Goal: Task Accomplishment & Management: Manage account settings

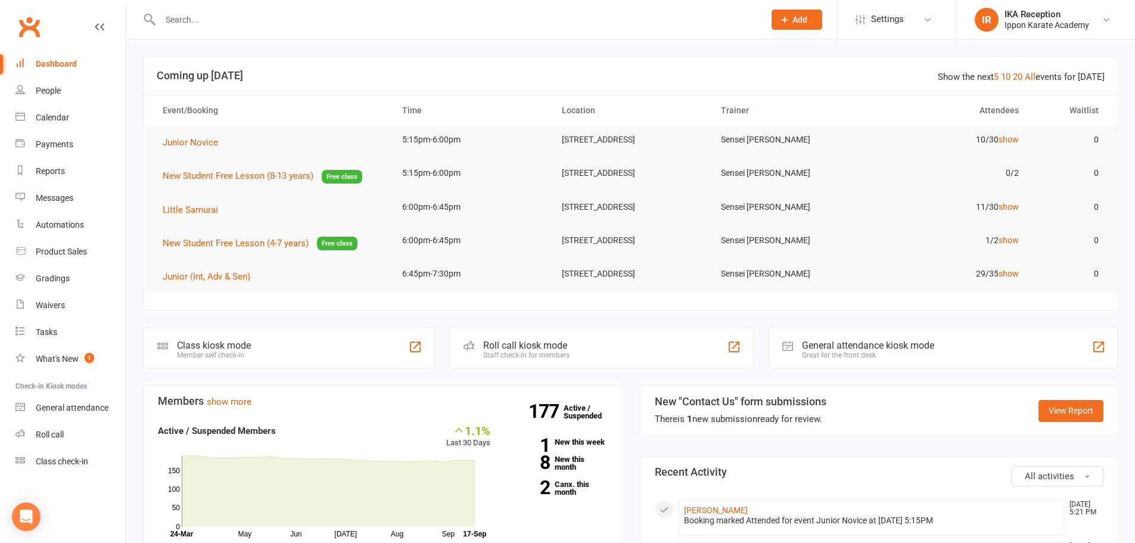
click at [56, 62] on div "Dashboard" at bounding box center [56, 64] width 41 height 10
click at [51, 89] on div "People" at bounding box center [48, 91] width 25 height 10
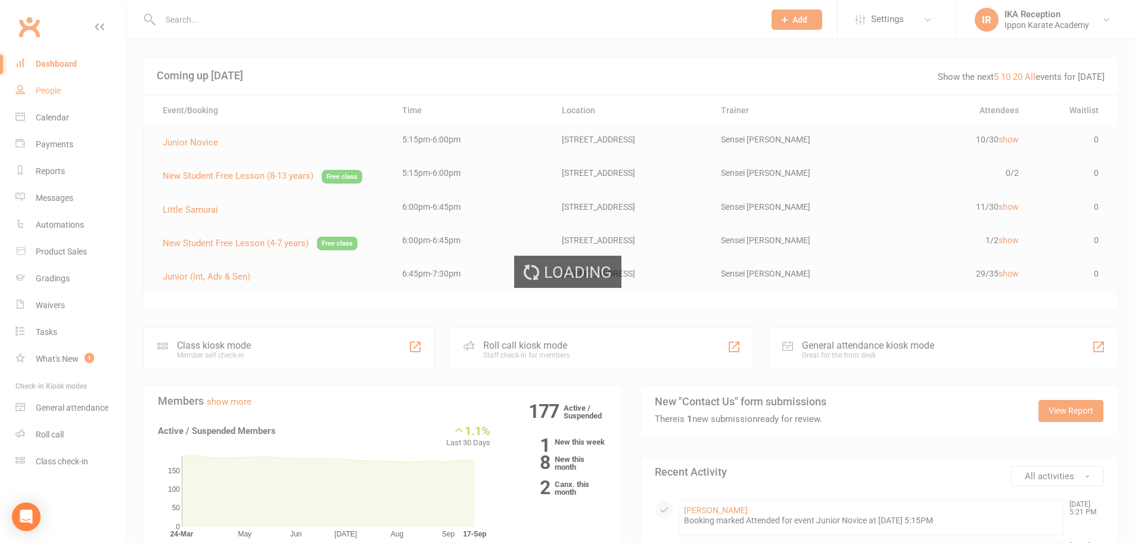
select select "100"
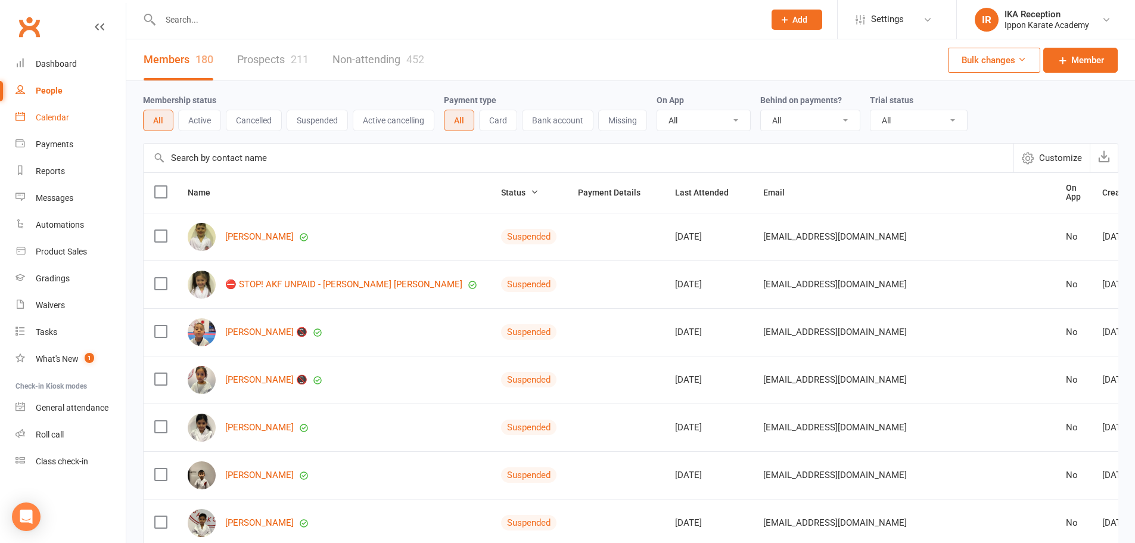
click at [49, 117] on div "Calendar" at bounding box center [52, 118] width 33 height 10
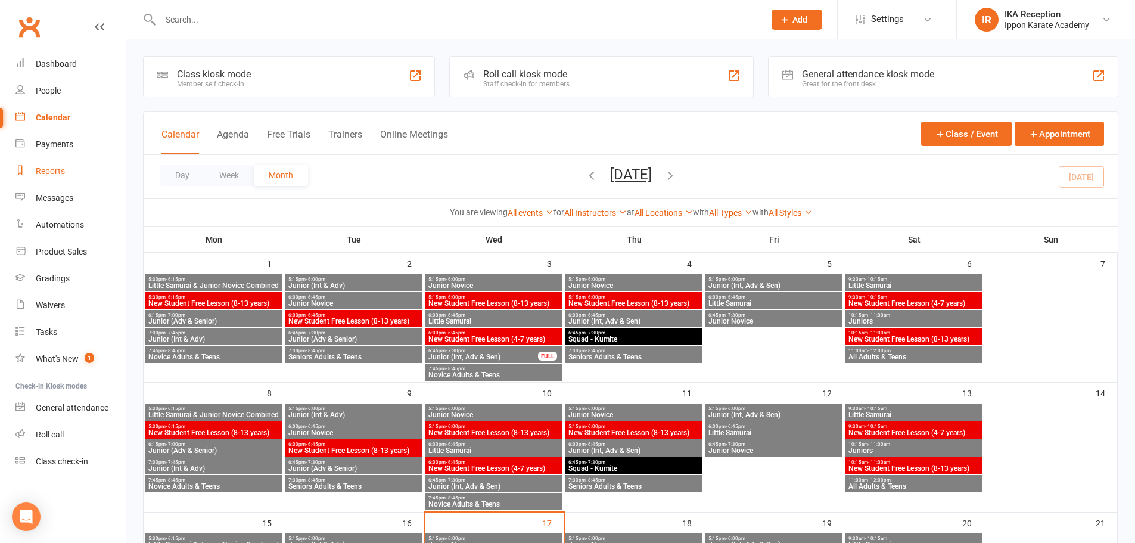
click at [54, 171] on div "Reports" at bounding box center [50, 171] width 29 height 10
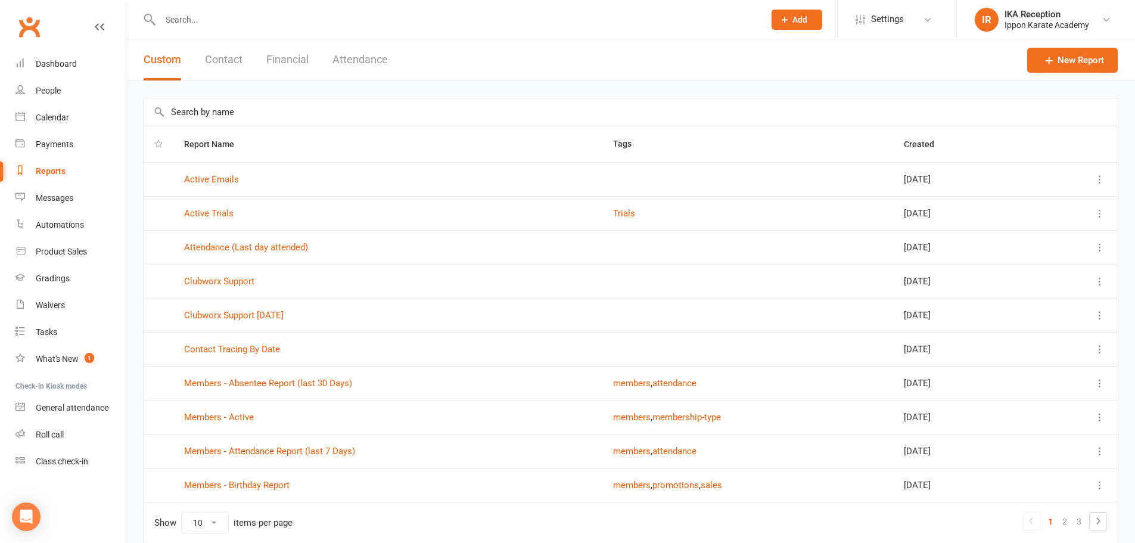
click at [440, 25] on input "text" at bounding box center [456, 19] width 599 height 17
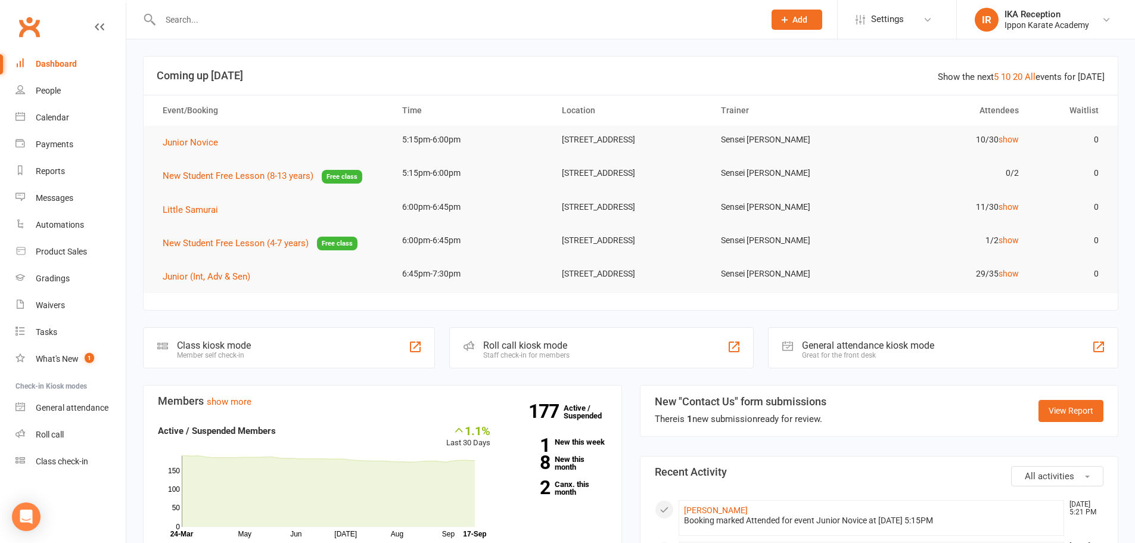
click at [879, 80] on h3 "Coming up [DATE]" at bounding box center [631, 76] width 948 height 12
click at [263, 247] on span "New Student Free Lesson (4-7 years)" at bounding box center [236, 243] width 146 height 11
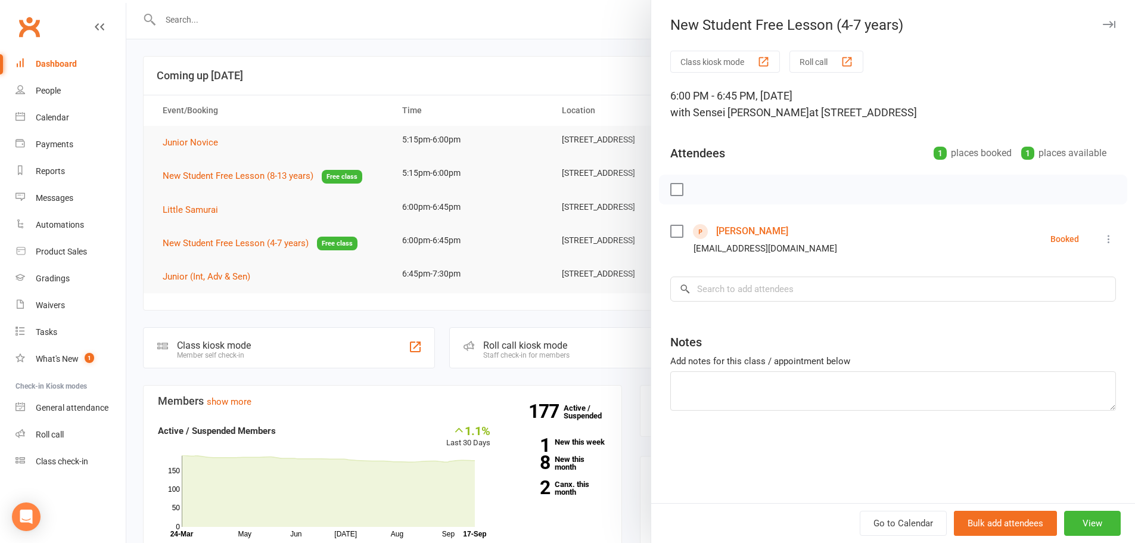
click at [828, 55] on button "Roll call" at bounding box center [826, 62] width 74 height 22
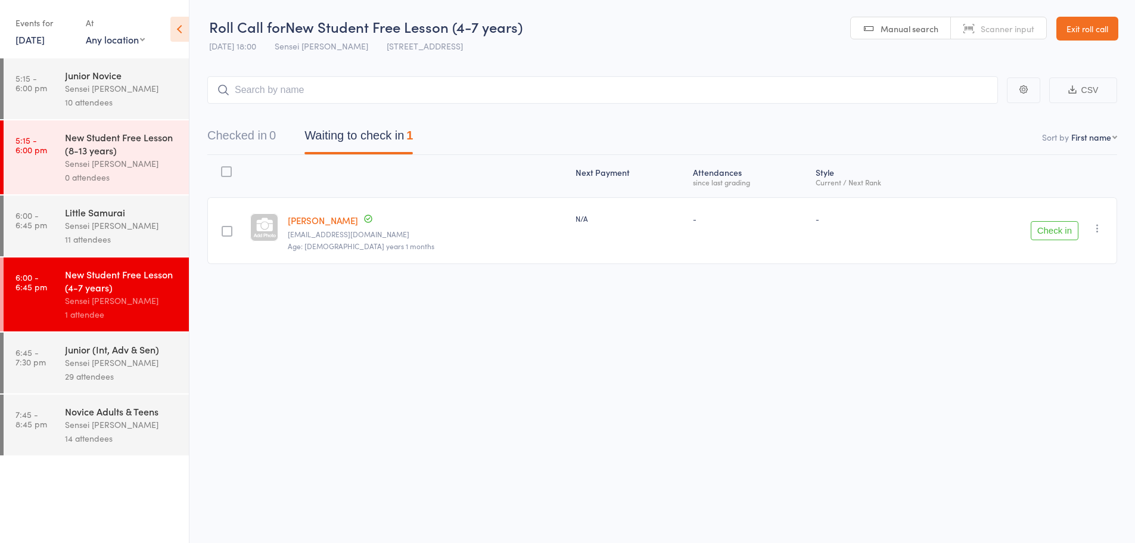
click at [1066, 226] on button "Check in" at bounding box center [1055, 230] width 48 height 19
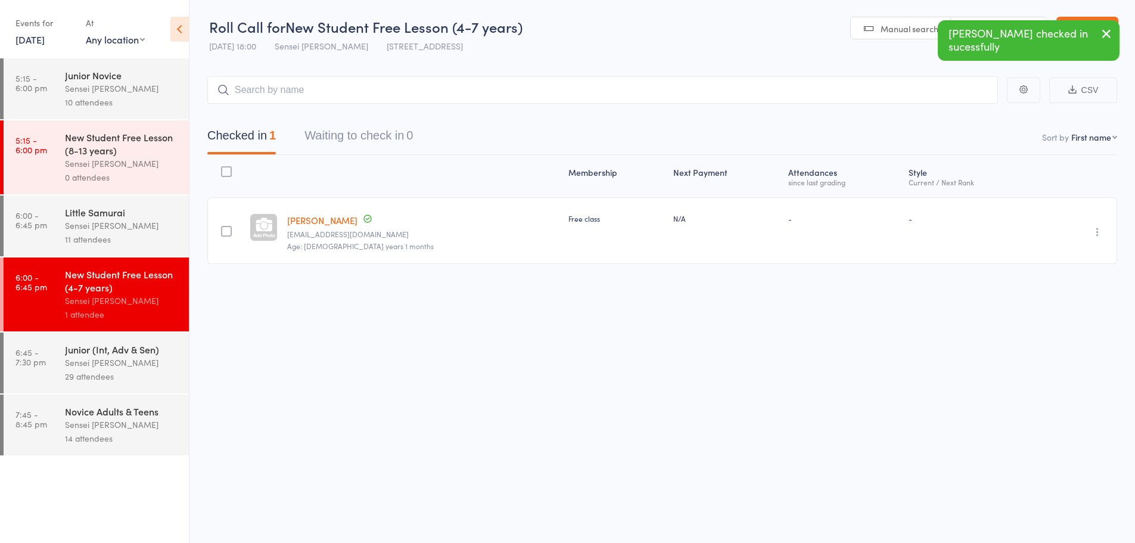
click at [134, 104] on div "10 attendees" at bounding box center [122, 102] width 114 height 14
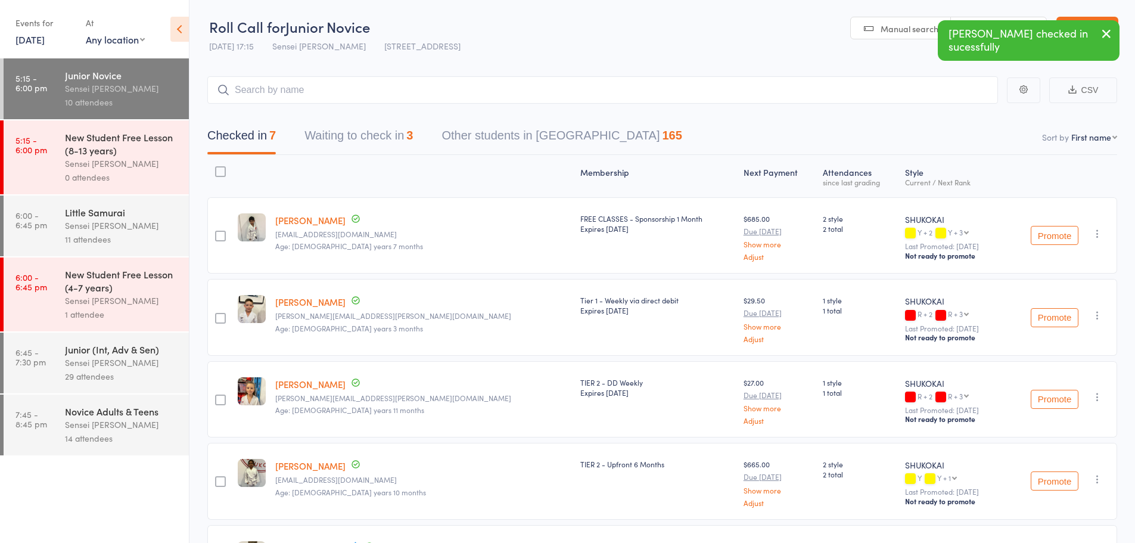
click at [354, 133] on button "Waiting to check in 3" at bounding box center [358, 139] width 108 height 32
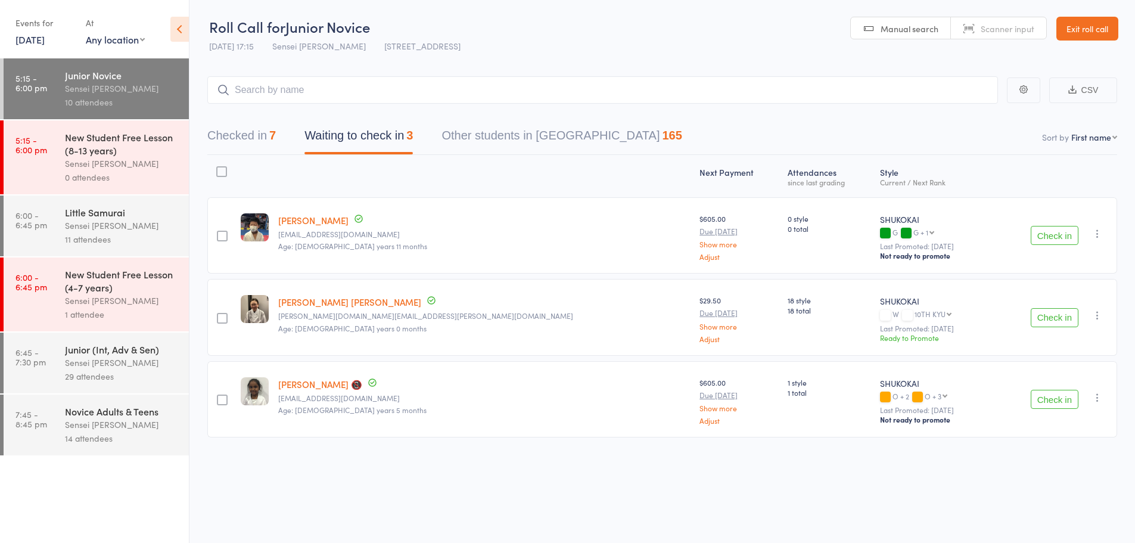
click at [1098, 236] on icon "button" at bounding box center [1097, 234] width 12 height 12
click at [1077, 354] on li "Mark absent" at bounding box center [1055, 353] width 98 height 16
click at [1102, 316] on icon "button" at bounding box center [1097, 315] width 12 height 12
click at [1060, 436] on li "Mark absent" at bounding box center [1055, 435] width 98 height 16
click at [1094, 393] on icon "button" at bounding box center [1097, 397] width 12 height 12
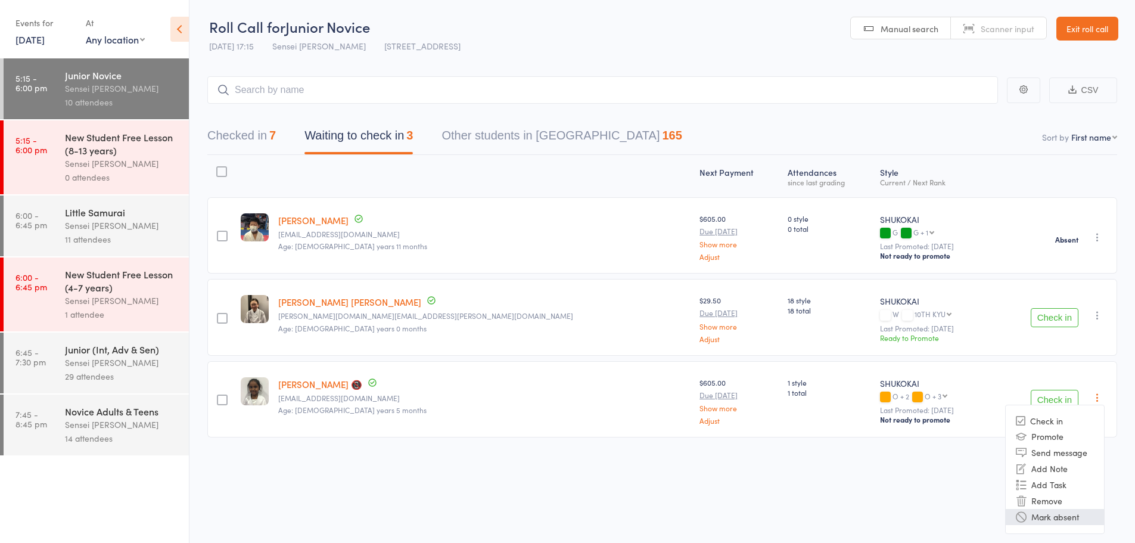
click at [1041, 519] on li "Mark absent" at bounding box center [1055, 517] width 98 height 16
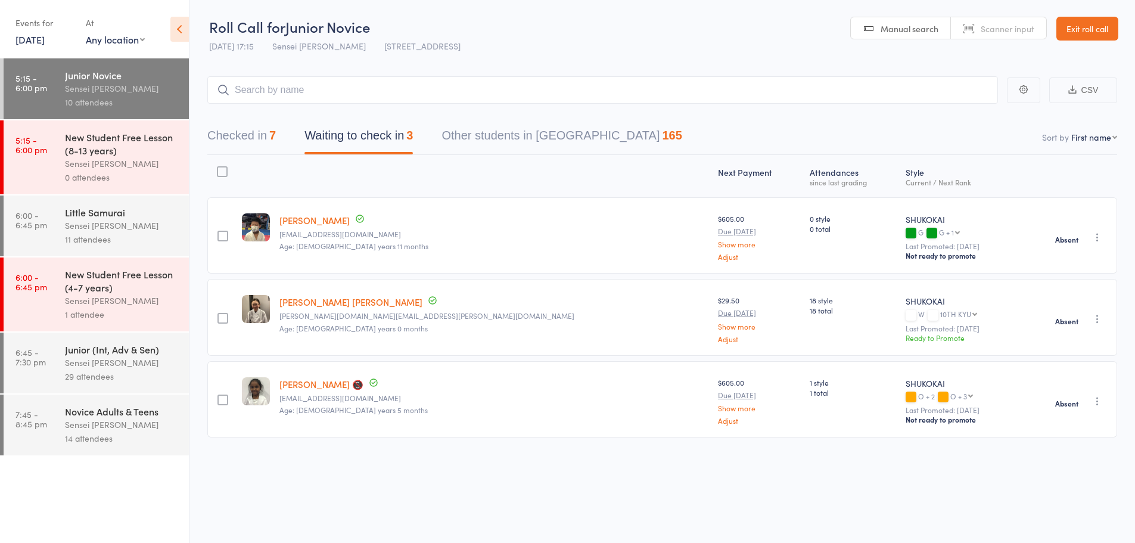
click at [105, 219] on div "Sensei [PERSON_NAME]" at bounding box center [122, 226] width 114 height 14
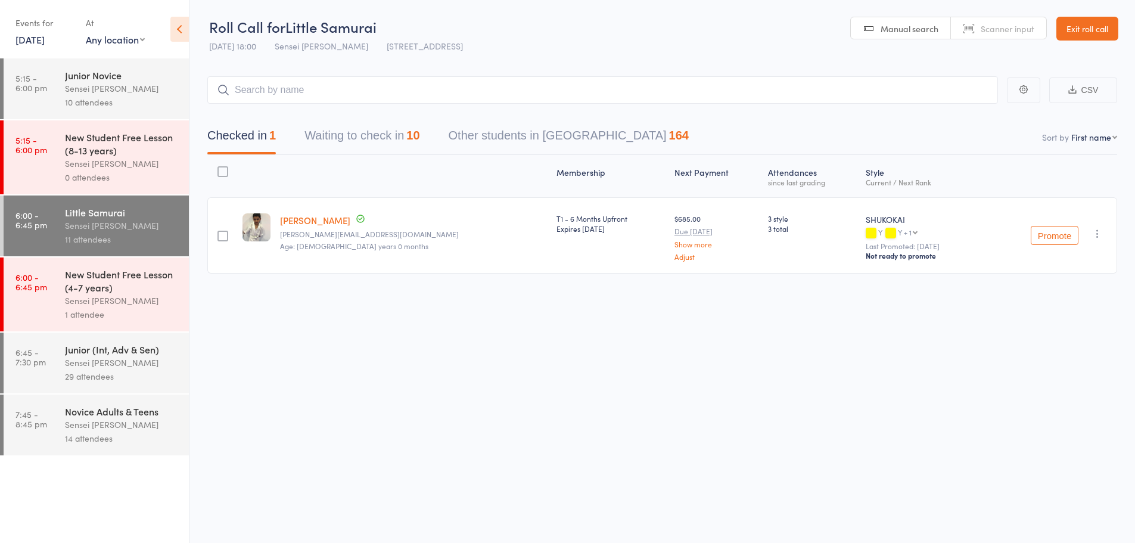
click at [401, 133] on button "Waiting to check in 10" at bounding box center [361, 139] width 115 height 32
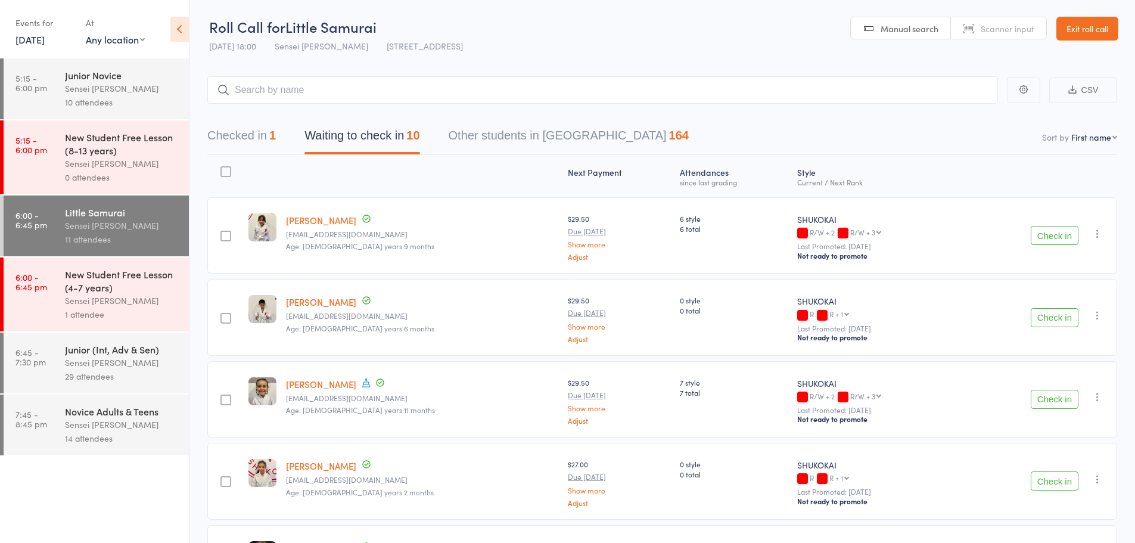
click at [249, 122] on div "Checked in 1 Waiting to check in 10 Other students in SHUKOKAI 164" at bounding box center [662, 129] width 910 height 51
click at [250, 126] on button "Checked in 1" at bounding box center [241, 139] width 69 height 32
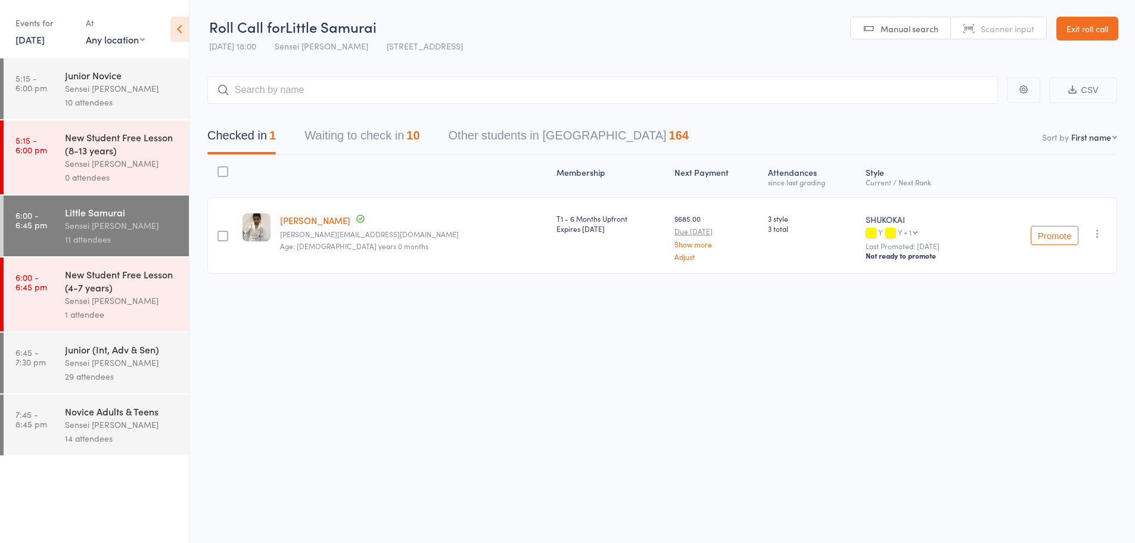
click at [111, 83] on div "Sensei [PERSON_NAME]" at bounding box center [122, 89] width 114 height 14
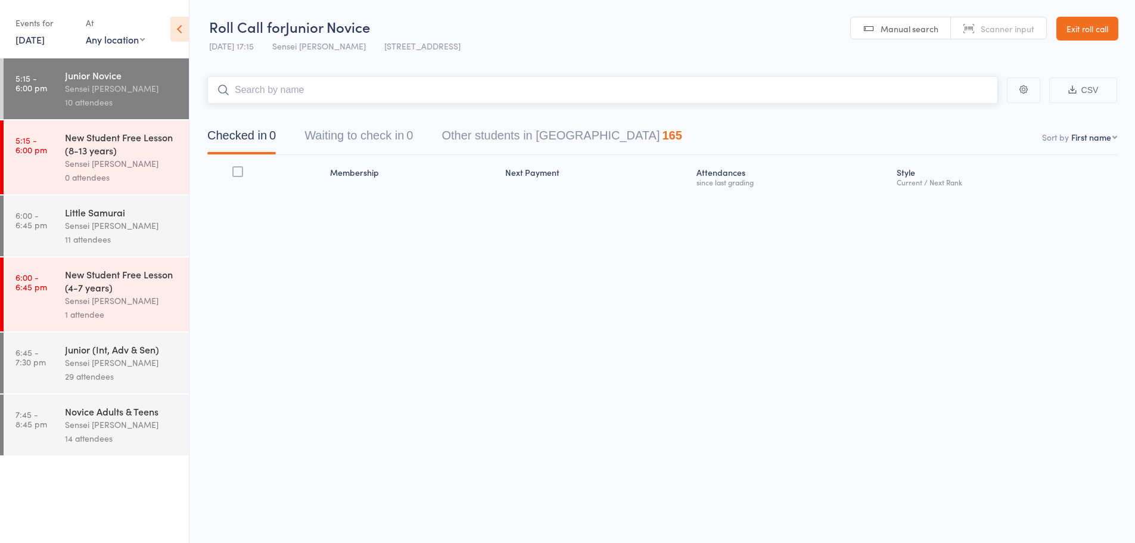
click at [315, 100] on input "search" at bounding box center [602, 89] width 791 height 27
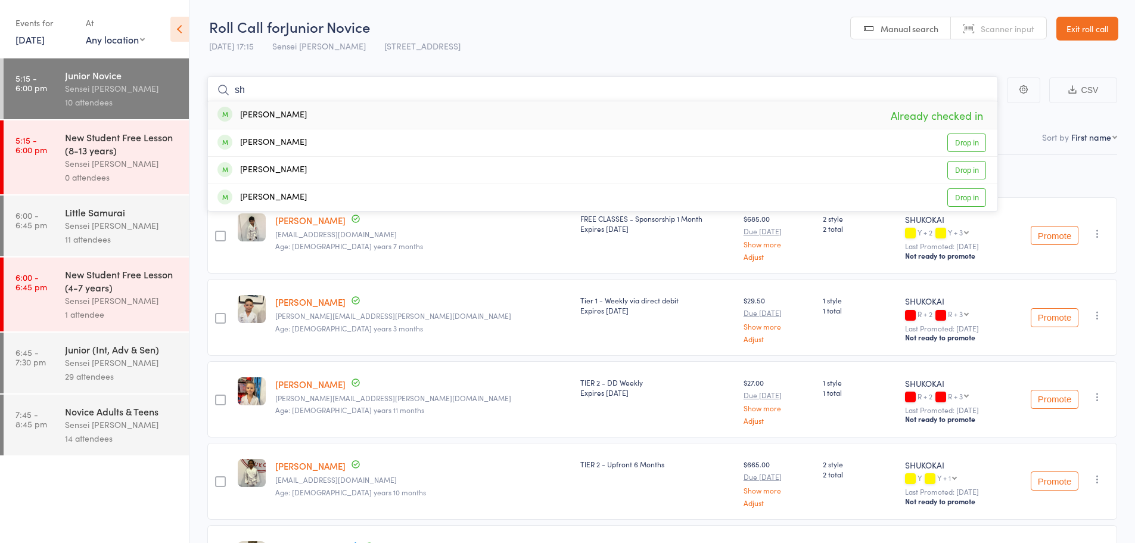
type input "s"
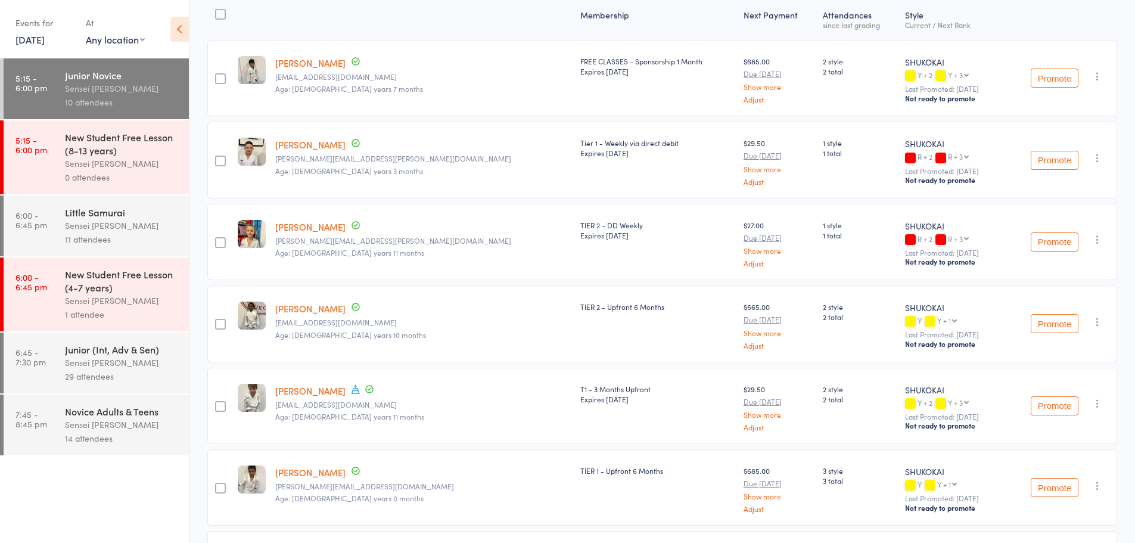
scroll to position [179, 0]
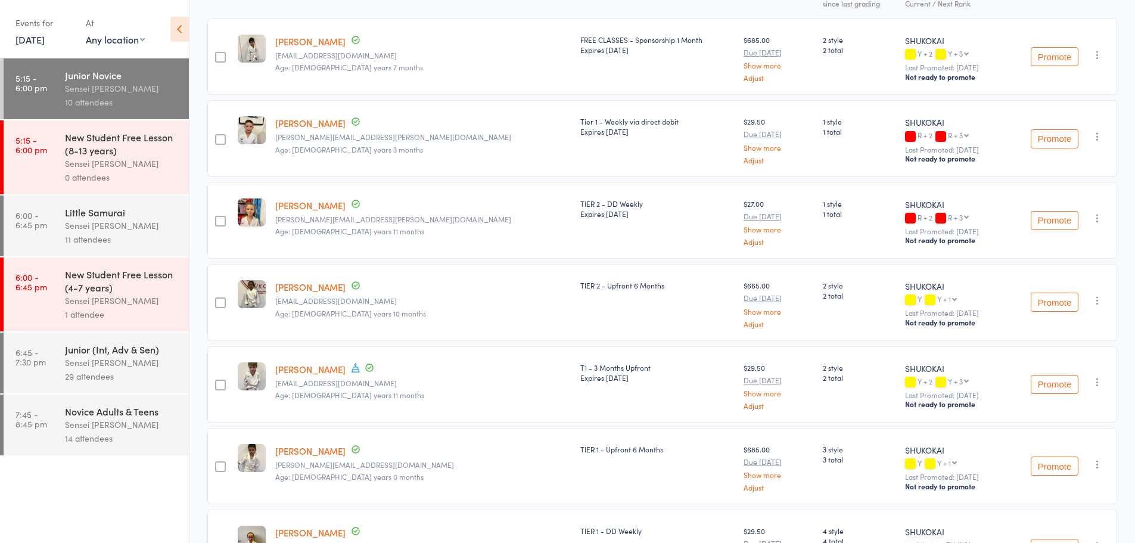
click at [114, 233] on div "11 attendees" at bounding box center [122, 239] width 114 height 14
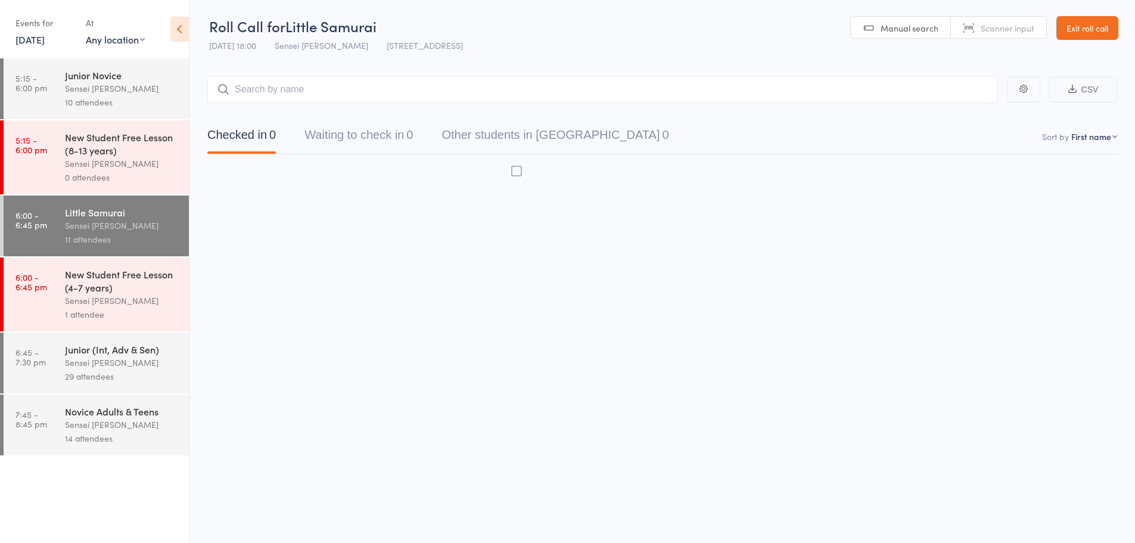
scroll to position [1, 0]
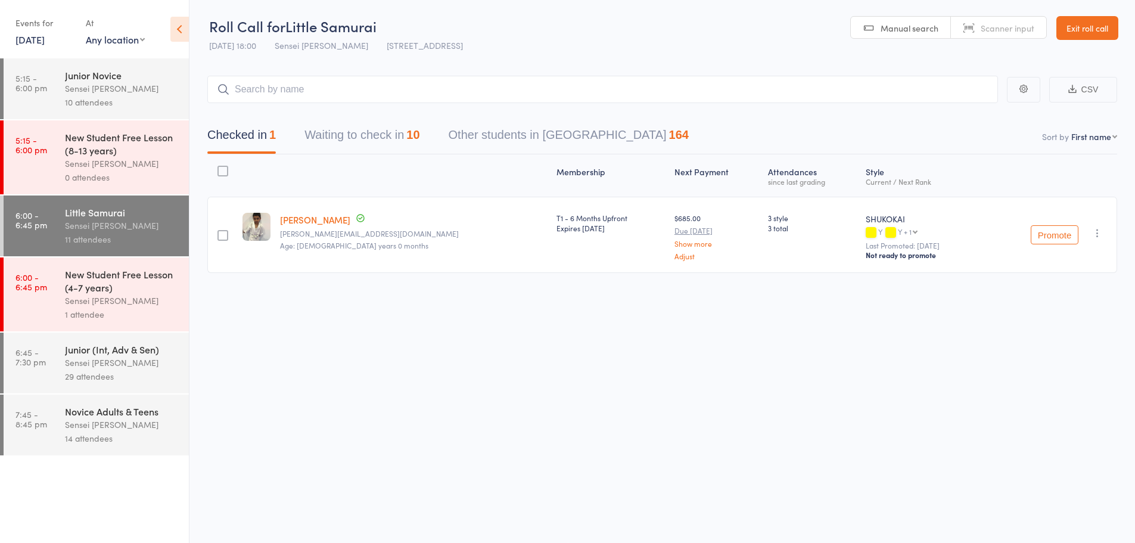
click at [1096, 236] on icon "button" at bounding box center [1097, 233] width 12 height 12
click at [1059, 338] on li "Remove" at bounding box center [1055, 336] width 98 height 16
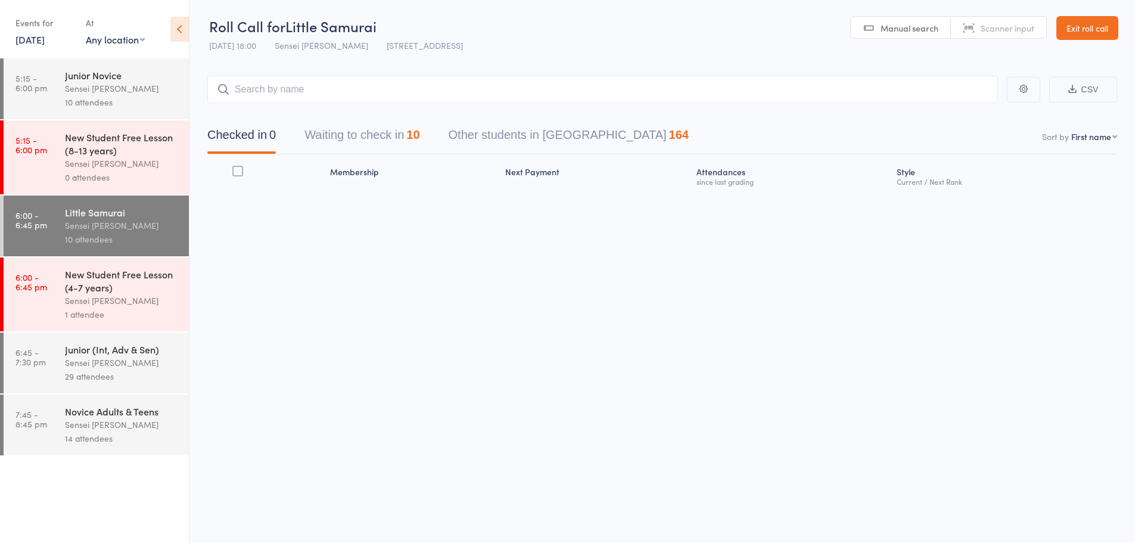
click at [1109, 30] on link "Exit roll call" at bounding box center [1087, 28] width 62 height 24
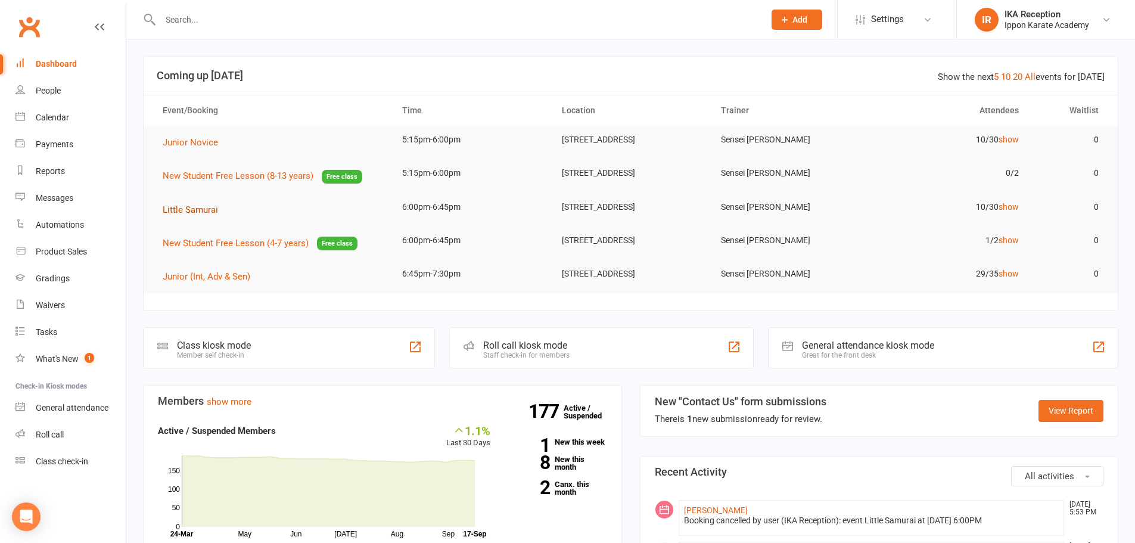
click at [200, 209] on span "Little Samurai" at bounding box center [190, 209] width 55 height 11
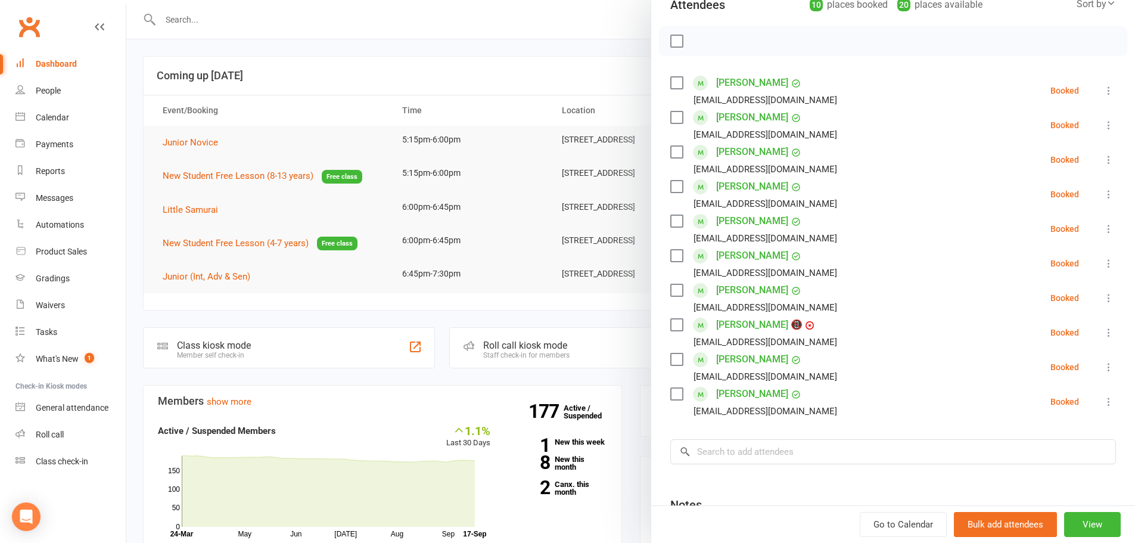
scroll to position [179, 0]
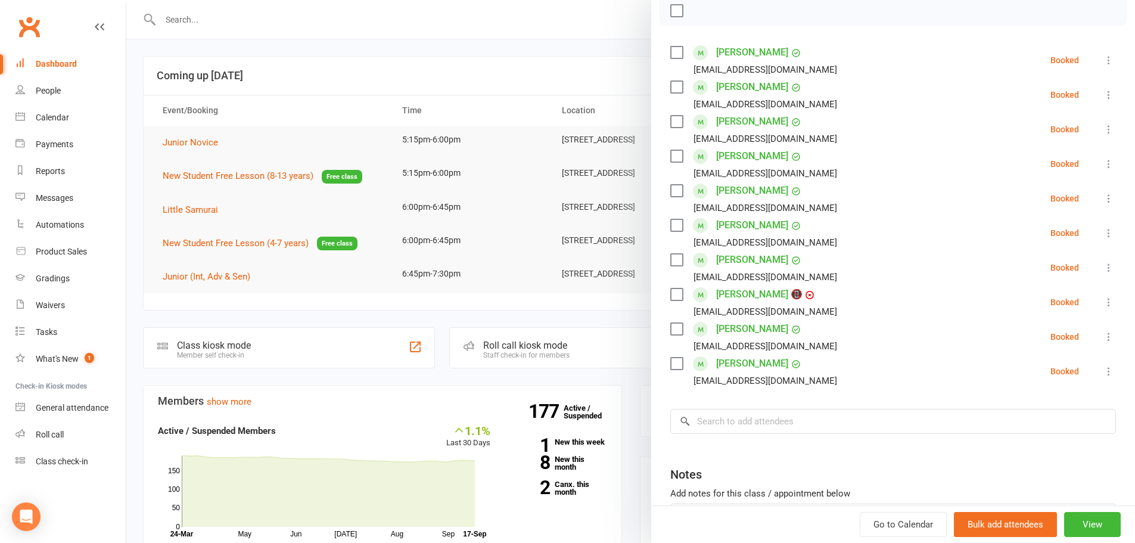
click at [232, 385] on div at bounding box center [630, 271] width 1009 height 543
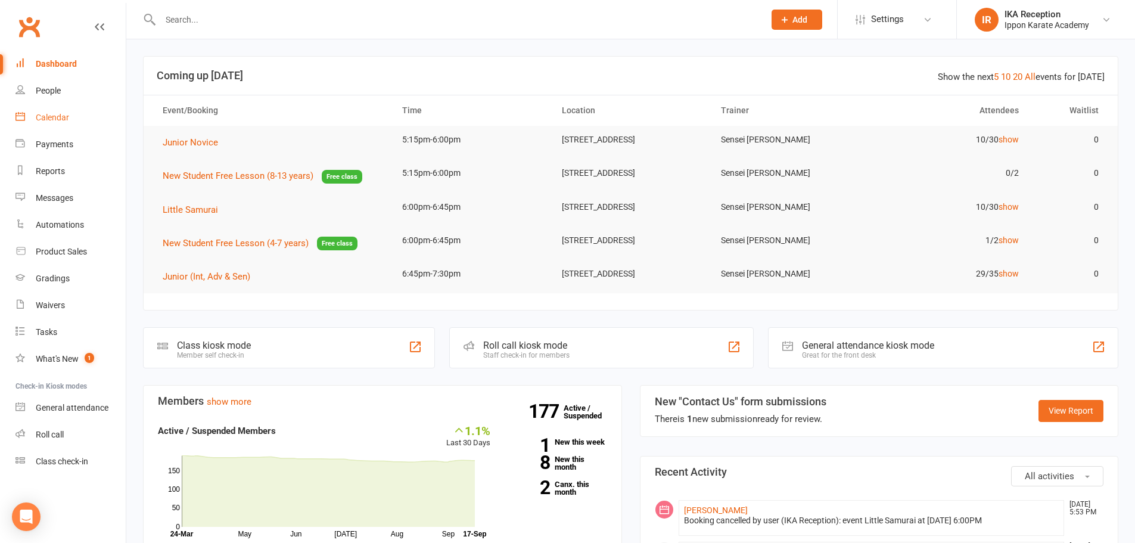
click at [62, 123] on link "Calendar" at bounding box center [70, 117] width 110 height 27
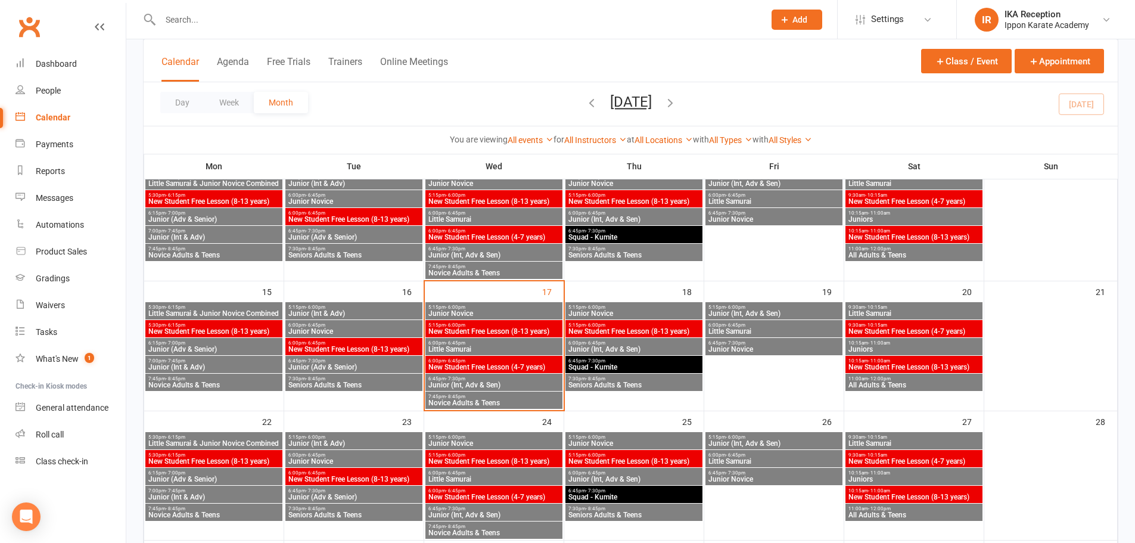
scroll to position [298, 0]
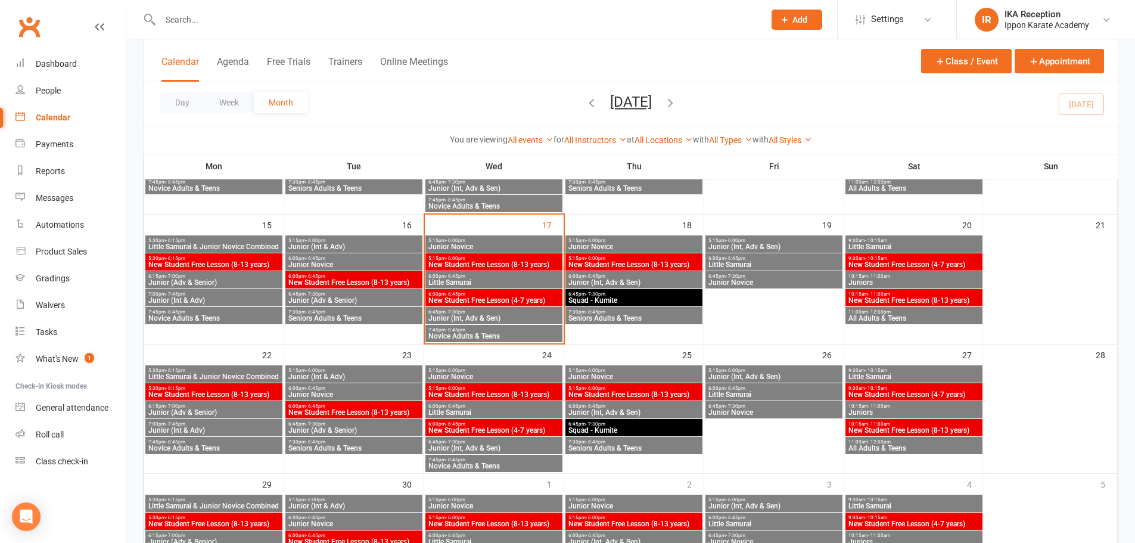
click at [478, 409] on span "Little Samurai" at bounding box center [494, 412] width 132 height 7
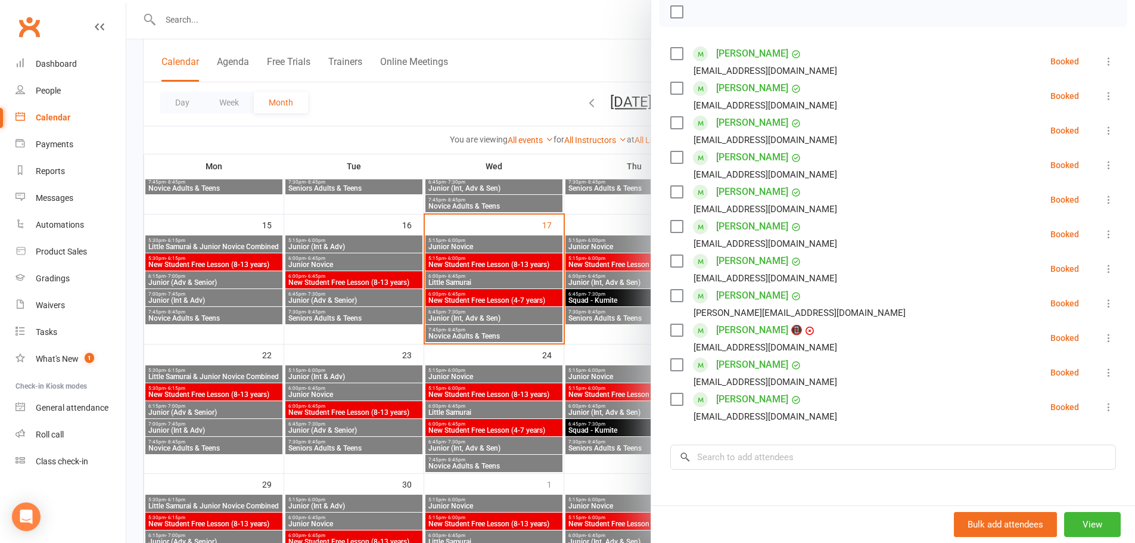
scroll to position [179, 0]
click at [1103, 304] on icon at bounding box center [1109, 302] width 12 height 12
click at [1020, 351] on link "Remove" at bounding box center [1051, 349] width 128 height 24
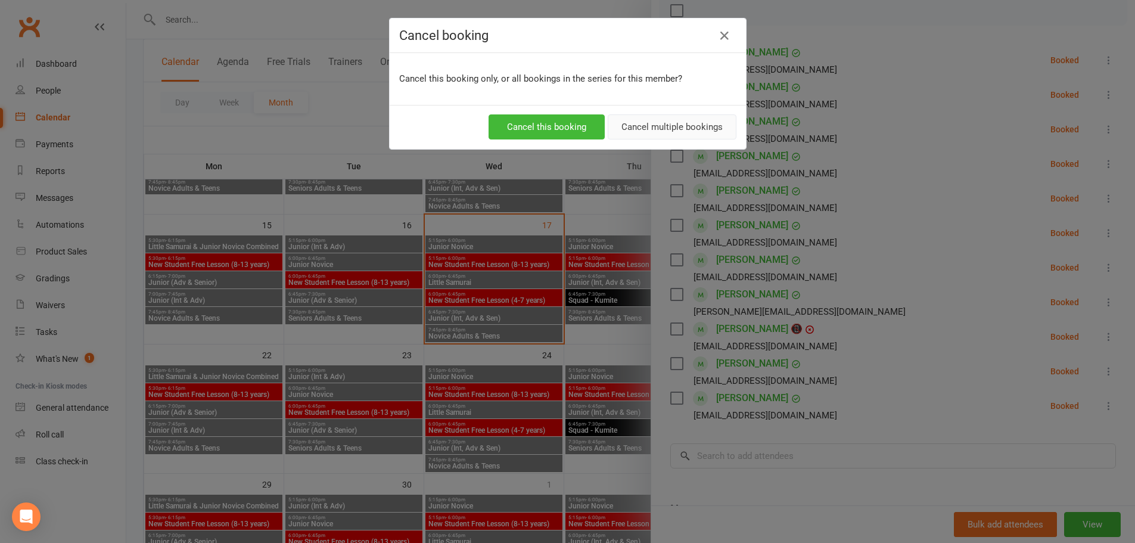
click at [627, 130] on button "Cancel multiple bookings" at bounding box center [672, 126] width 129 height 25
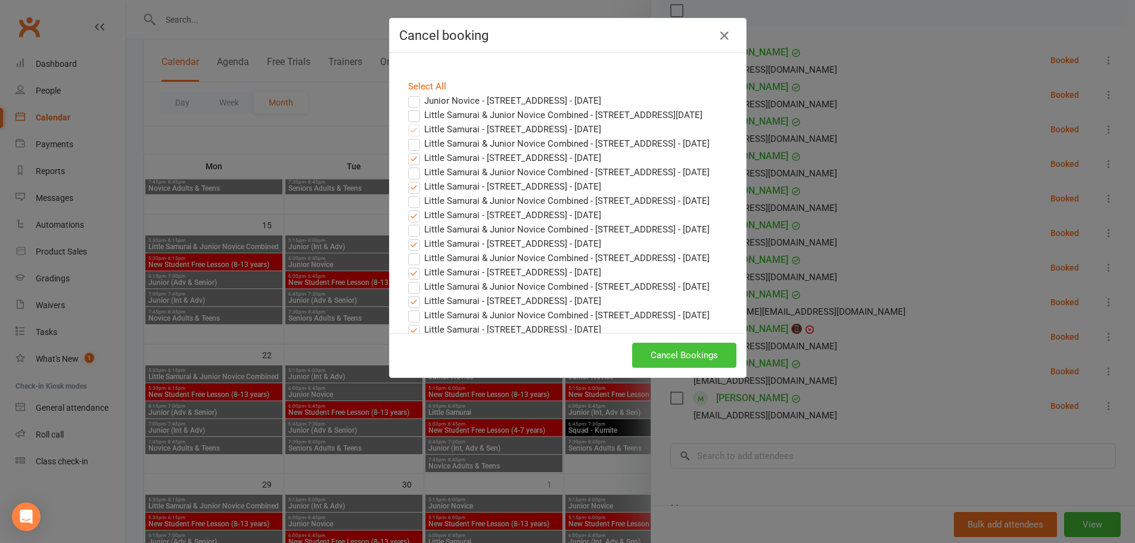
click at [698, 351] on button "Cancel Bookings" at bounding box center [684, 355] width 104 height 25
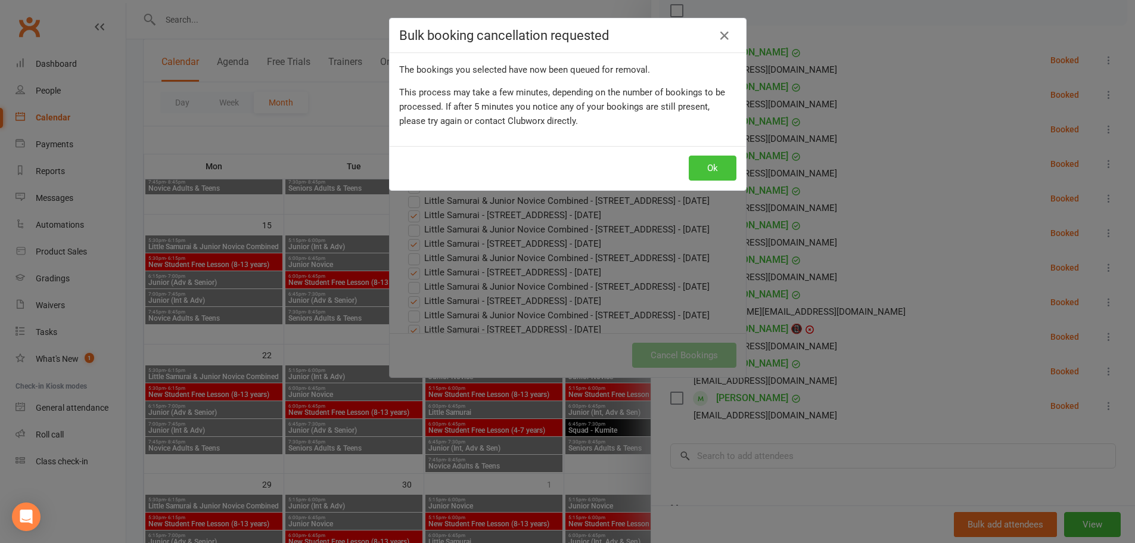
click at [706, 161] on button "Ok" at bounding box center [713, 167] width 48 height 25
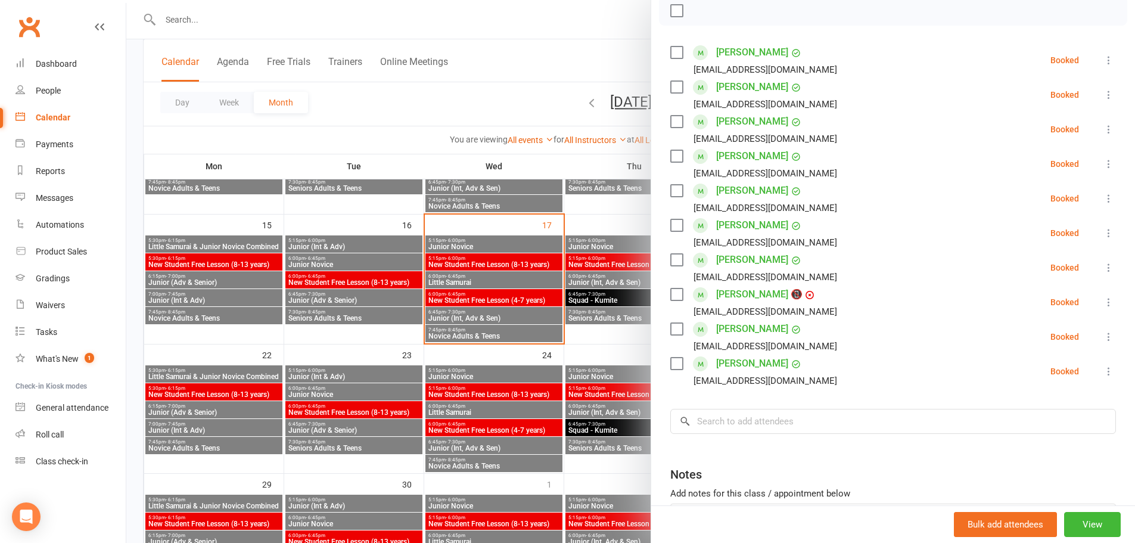
click at [213, 17] on div at bounding box center [630, 271] width 1009 height 543
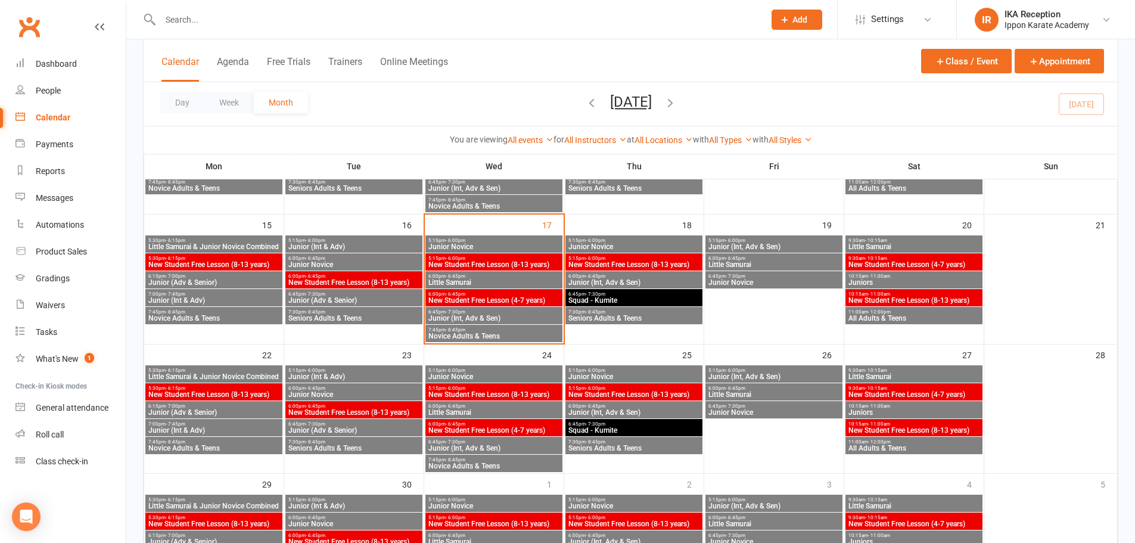
click at [165, 23] on input "text" at bounding box center [456, 19] width 599 height 17
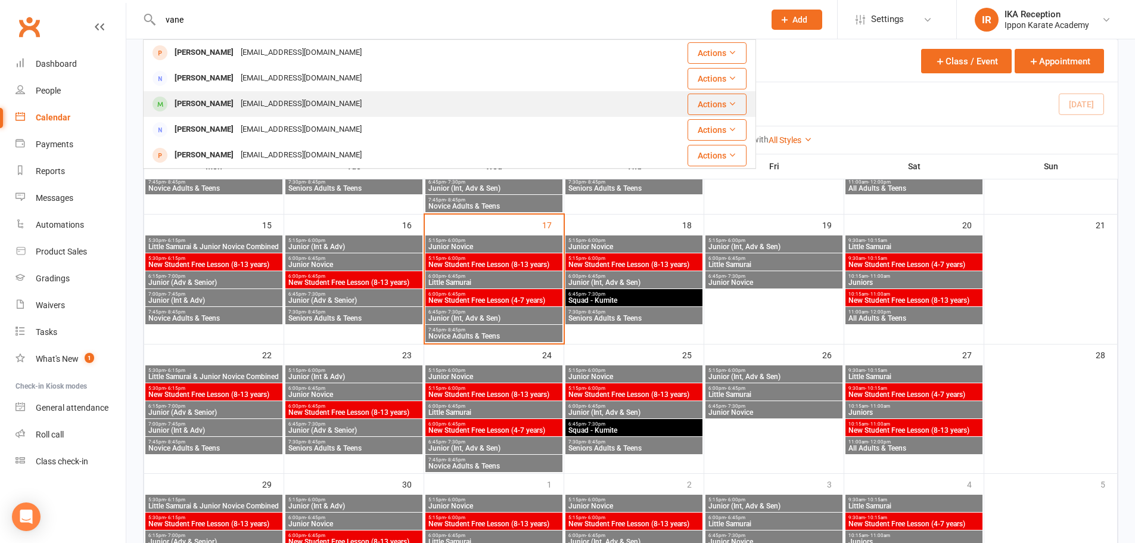
type input "vane"
click at [232, 114] on div "Vanessa Scerri martinlivori1956@outlook.com" at bounding box center [378, 104] width 469 height 24
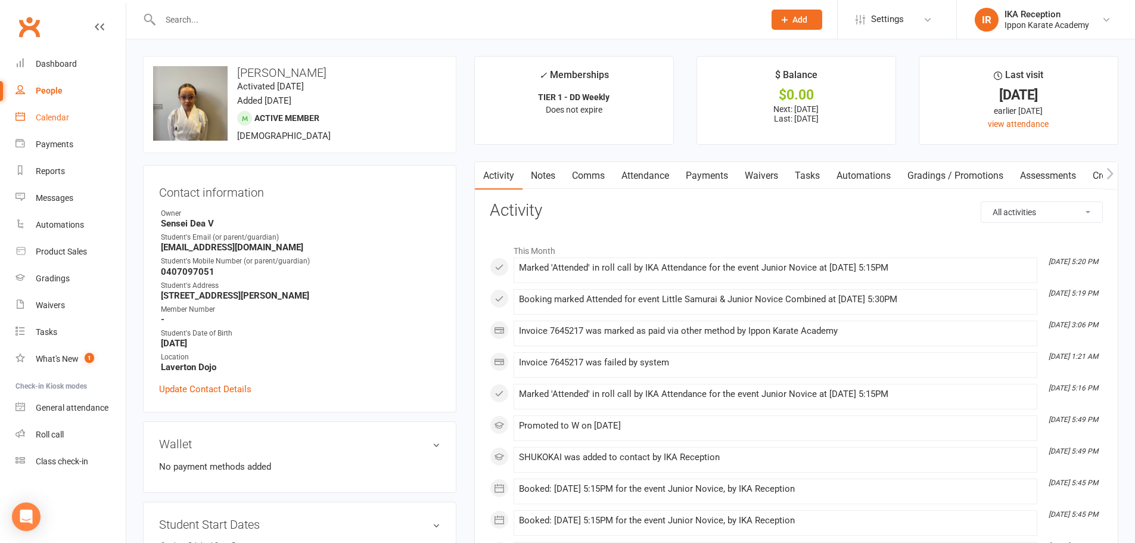
click at [63, 113] on div "Calendar" at bounding box center [52, 118] width 33 height 10
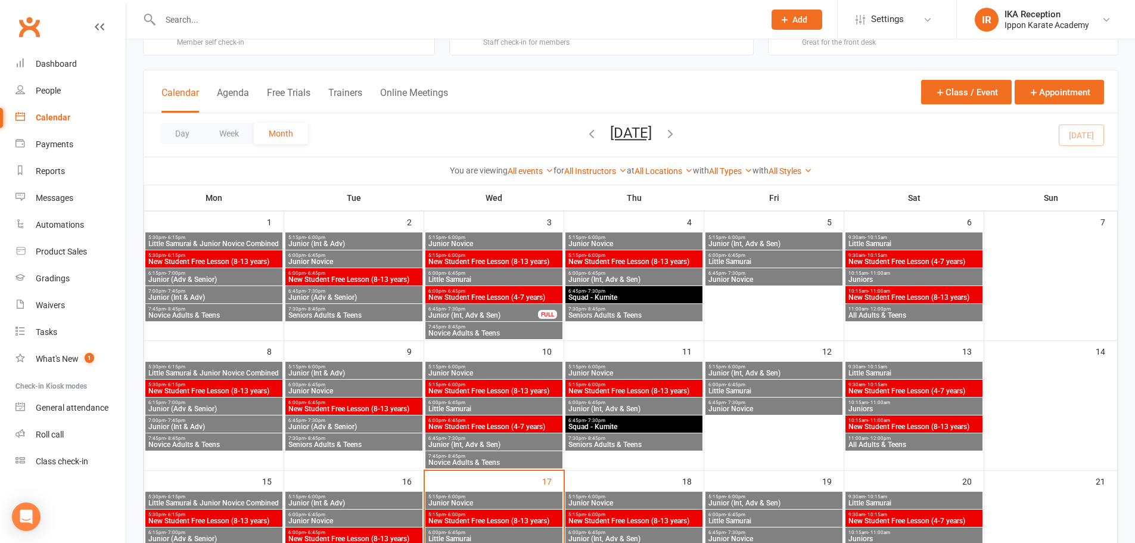
scroll to position [119, 0]
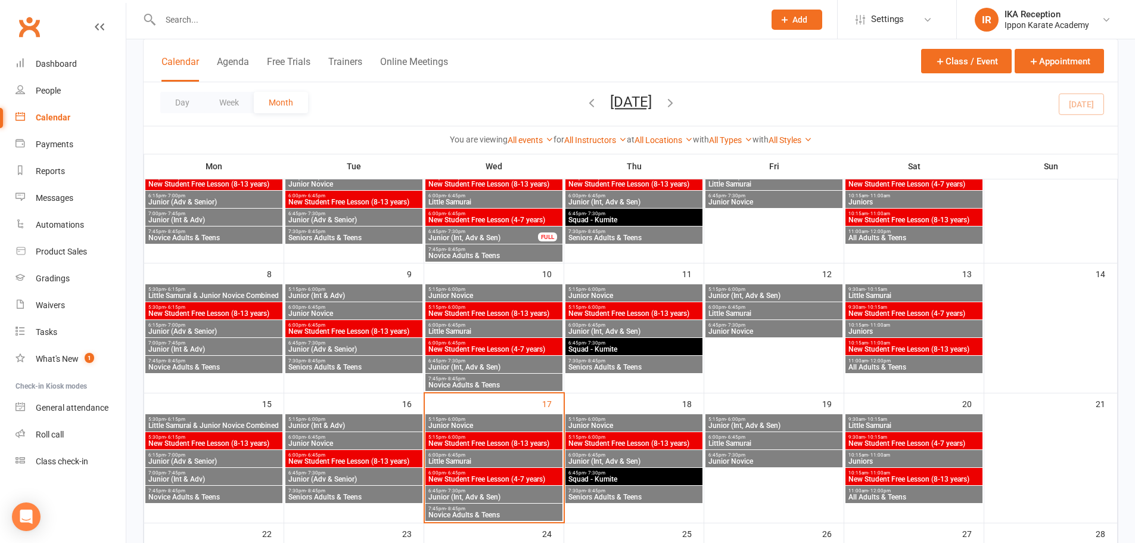
click at [503, 475] on span "New Student Free Lesson (4-7 years)" at bounding box center [494, 478] width 132 height 7
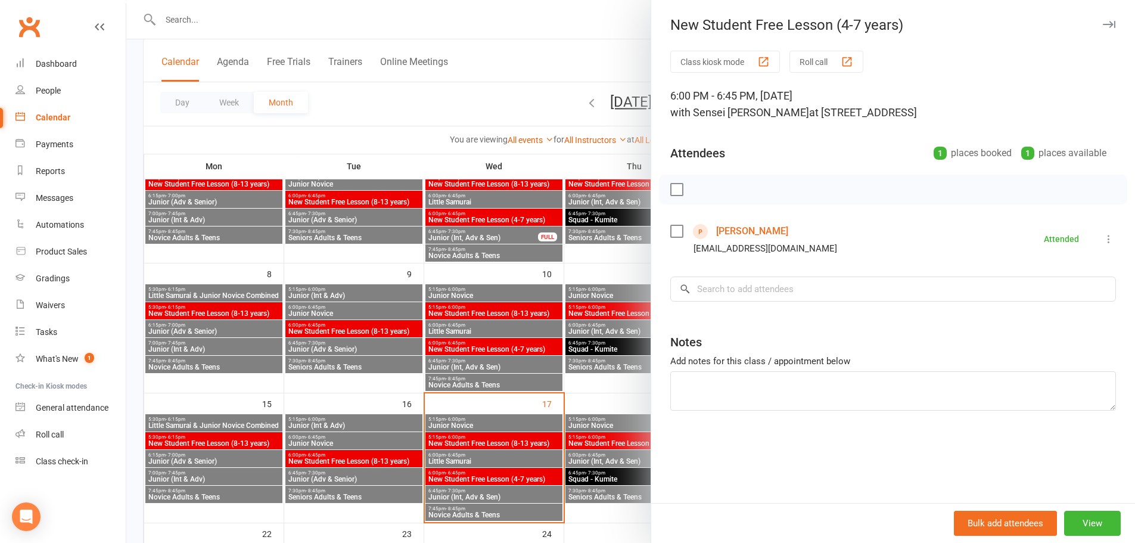
click at [810, 63] on button "Roll call" at bounding box center [826, 62] width 74 height 22
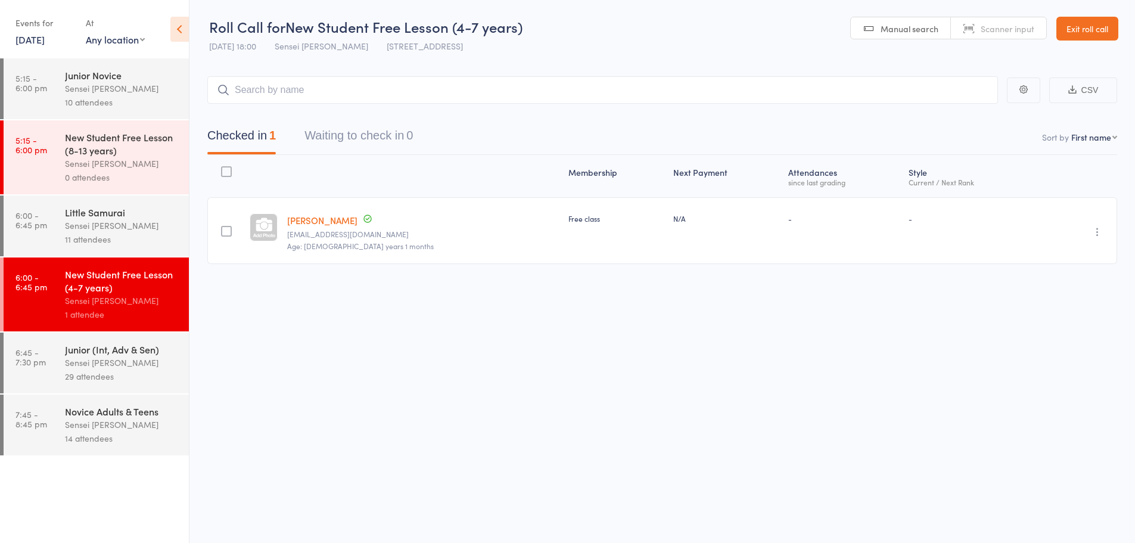
click at [108, 215] on div "Little Samurai" at bounding box center [122, 212] width 114 height 13
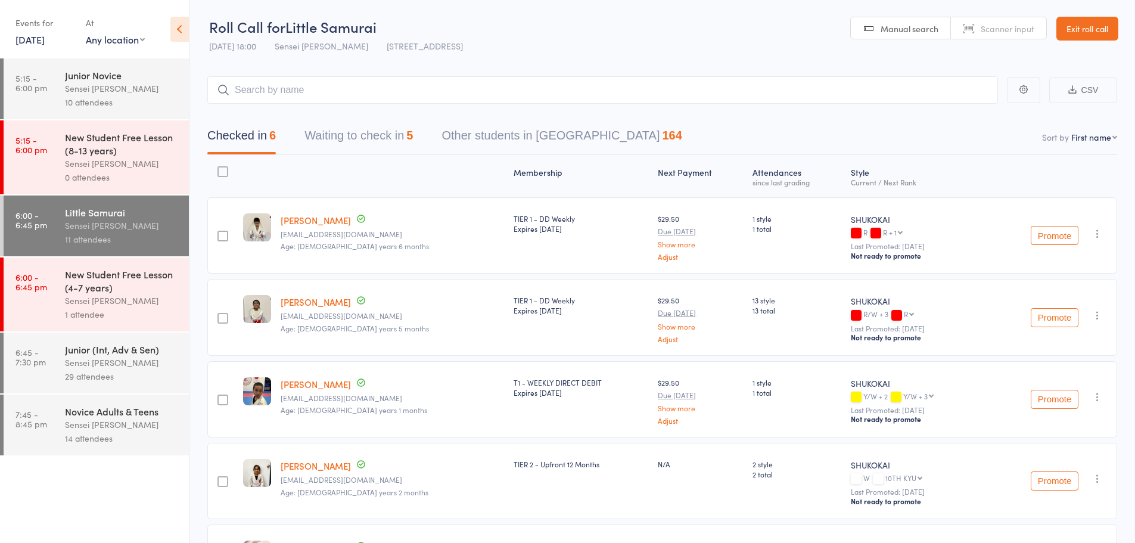
click at [178, 30] on icon at bounding box center [179, 29] width 18 height 25
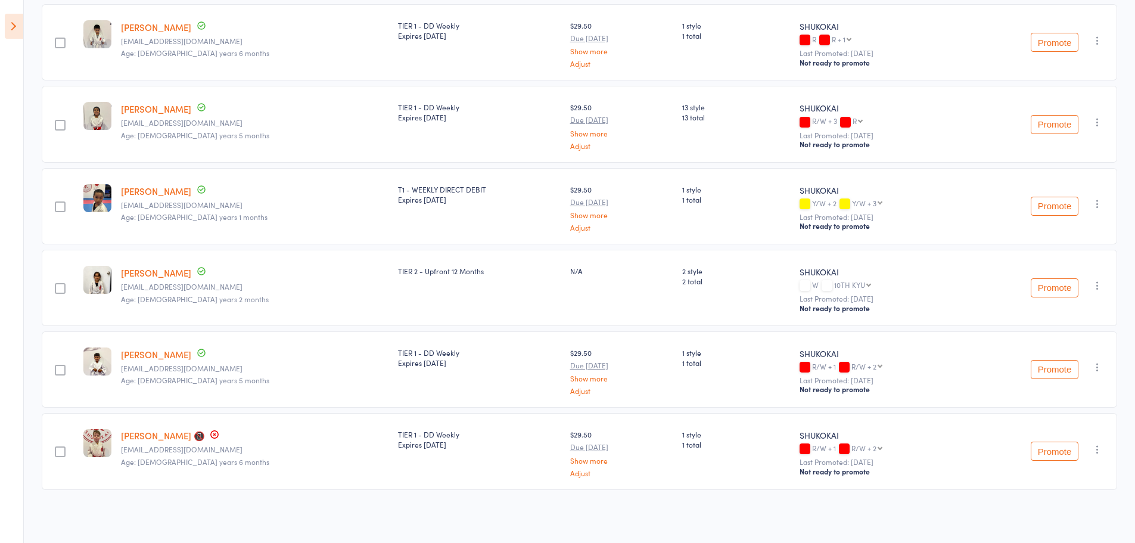
scroll to position [75, 0]
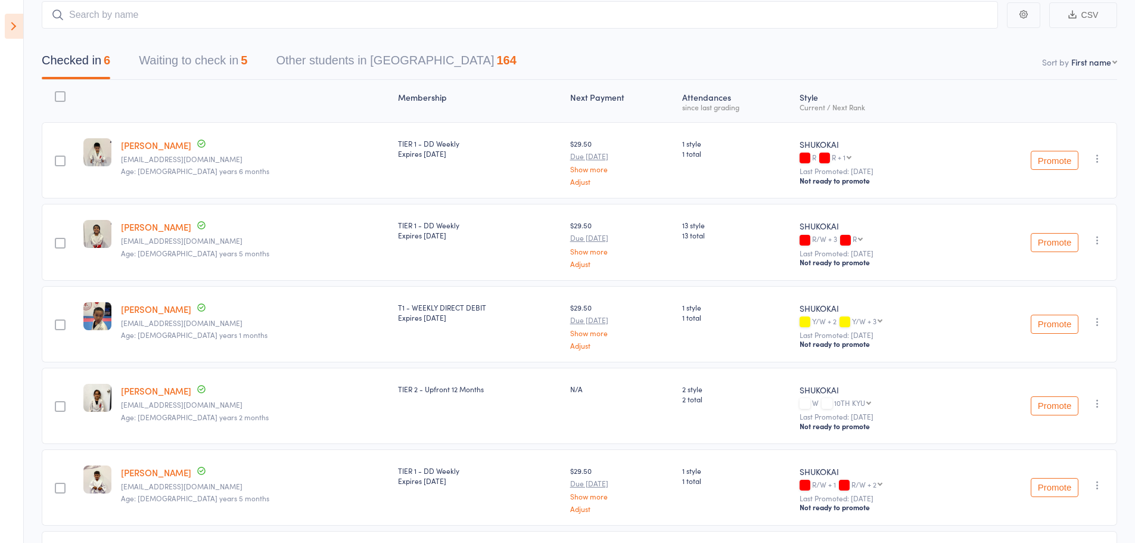
click at [211, 72] on button "Waiting to check in 5" at bounding box center [193, 64] width 108 height 32
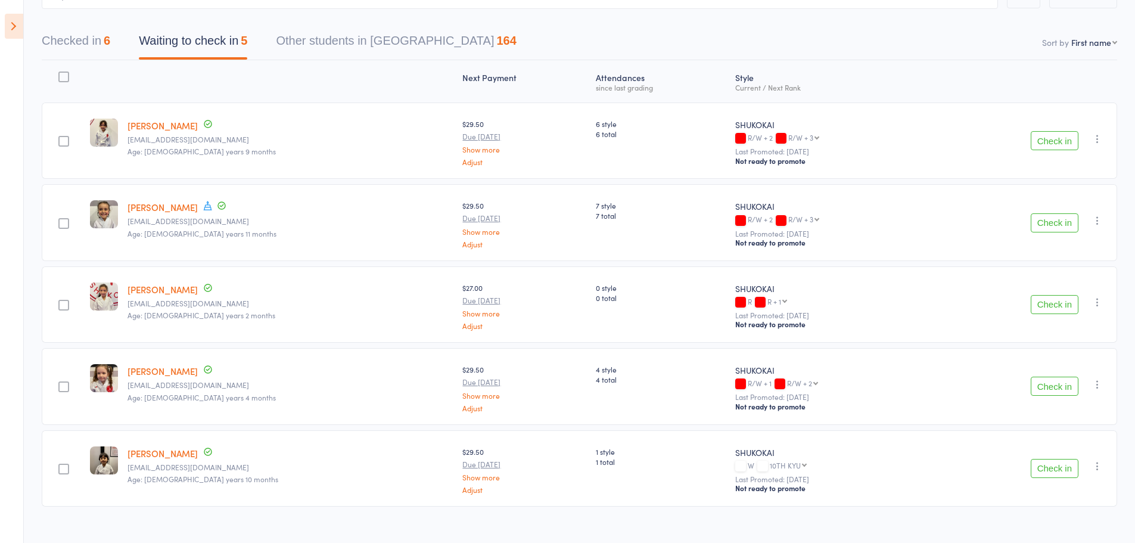
scroll to position [112, 0]
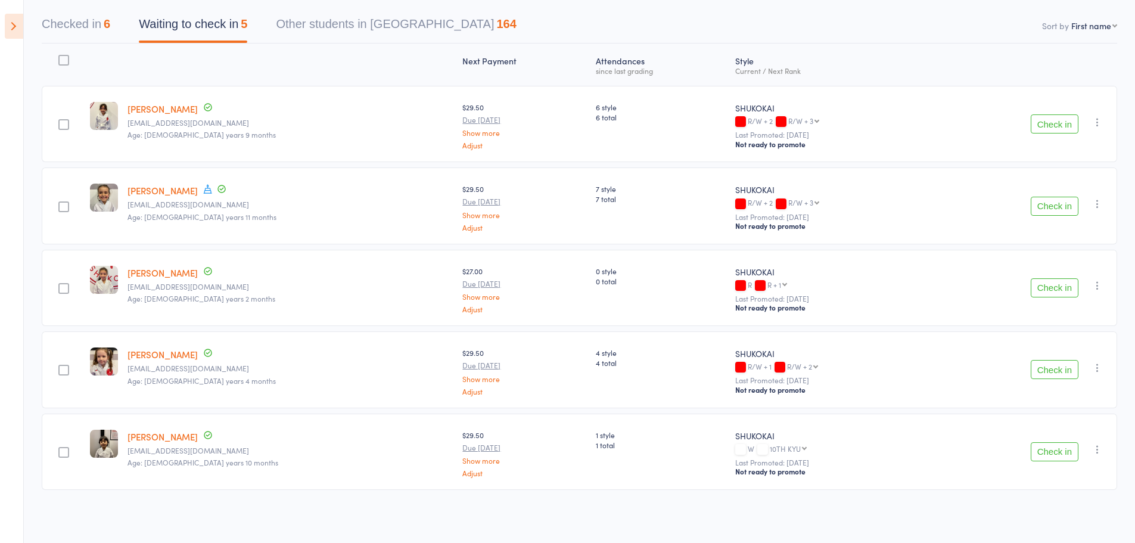
click at [1098, 119] on icon "button" at bounding box center [1097, 122] width 12 height 12
click at [1057, 247] on li "Mark absent" at bounding box center [1055, 242] width 98 height 16
click at [1098, 204] on icon "button" at bounding box center [1097, 204] width 12 height 12
click at [1066, 324] on li "Mark absent" at bounding box center [1055, 323] width 98 height 16
drag, startPoint x: 1097, startPoint y: 290, endPoint x: 1093, endPoint y: 323, distance: 33.6
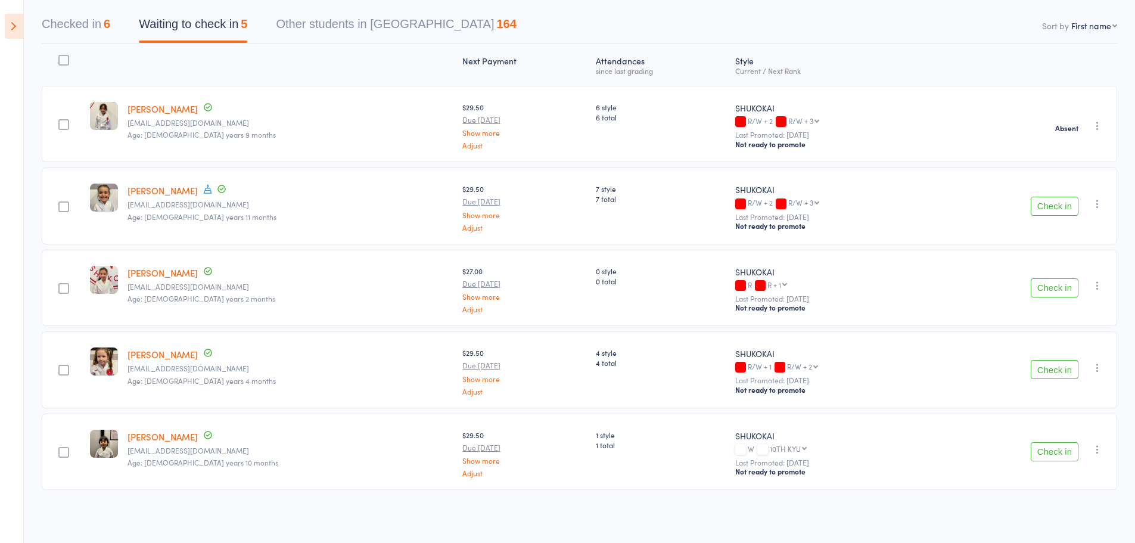
click at [1097, 289] on icon "button" at bounding box center [1097, 285] width 12 height 12
click at [1069, 406] on li "Mark absent" at bounding box center [1055, 405] width 98 height 16
click at [1094, 372] on icon "button" at bounding box center [1097, 368] width 12 height 12
click at [1034, 487] on li "Mark absent" at bounding box center [1055, 487] width 98 height 16
click at [1100, 443] on icon "button" at bounding box center [1097, 449] width 12 height 12
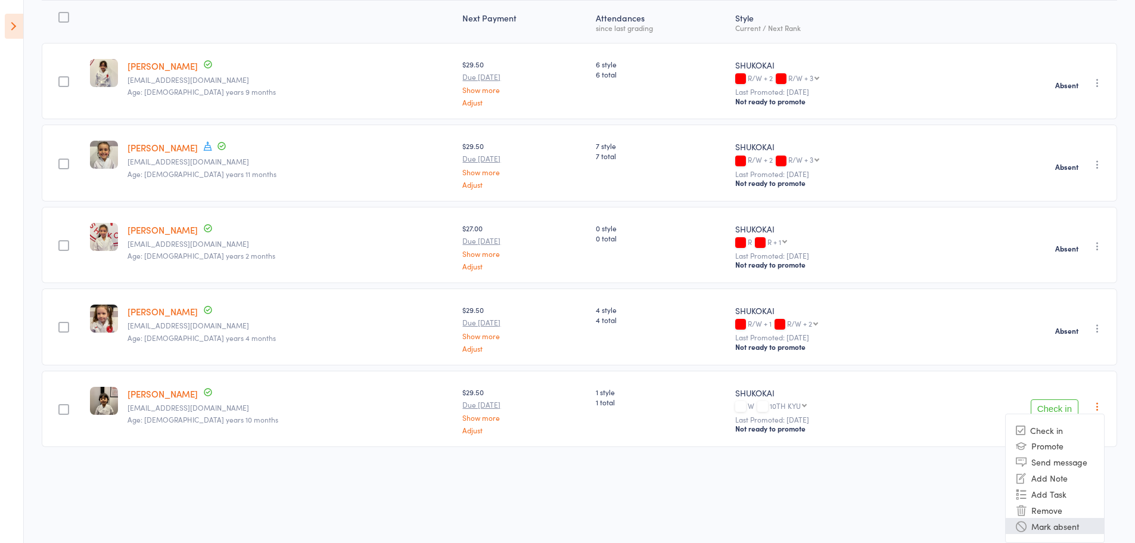
click at [1068, 525] on li "Mark absent" at bounding box center [1055, 526] width 98 height 16
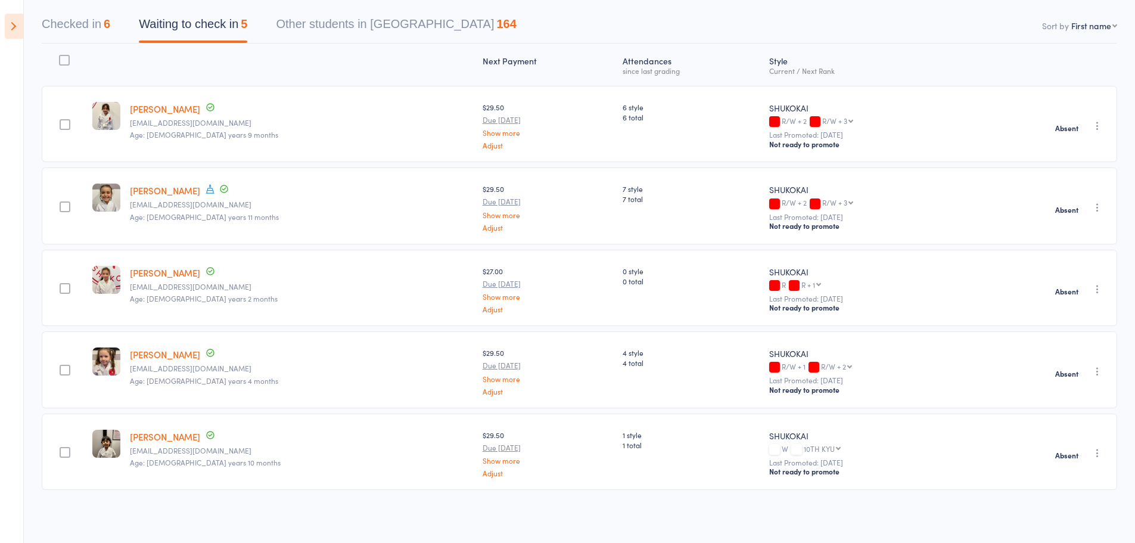
click at [82, 27] on button "Checked in 6" at bounding box center [76, 27] width 69 height 32
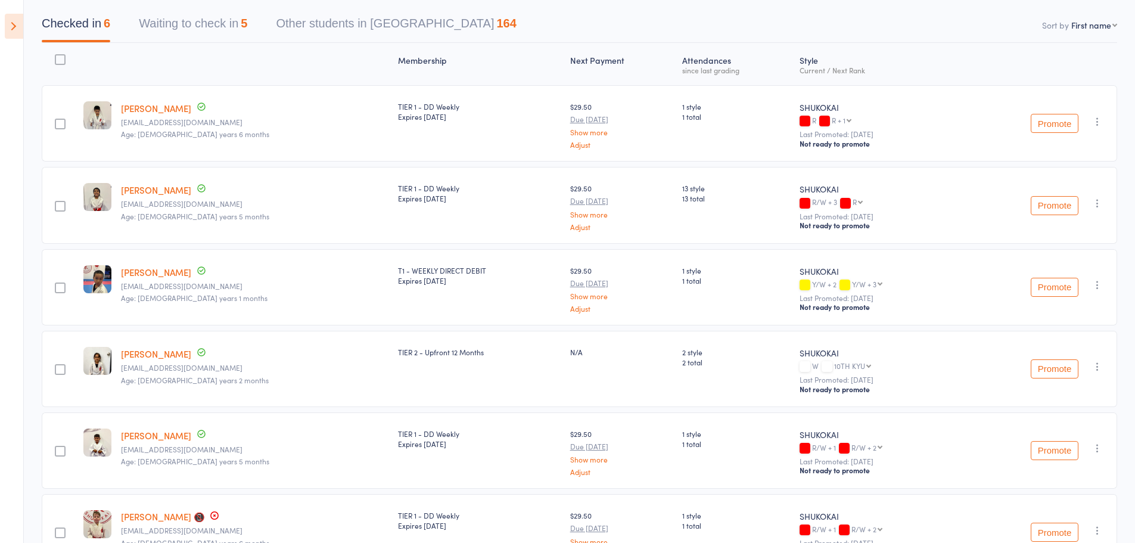
click at [22, 23] on icon at bounding box center [14, 26] width 18 height 25
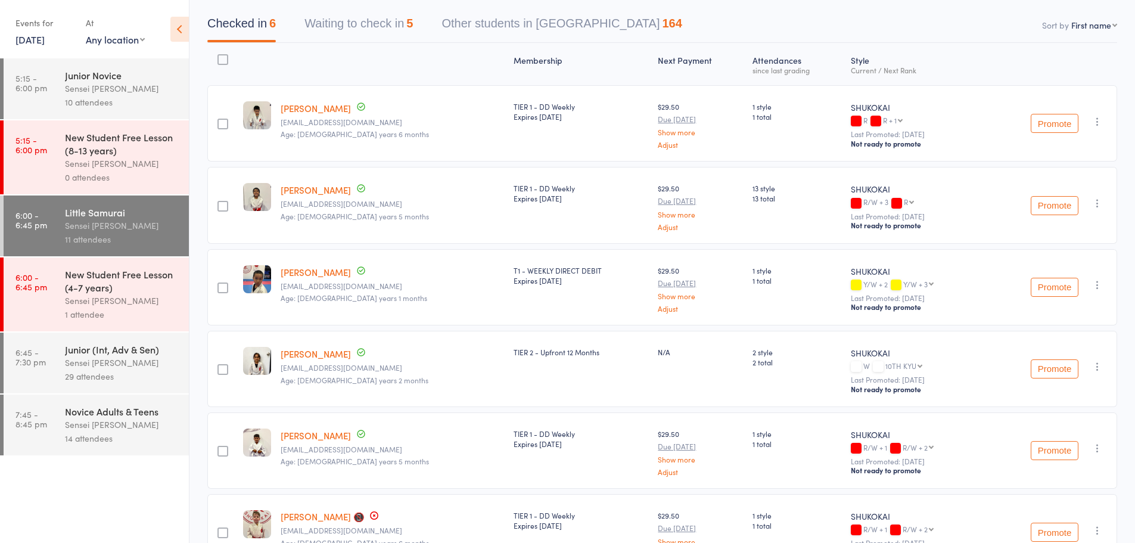
click at [114, 89] on div "Sensei [PERSON_NAME]" at bounding box center [122, 89] width 114 height 14
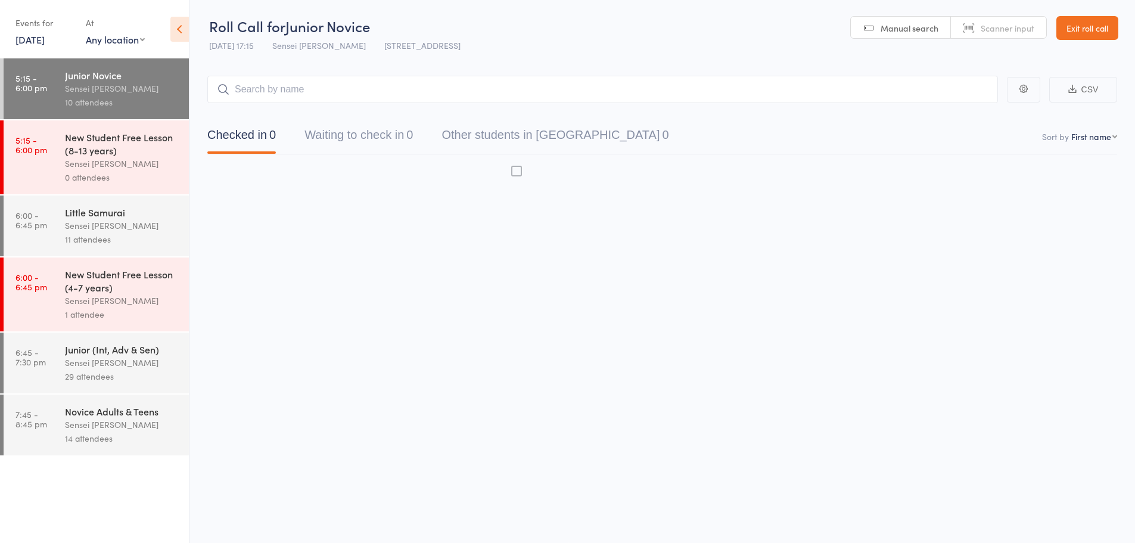
click at [176, 35] on icon at bounding box center [179, 29] width 18 height 25
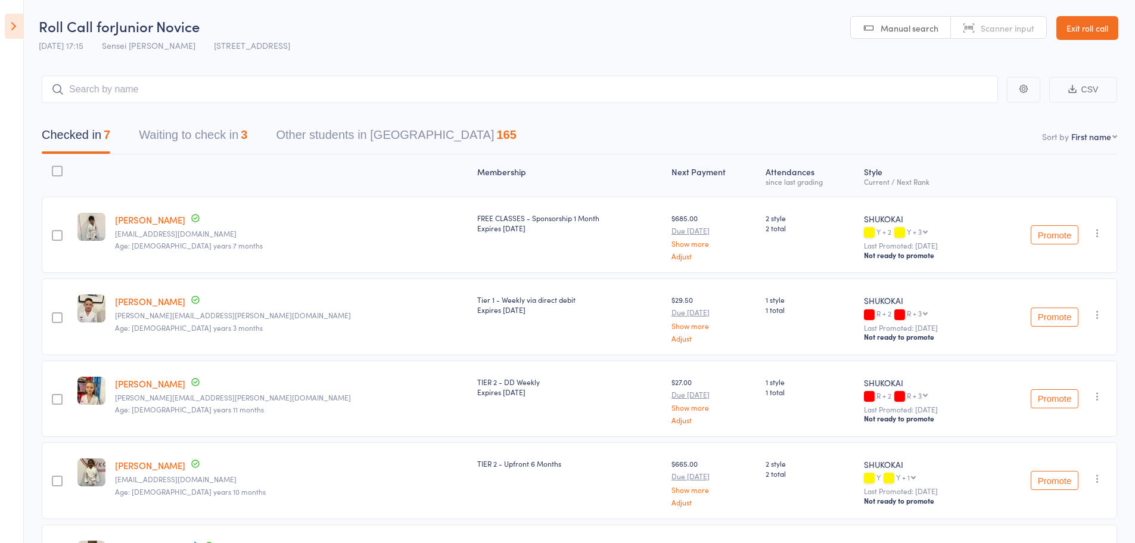
click at [219, 122] on div "Checked in 7 Waiting to check in 3 Other students in [GEOGRAPHIC_DATA] 165" at bounding box center [579, 128] width 1075 height 51
click at [219, 132] on button "Waiting to check in 3" at bounding box center [193, 138] width 108 height 32
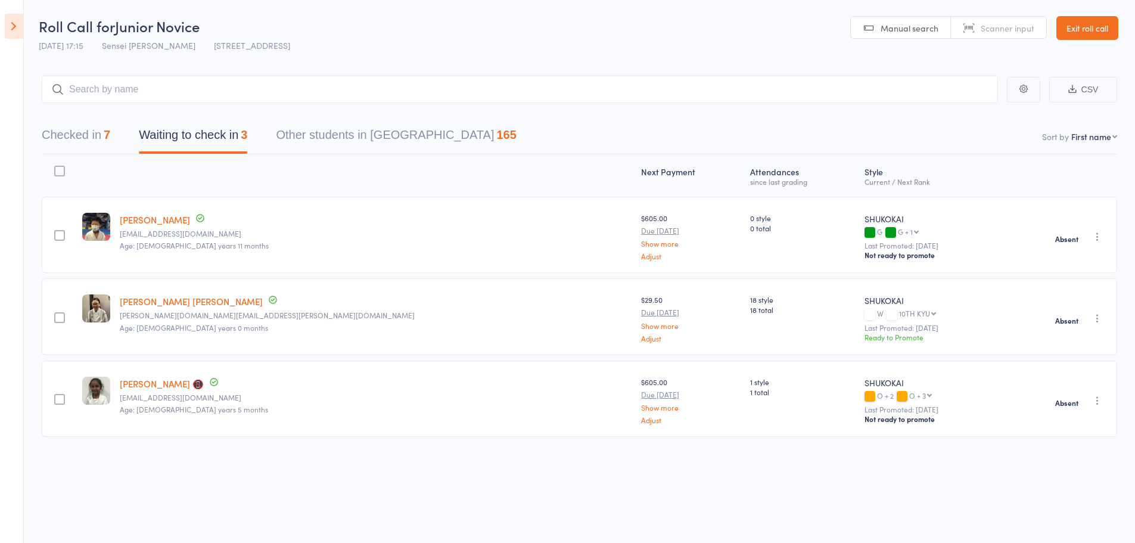
click at [107, 141] on div "7" at bounding box center [107, 134] width 7 height 13
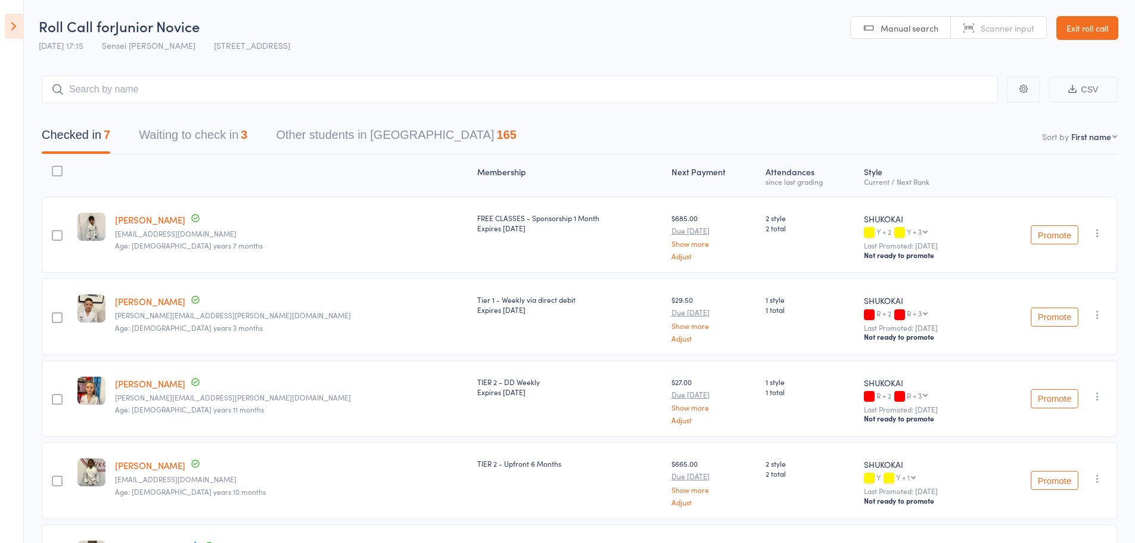
click at [14, 25] on icon at bounding box center [14, 26] width 18 height 25
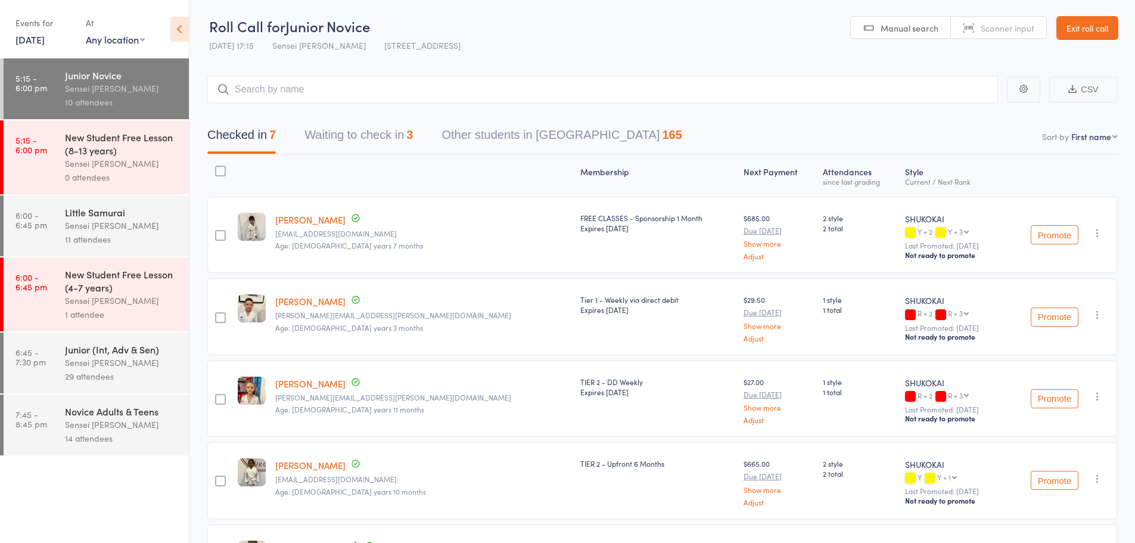
click at [115, 233] on div "11 attendees" at bounding box center [122, 239] width 114 height 14
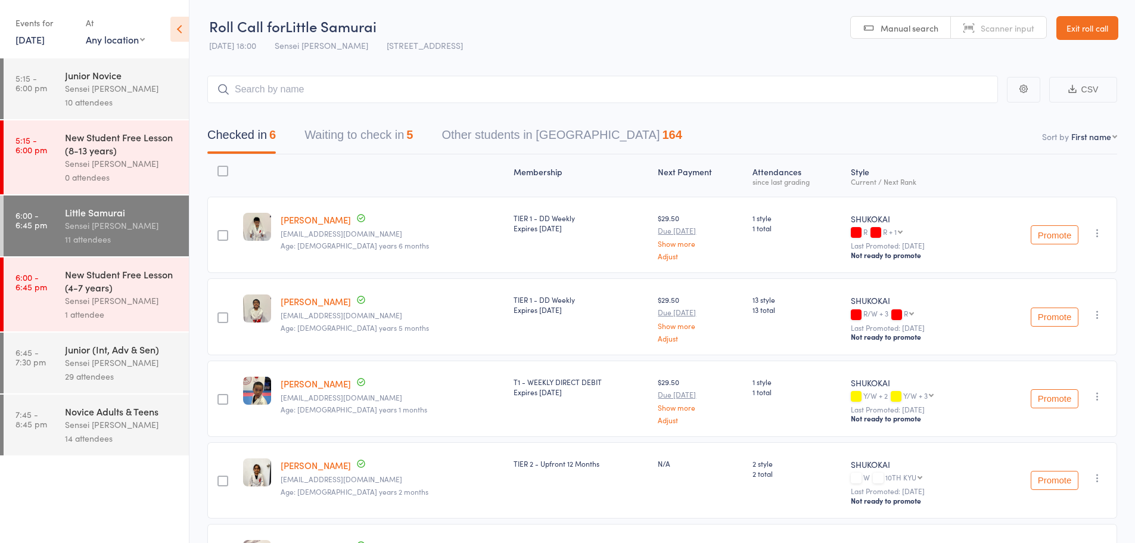
click at [179, 36] on icon at bounding box center [179, 29] width 18 height 25
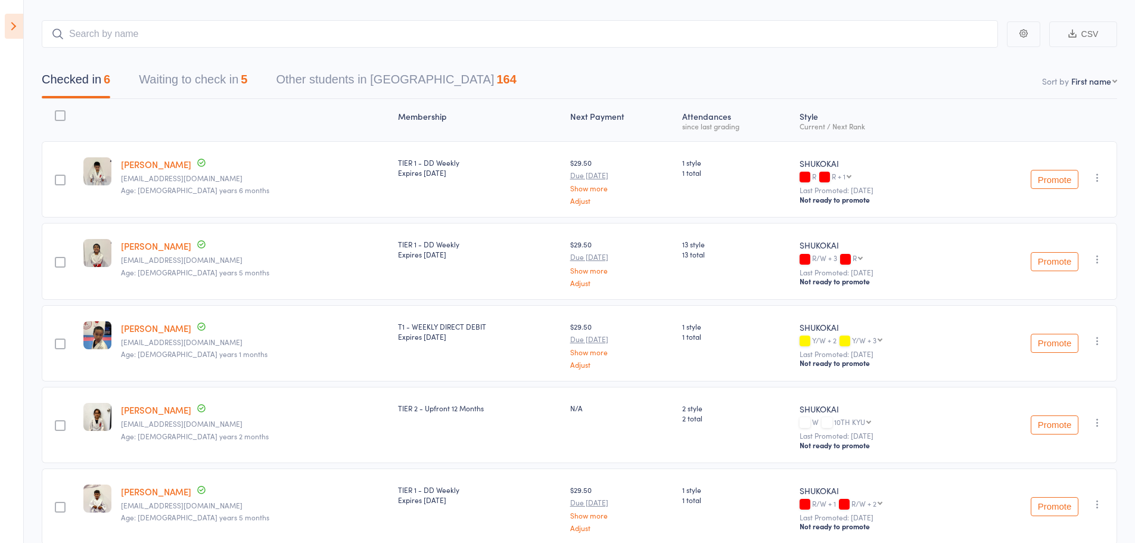
scroll to position [15, 0]
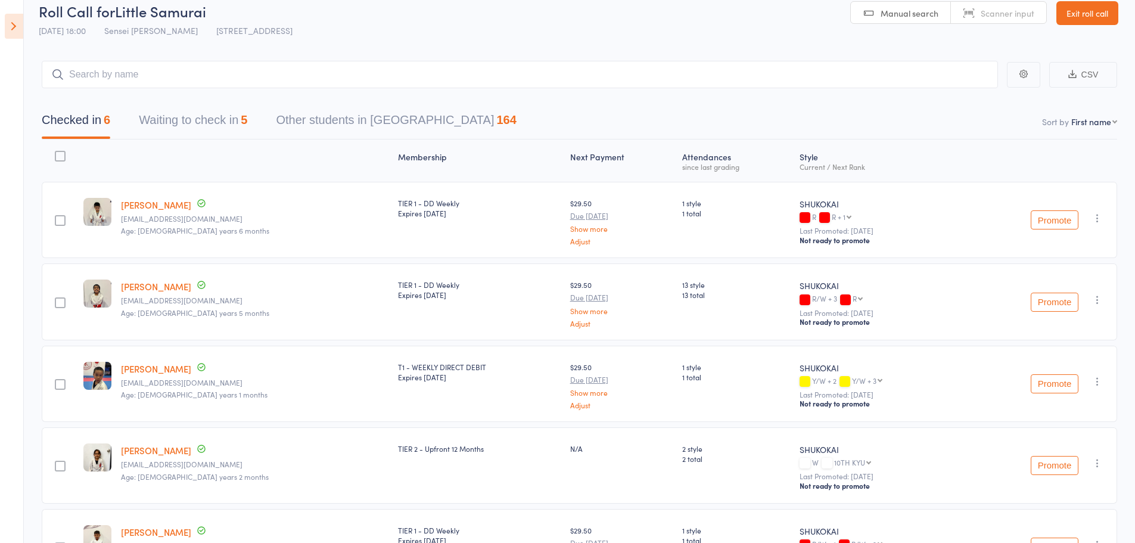
click at [1093, 11] on link "Exit roll call" at bounding box center [1087, 13] width 62 height 24
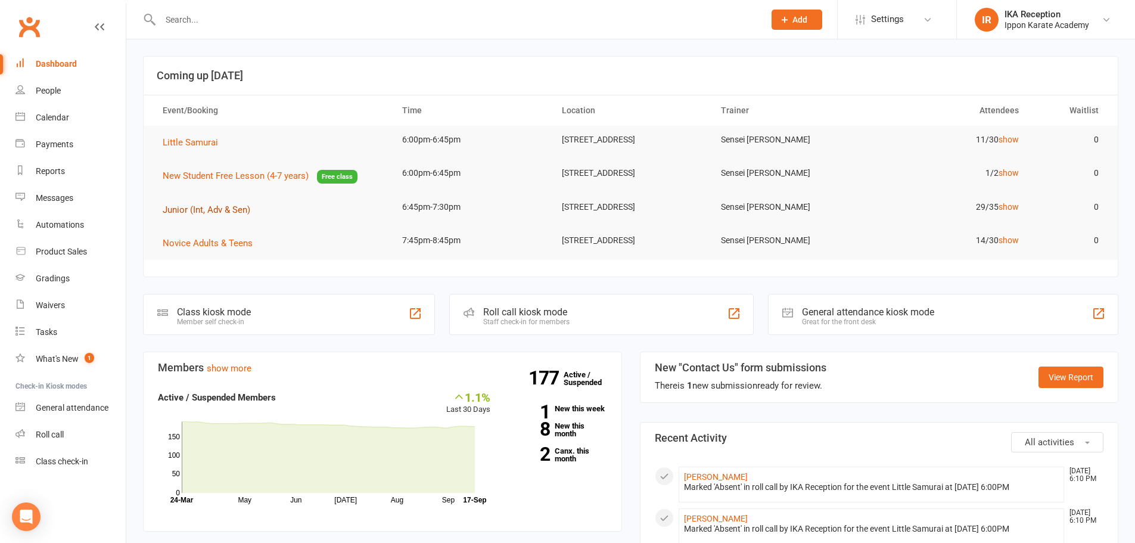
click at [226, 212] on span "Junior (Int, Adv & Sen)" at bounding box center [207, 209] width 88 height 11
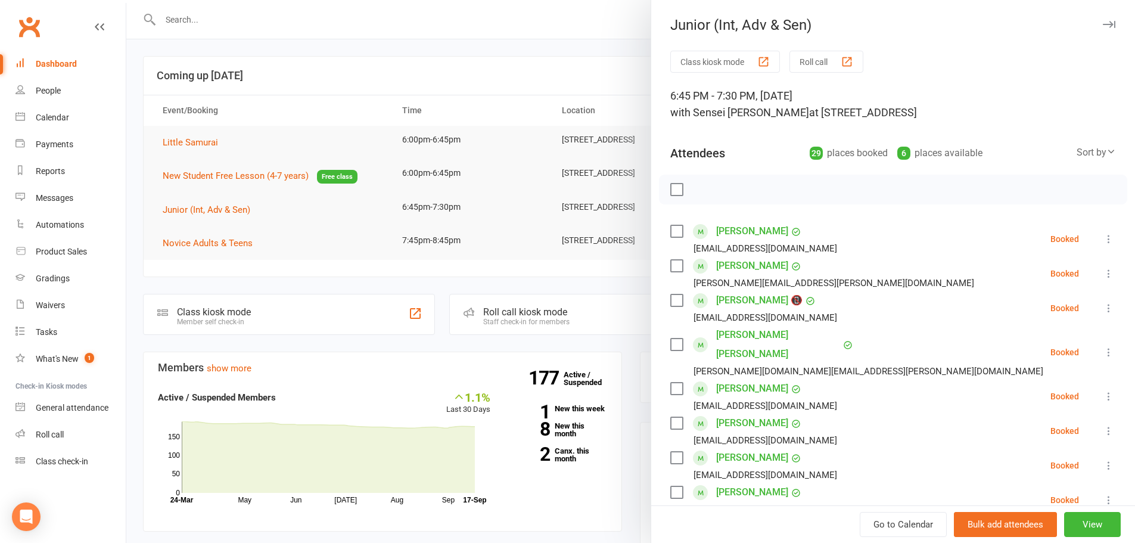
click at [677, 187] on label at bounding box center [676, 189] width 12 height 12
click at [748, 188] on icon "button" at bounding box center [750, 190] width 4 height 7
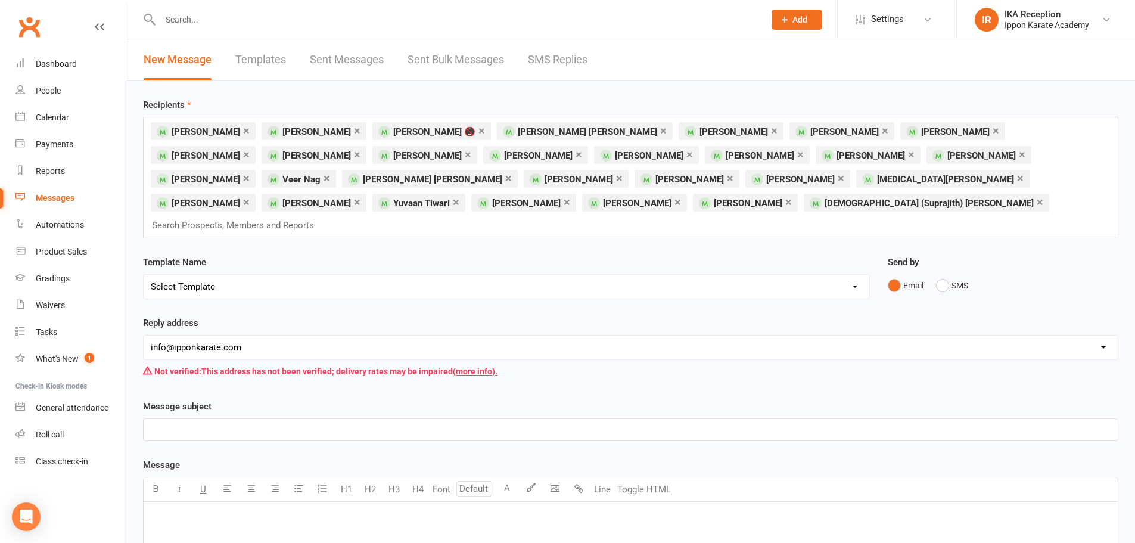
click at [859, 275] on select "Select Template" at bounding box center [507, 287] width 726 height 24
click at [830, 316] on div "Reply address hello@clubworx.com reception@ipponkarate.com info@ipponkarate.com…" at bounding box center [630, 349] width 975 height 67
click at [64, 112] on link "Calendar" at bounding box center [70, 117] width 110 height 27
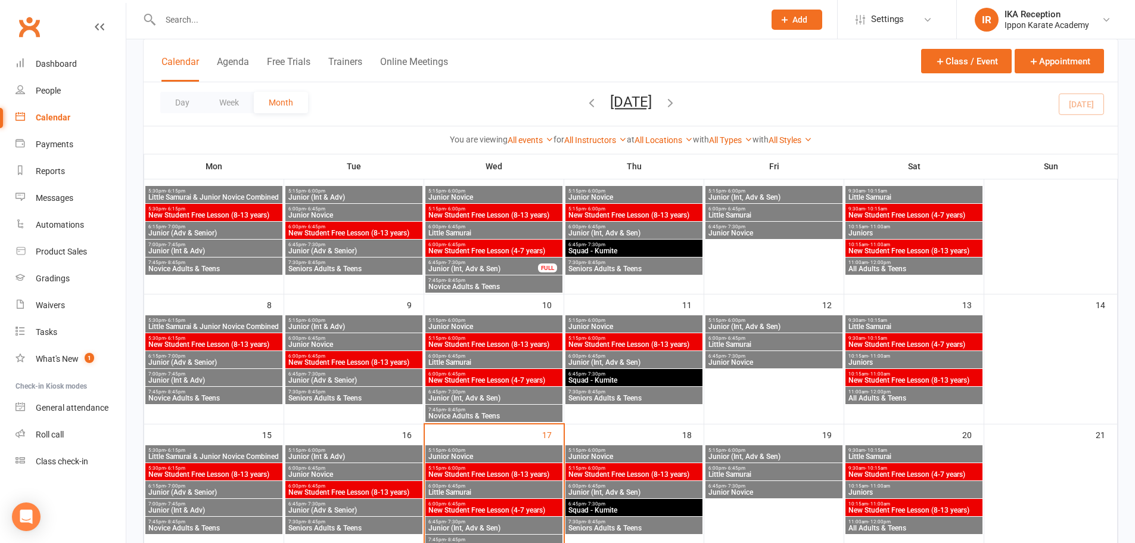
scroll to position [119, 0]
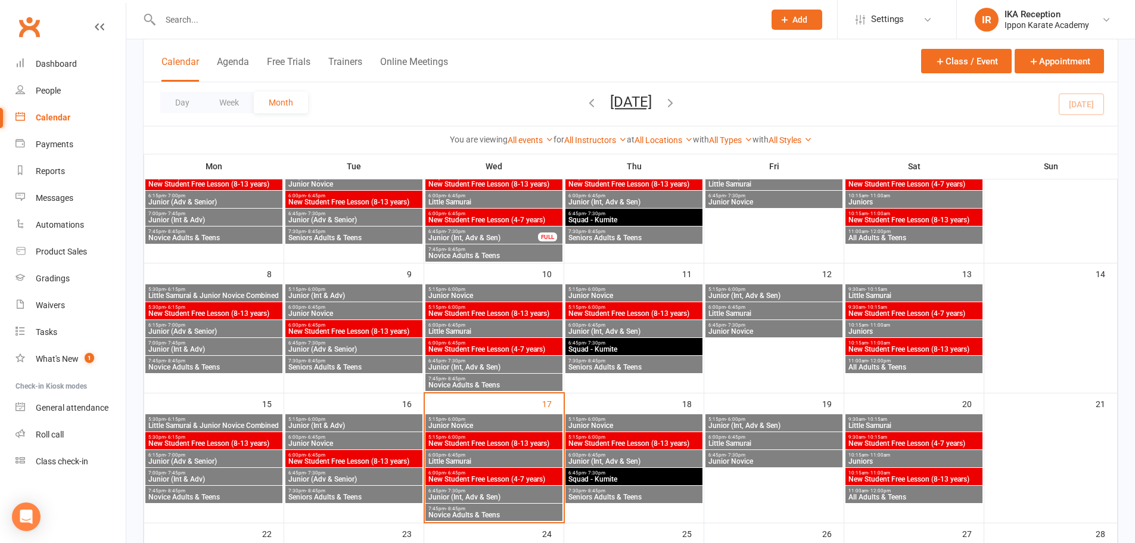
click at [466, 494] on span "Junior (Int, Adv & Sen)" at bounding box center [494, 496] width 132 height 7
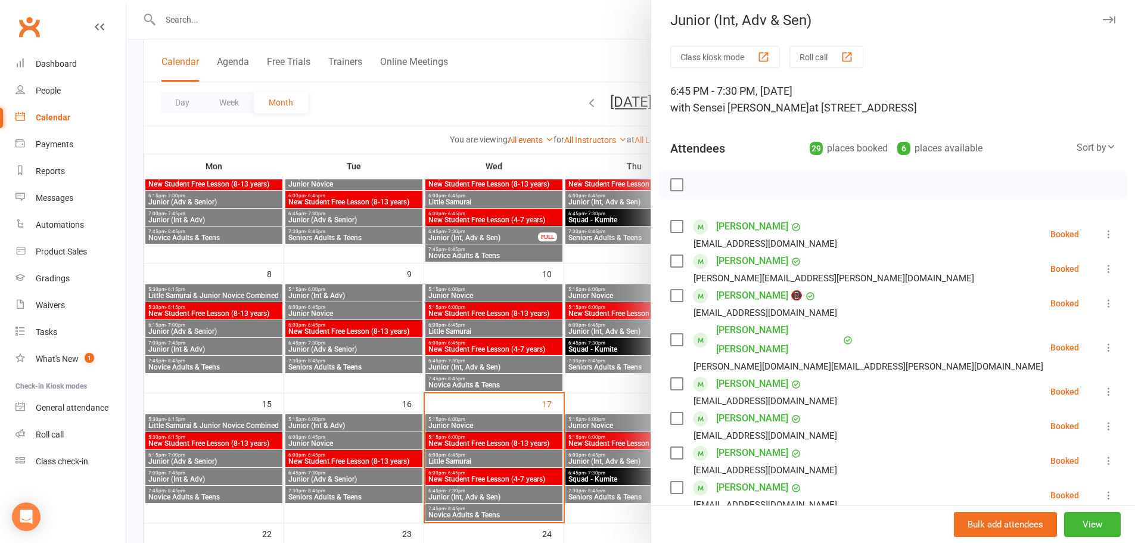
scroll to position [0, 0]
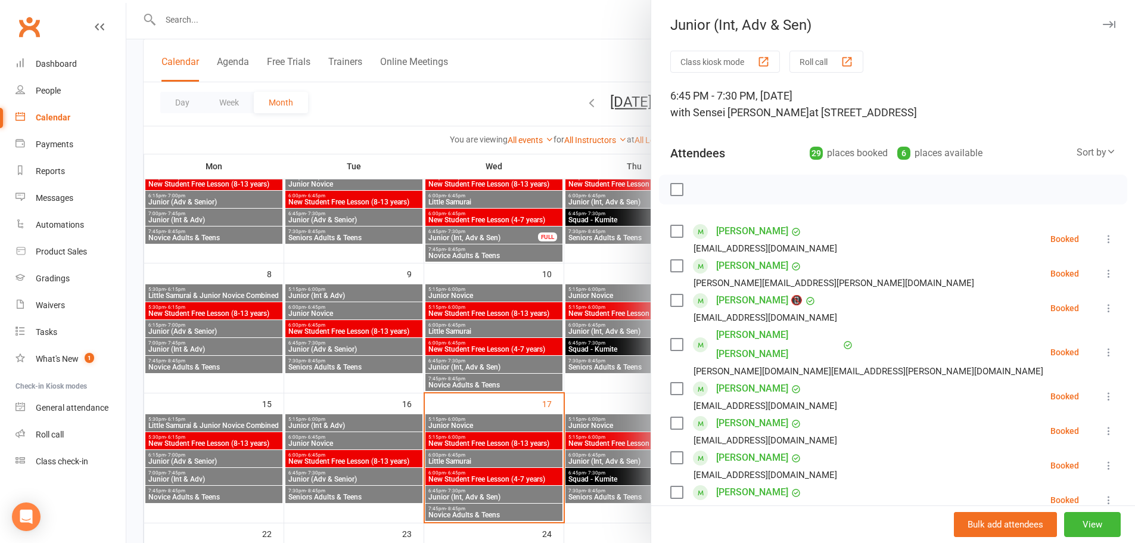
click at [489, 463] on div at bounding box center [630, 271] width 1009 height 543
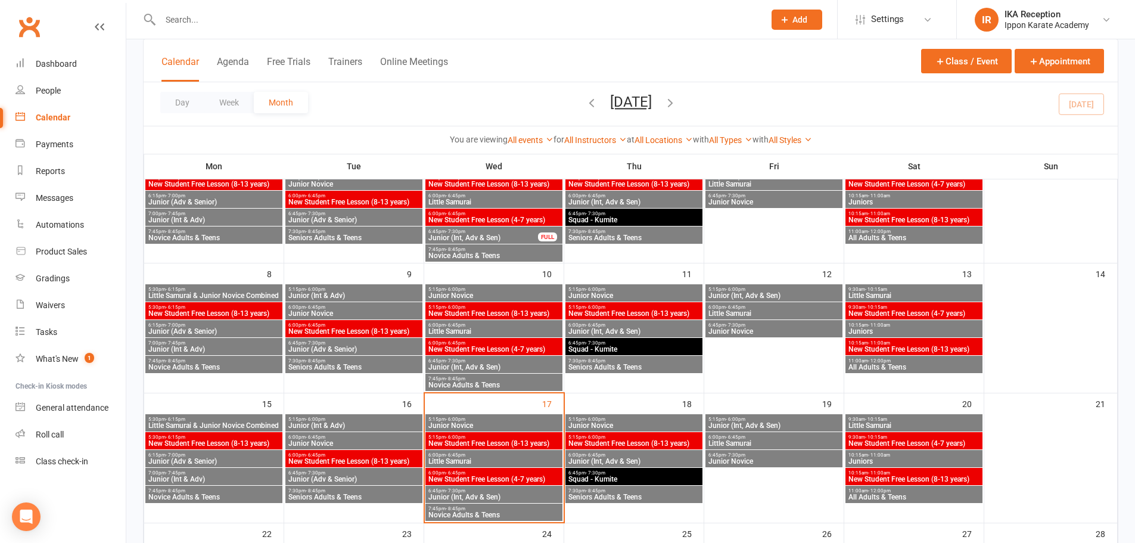
click at [509, 492] on span "6:45pm - 7:30pm" at bounding box center [494, 490] width 132 height 5
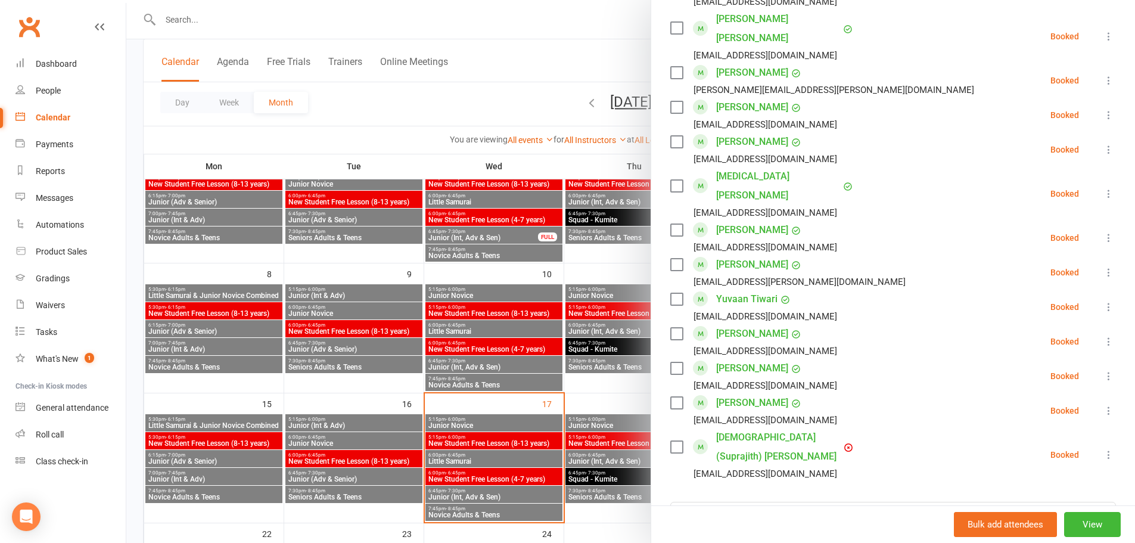
scroll to position [834, 0]
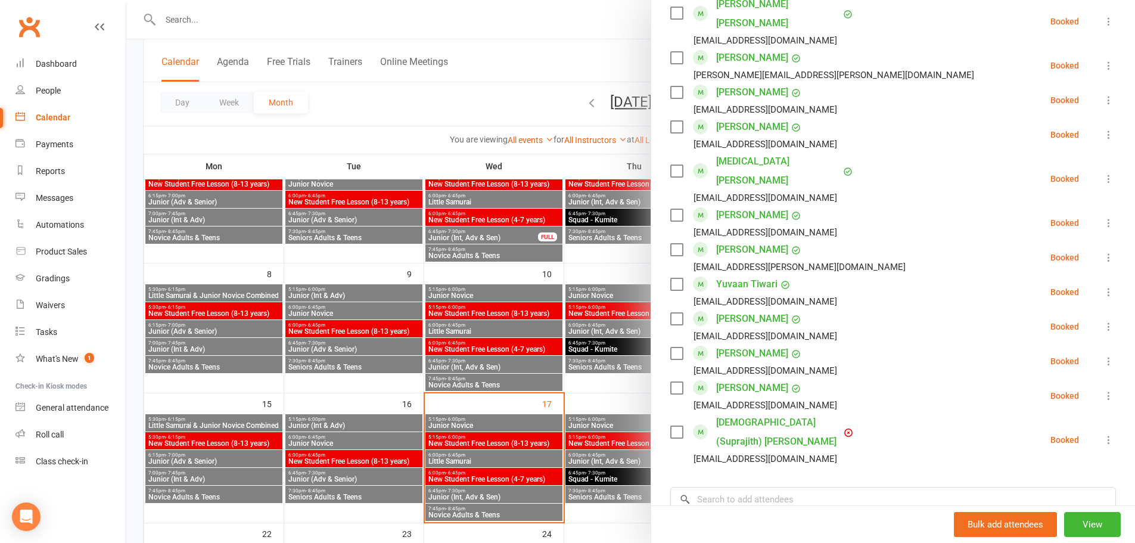
click at [761, 413] on link "Jeet (Suprajith) Wuntakal" at bounding box center [778, 432] width 125 height 38
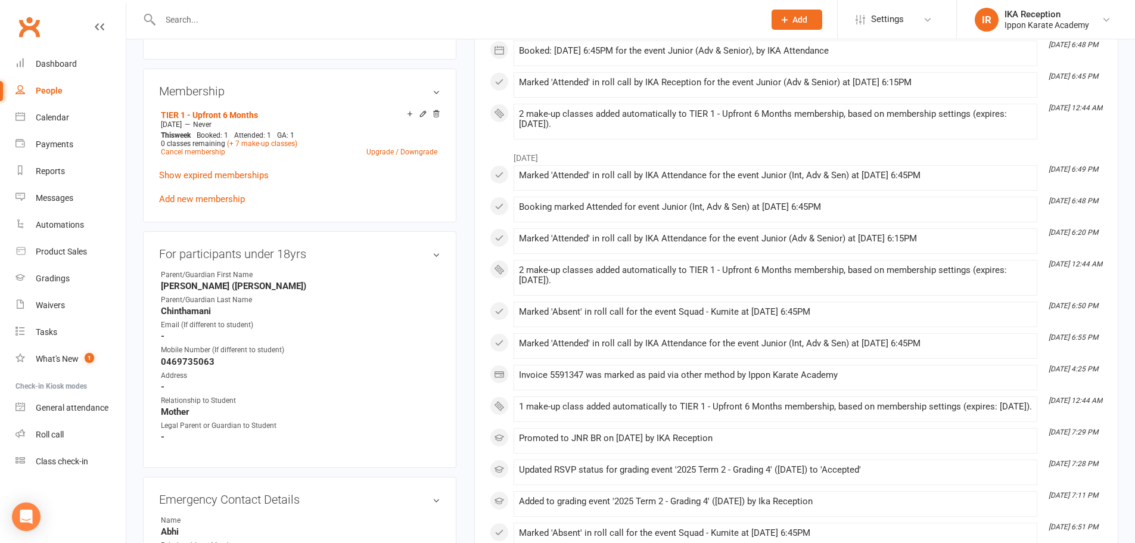
scroll to position [655, 0]
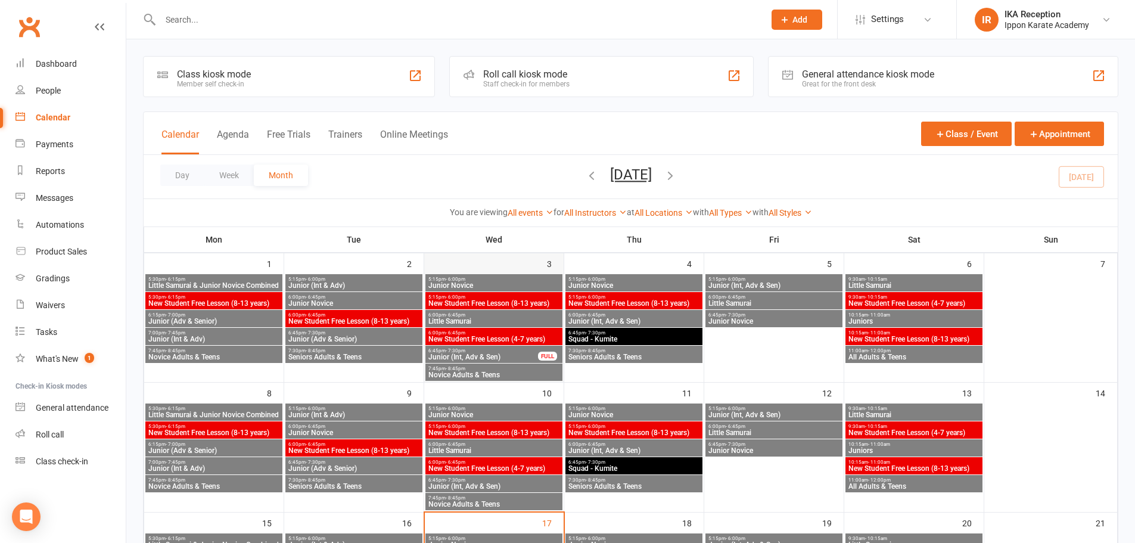
scroll to position [179, 0]
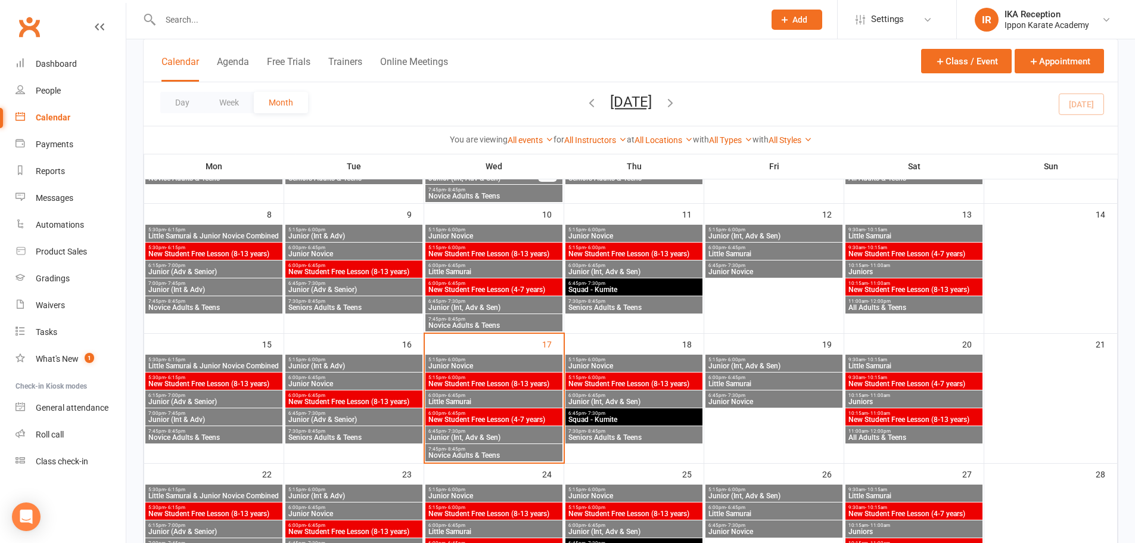
click at [472, 431] on span "6:45pm - 7:30pm" at bounding box center [494, 430] width 132 height 5
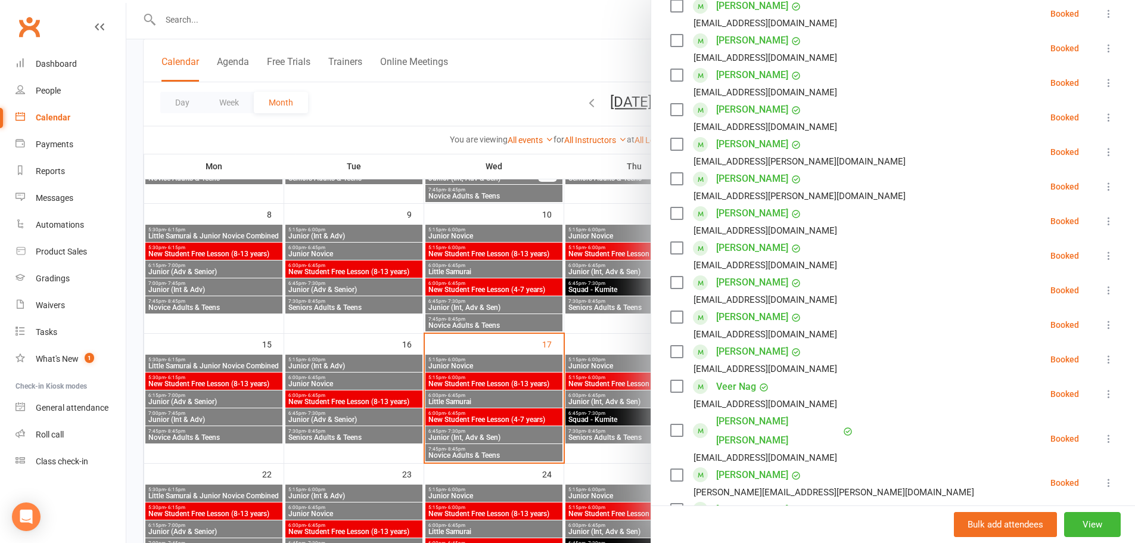
scroll to position [477, 0]
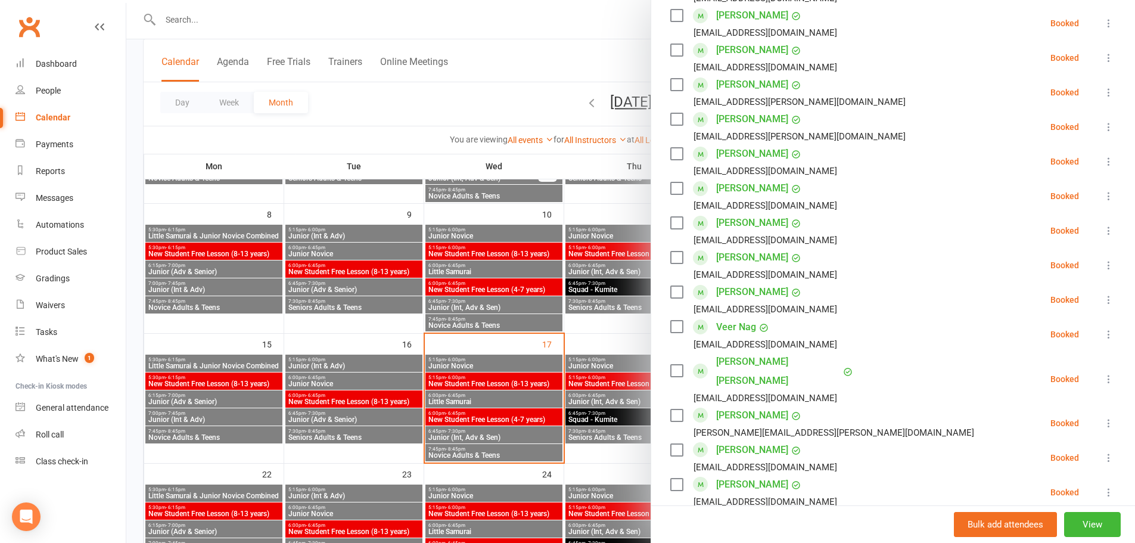
click at [492, 429] on div at bounding box center [630, 271] width 1009 height 543
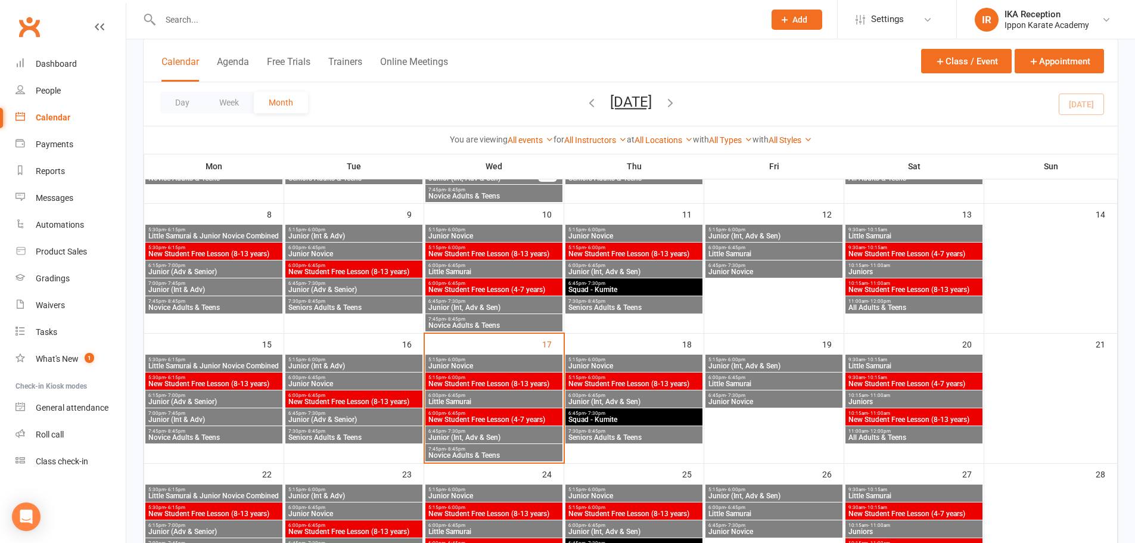
click at [480, 440] on span "Junior (Int, Adv & Sen)" at bounding box center [494, 437] width 132 height 7
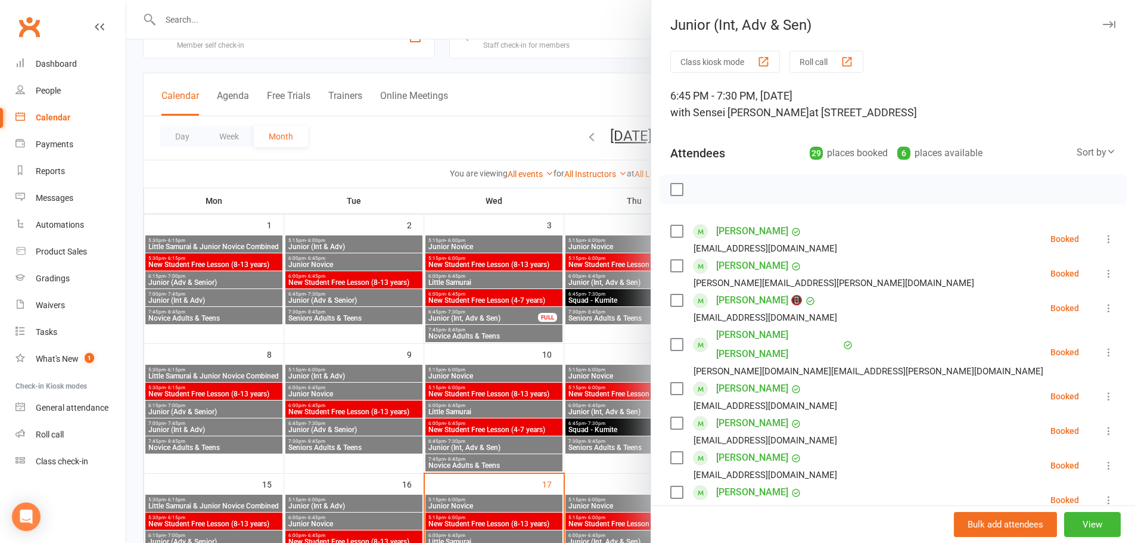
scroll to position [60, 0]
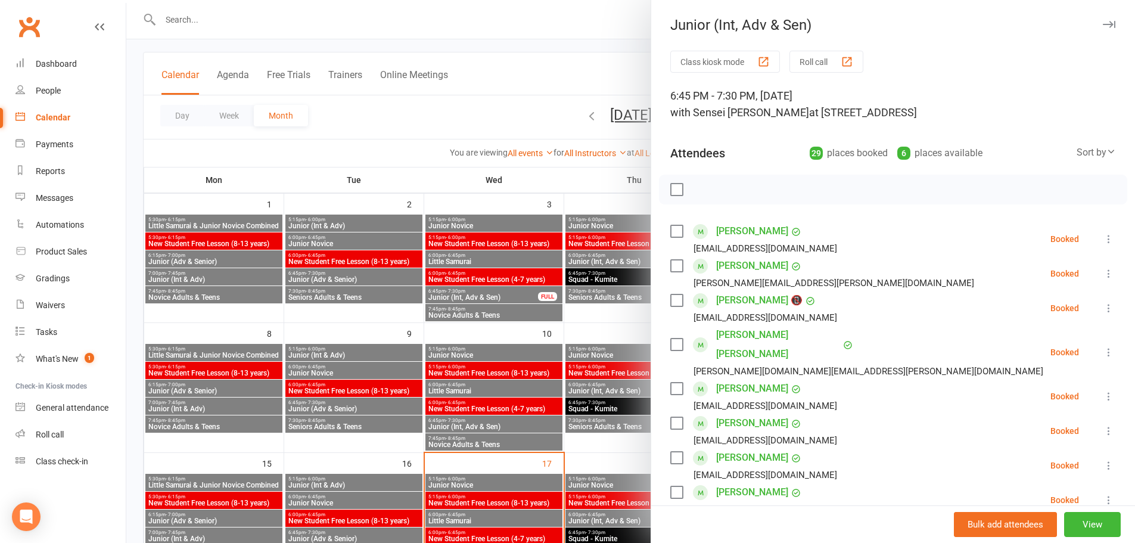
click at [1103, 22] on icon "button" at bounding box center [1109, 24] width 13 height 7
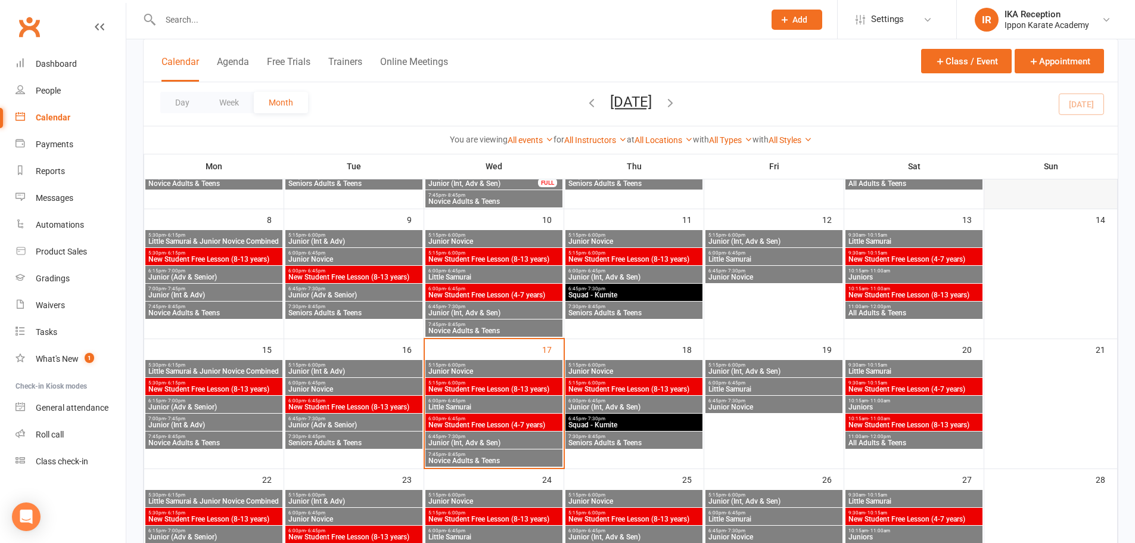
scroll to position [179, 0]
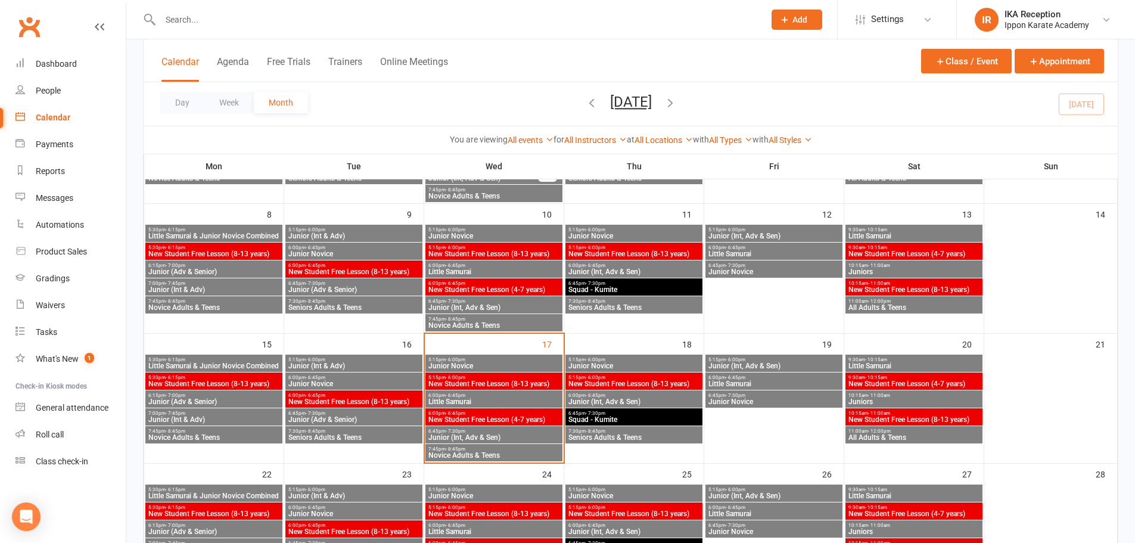
click at [460, 434] on span "Junior (Int, Adv & Sen)" at bounding box center [494, 437] width 132 height 7
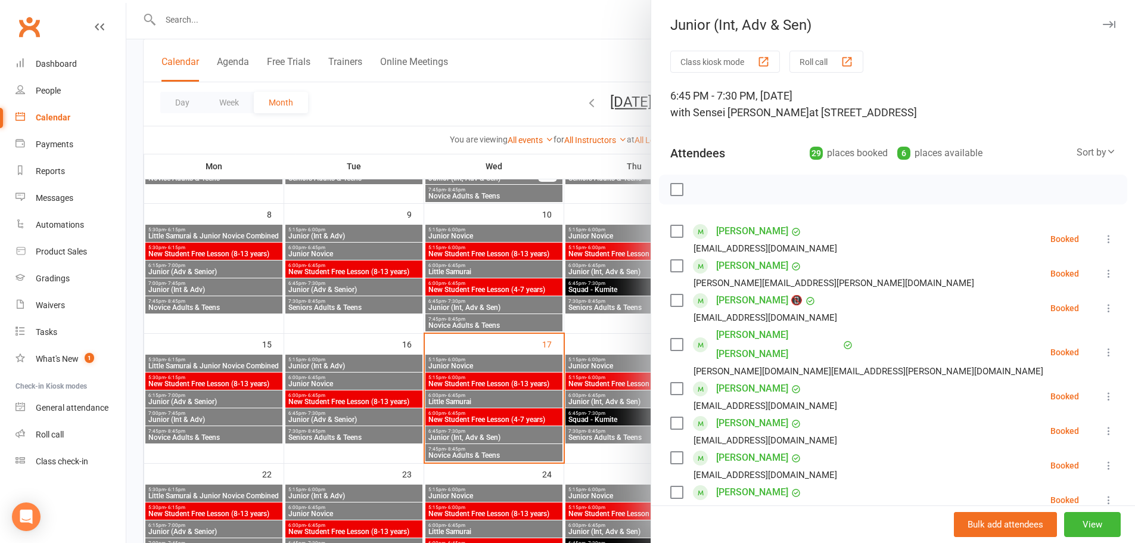
click at [804, 70] on button "Roll call" at bounding box center [826, 62] width 74 height 22
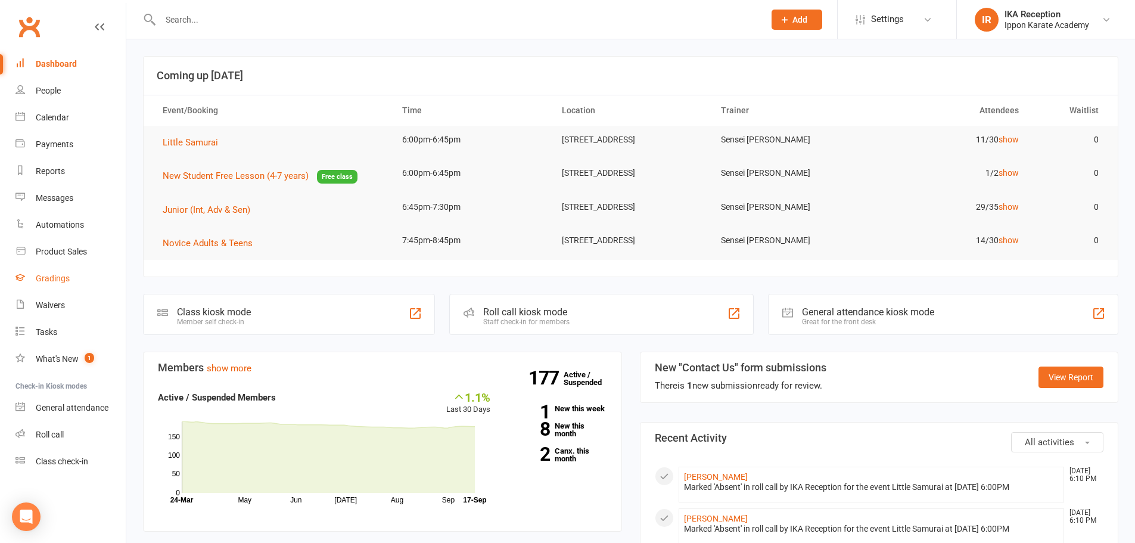
click at [54, 274] on div "Gradings" at bounding box center [53, 278] width 34 height 10
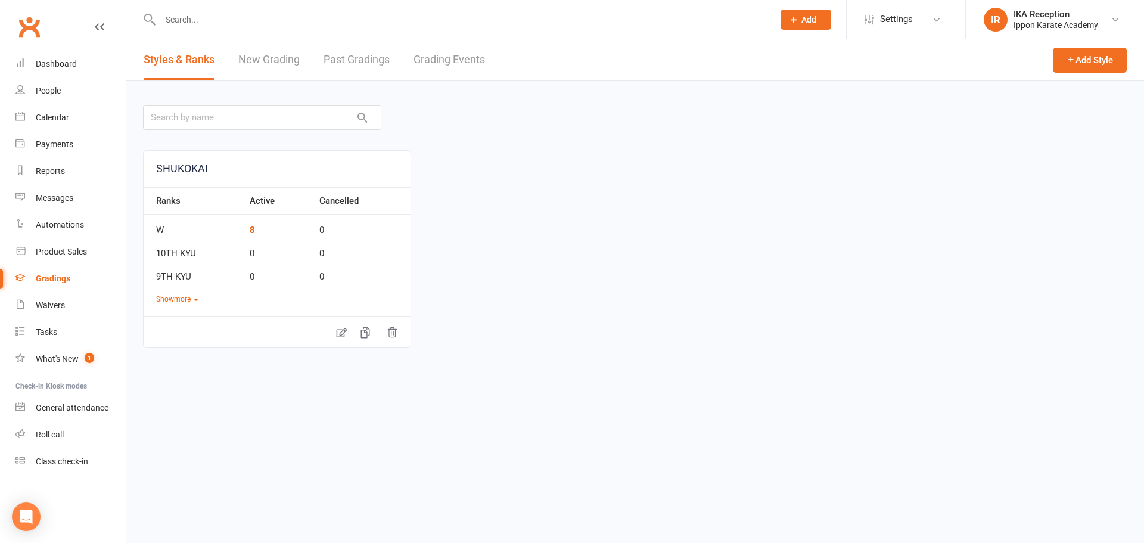
click at [464, 67] on link "Grading Events" at bounding box center [448, 59] width 71 height 41
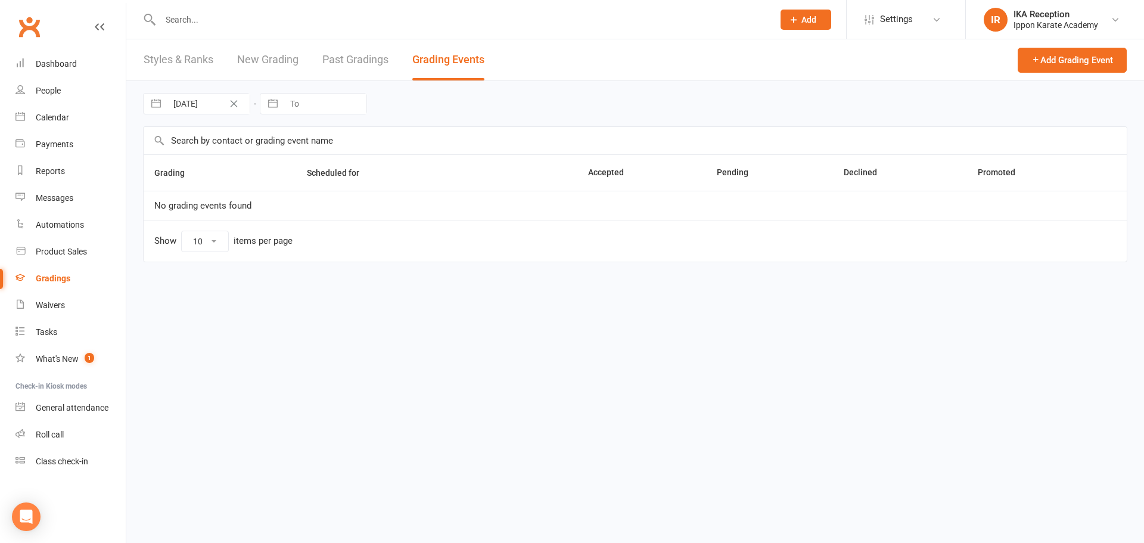
select select "100"
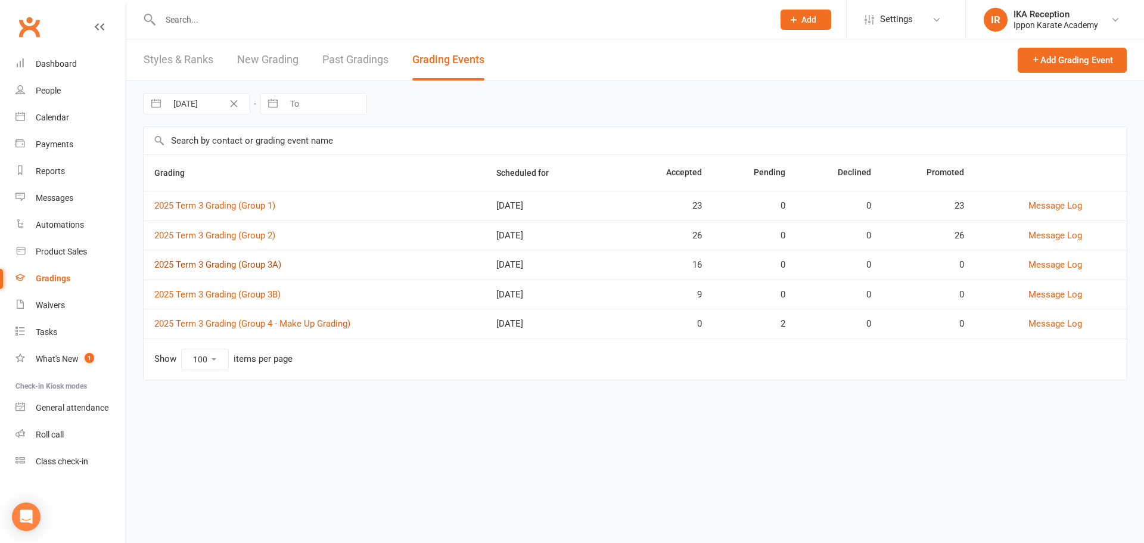
click at [265, 269] on link "2025 Term 3 Grading (Group 3A)" at bounding box center [217, 264] width 127 height 11
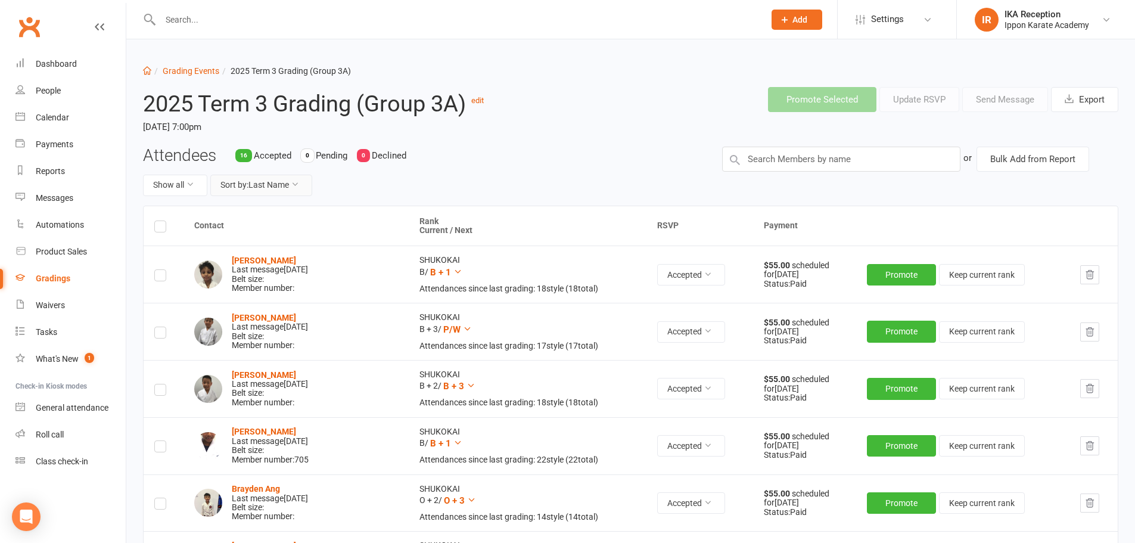
click at [258, 176] on button "Sort by: Last Name" at bounding box center [261, 185] width 102 height 21
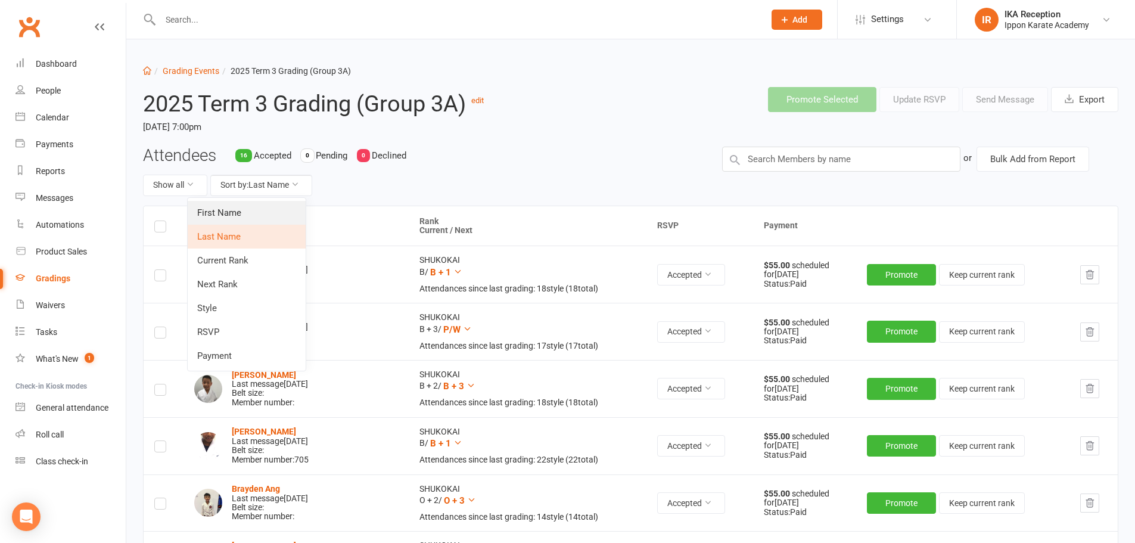
click at [264, 216] on link "First Name" at bounding box center [247, 213] width 118 height 24
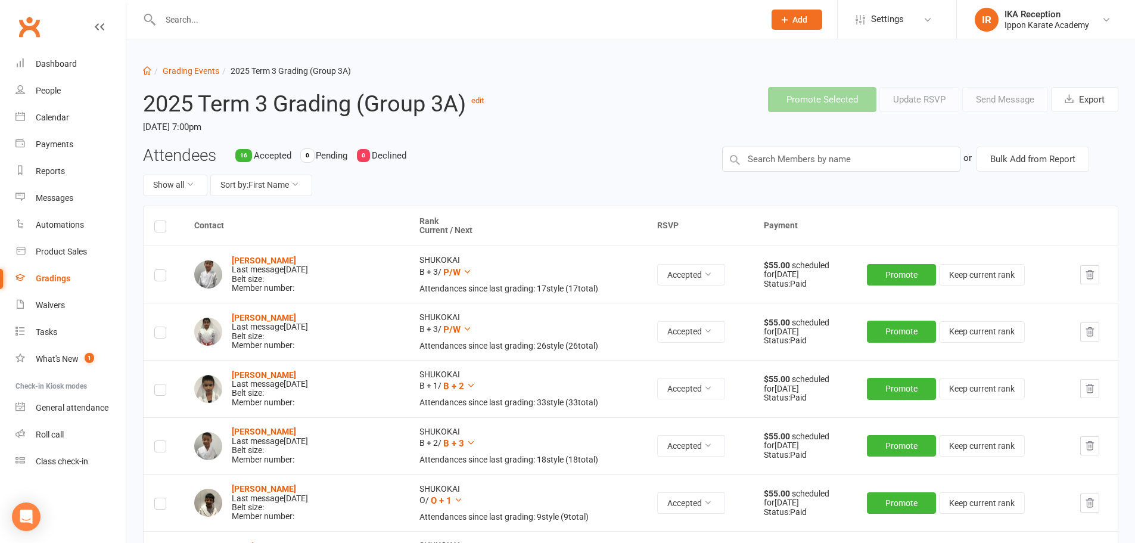
select select "100"
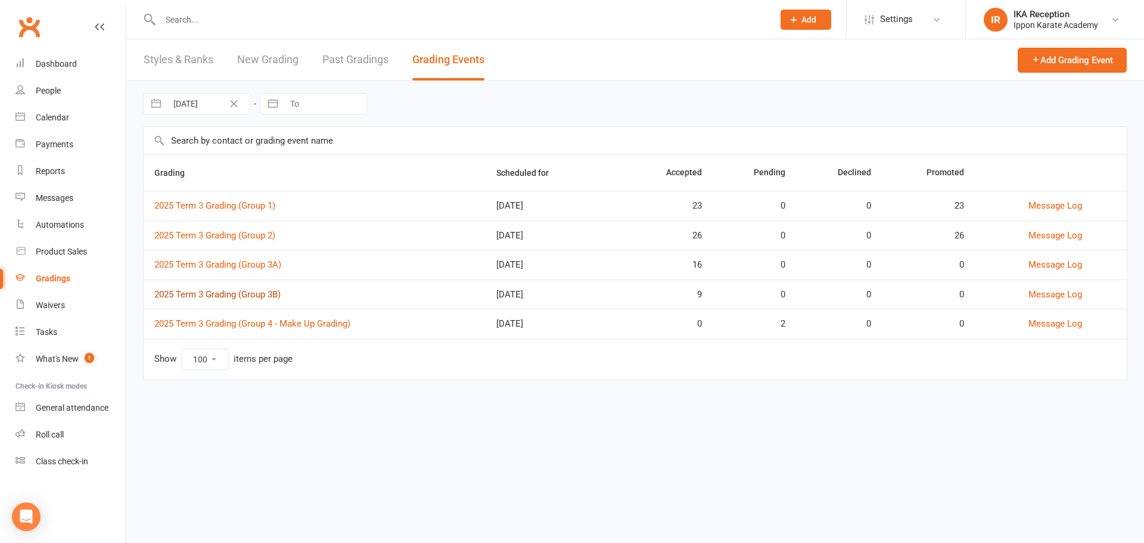
click at [252, 294] on link "2025 Term 3 Grading (Group 3B)" at bounding box center [217, 294] width 126 height 11
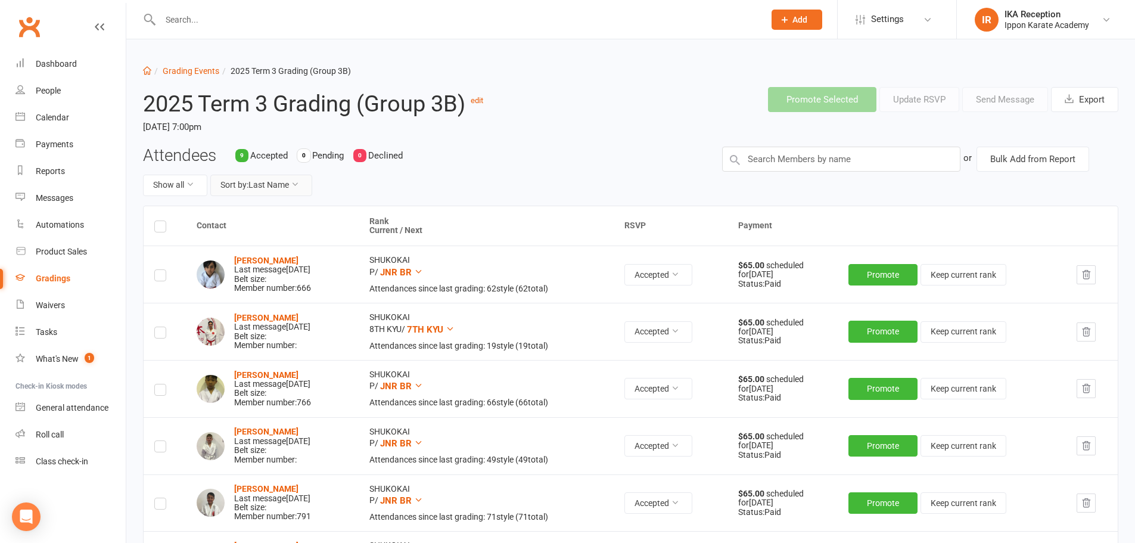
click at [305, 181] on button "Sort by: Last Name" at bounding box center [261, 185] width 102 height 21
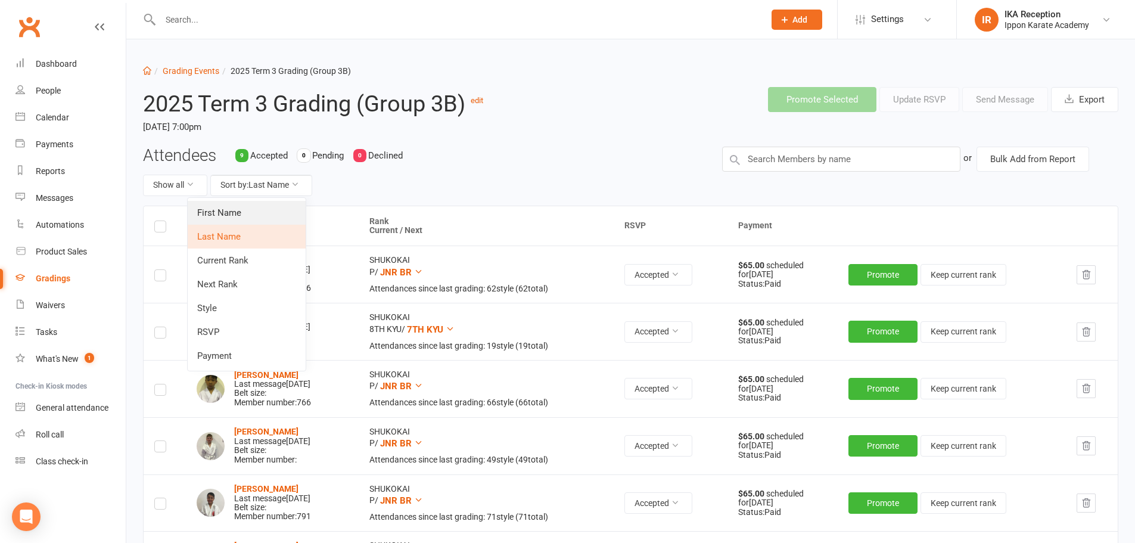
click at [279, 220] on link "First Name" at bounding box center [247, 213] width 118 height 24
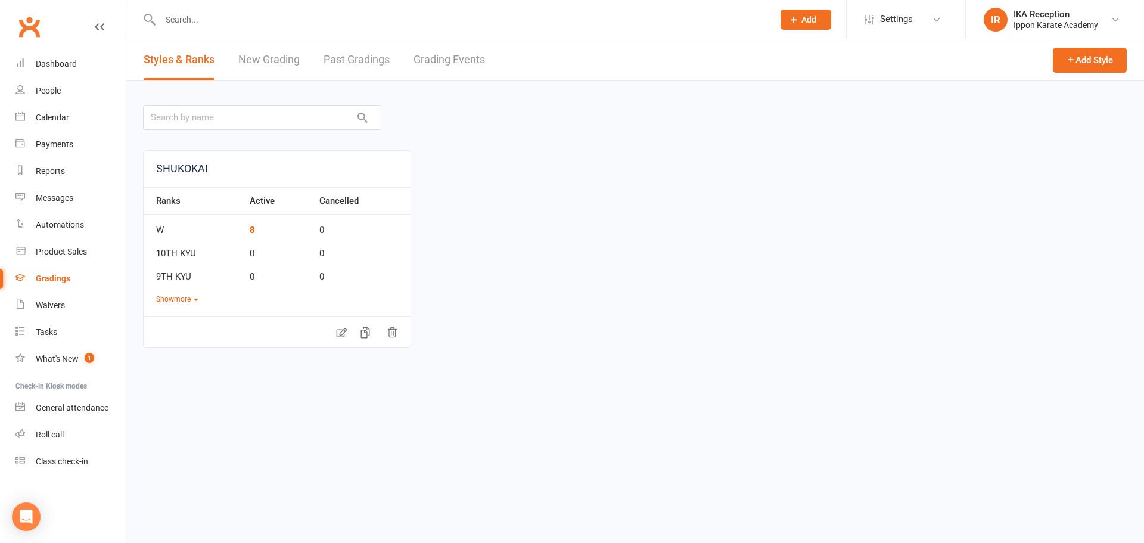
click at [425, 67] on link "Grading Events" at bounding box center [448, 59] width 71 height 41
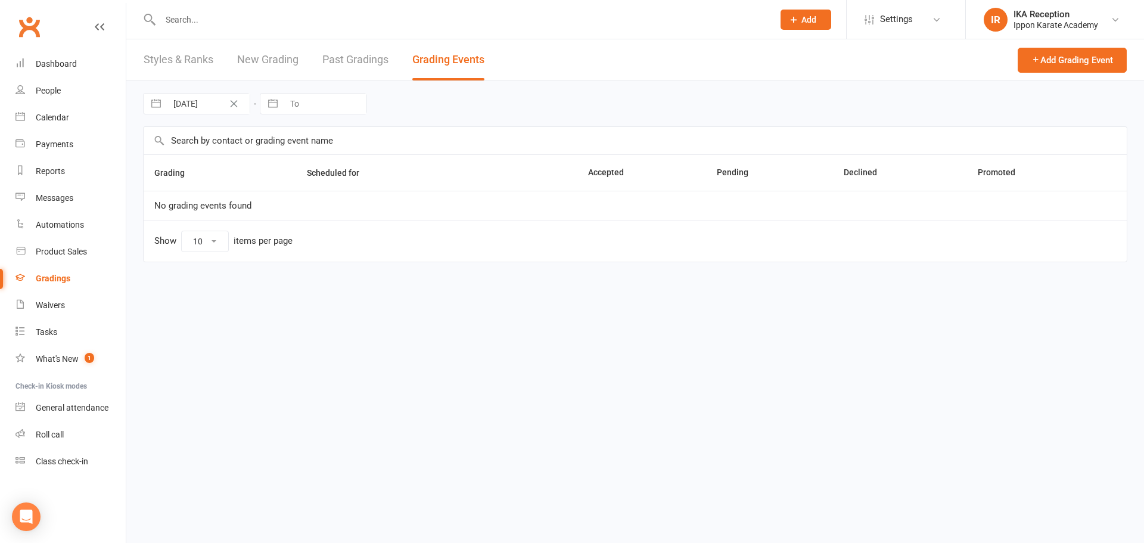
select select "100"
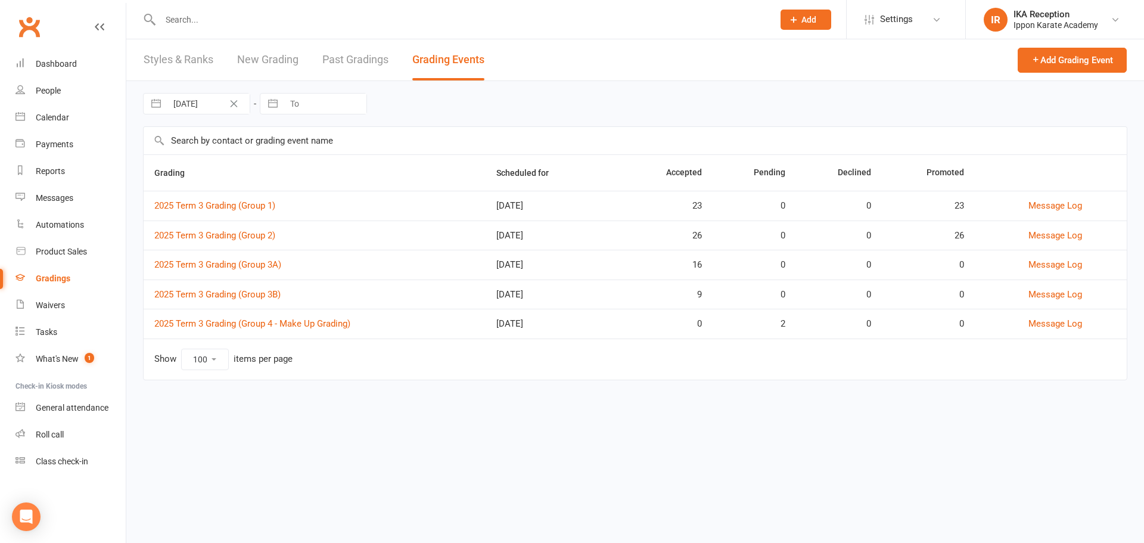
click at [266, 258] on td "2025 Term 3 Grading (Group 3A)" at bounding box center [315, 265] width 342 height 30
click at [266, 262] on link "2025 Term 3 Grading (Group 3A)" at bounding box center [217, 264] width 127 height 11
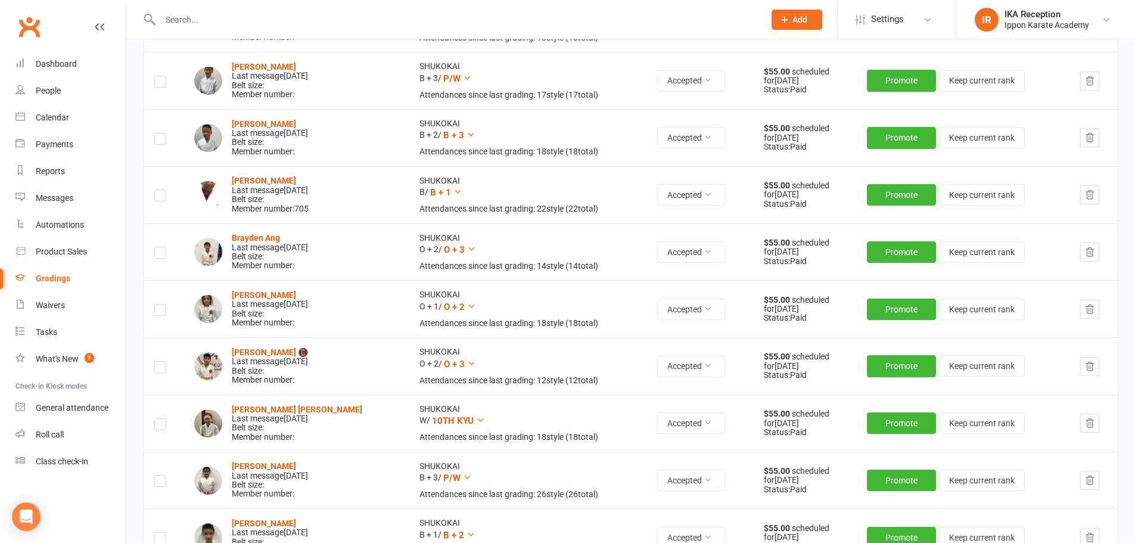
scroll to position [72, 0]
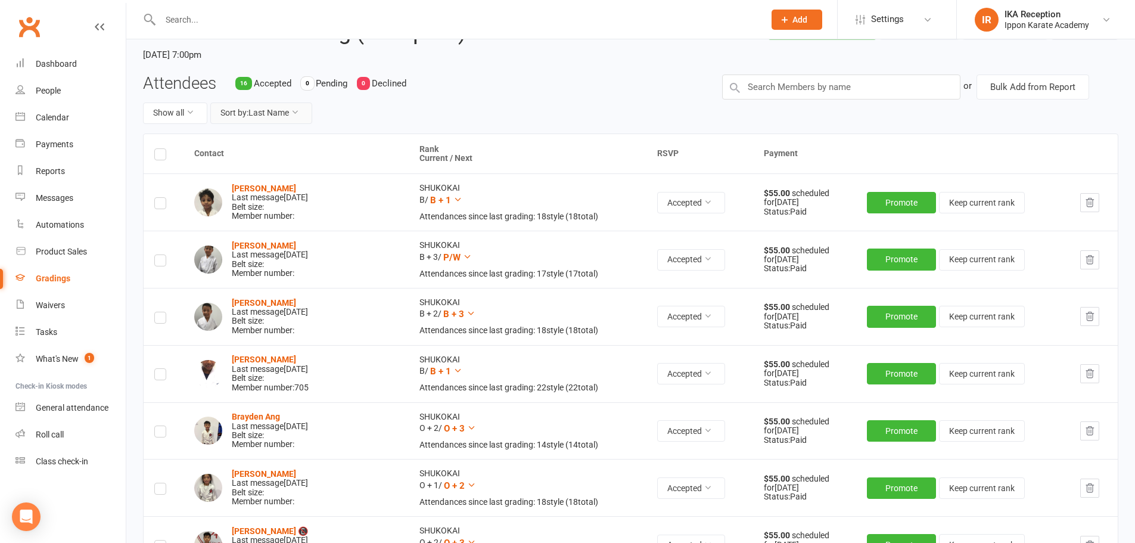
click at [278, 113] on button "Sort by: Last Name" at bounding box center [261, 112] width 102 height 21
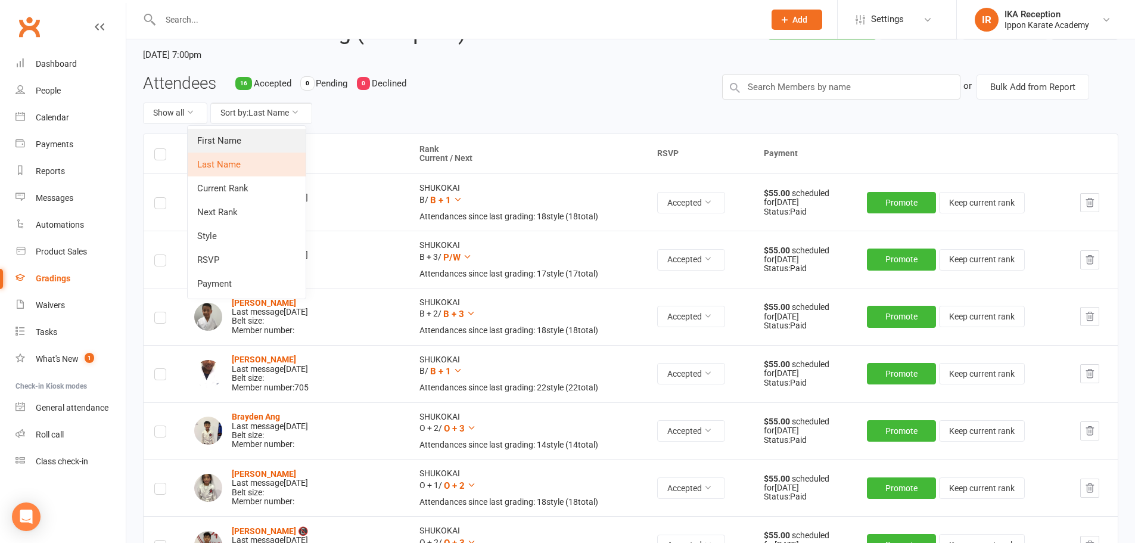
click at [272, 138] on link "First Name" at bounding box center [247, 141] width 118 height 24
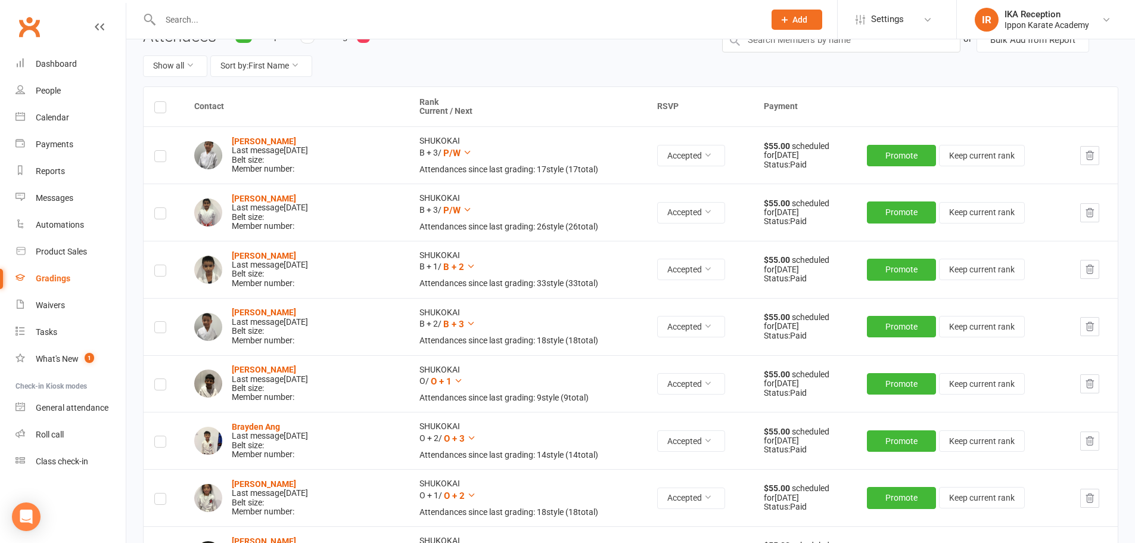
scroll to position [179, 0]
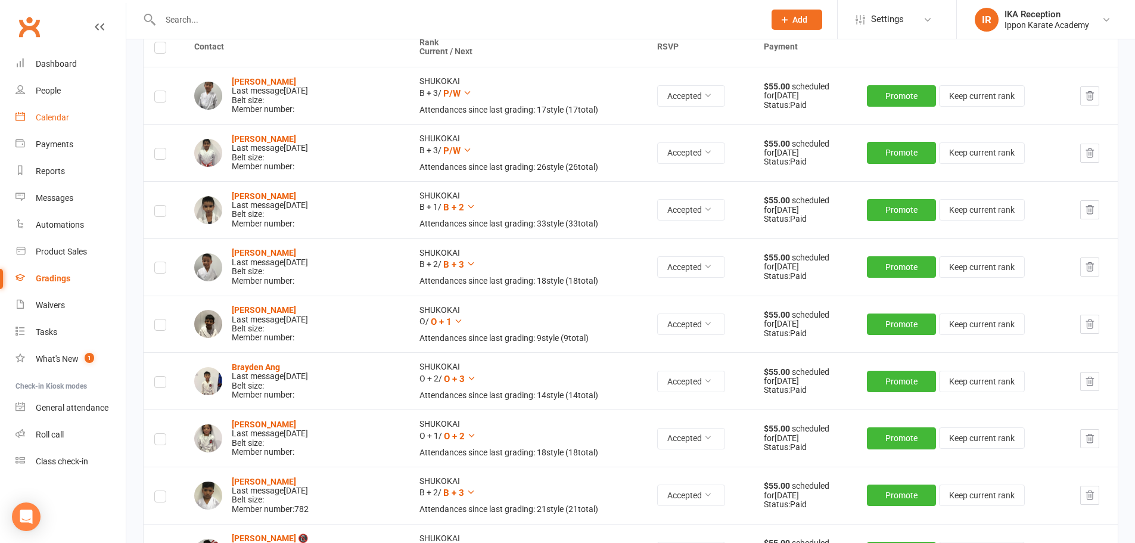
click at [59, 118] on div "Calendar" at bounding box center [52, 118] width 33 height 10
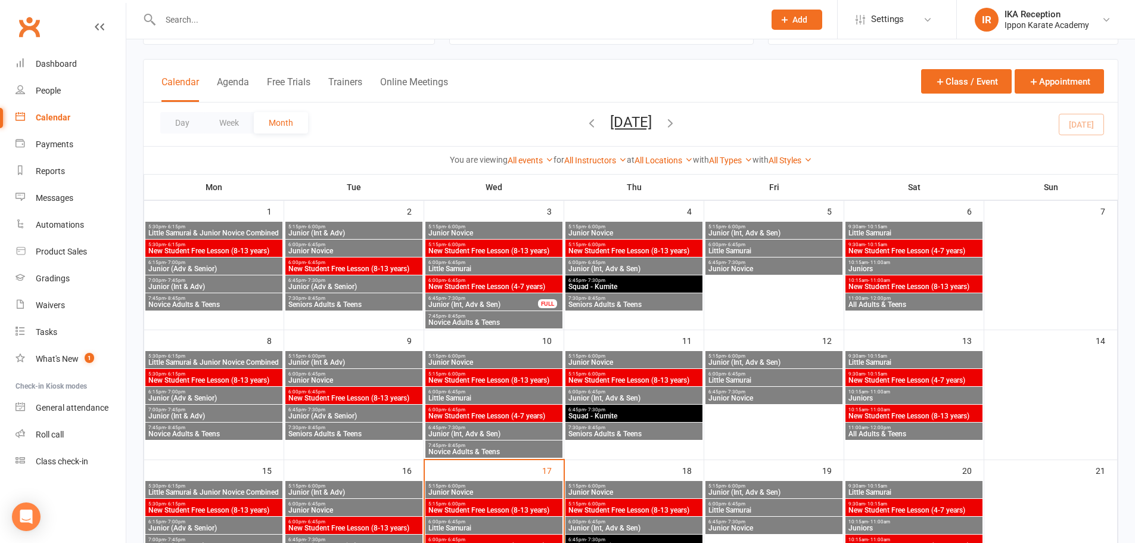
scroll to position [119, 0]
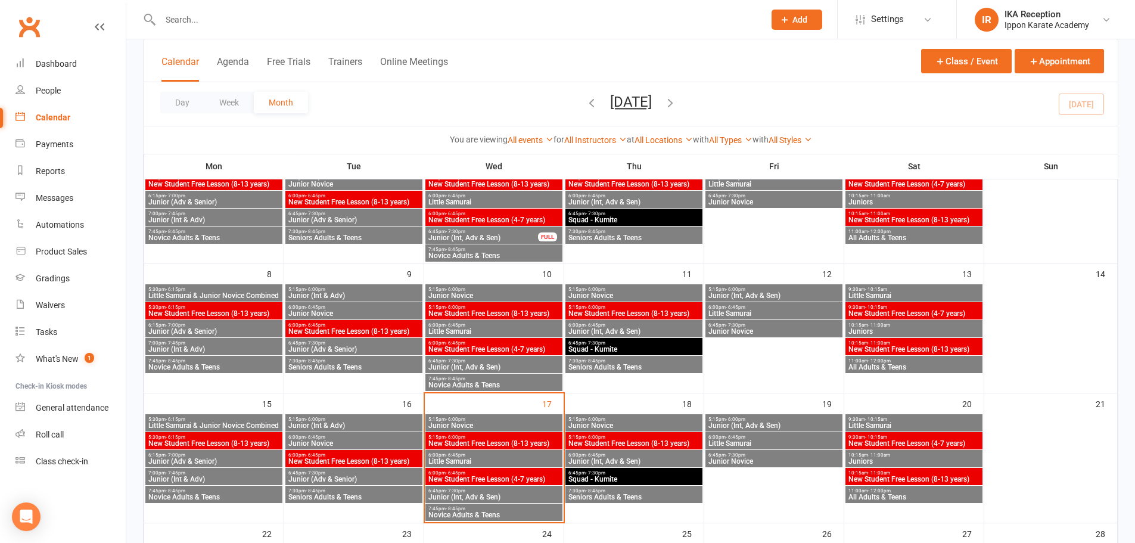
click at [464, 493] on span "Junior (Int, Adv & Sen)" at bounding box center [494, 496] width 132 height 7
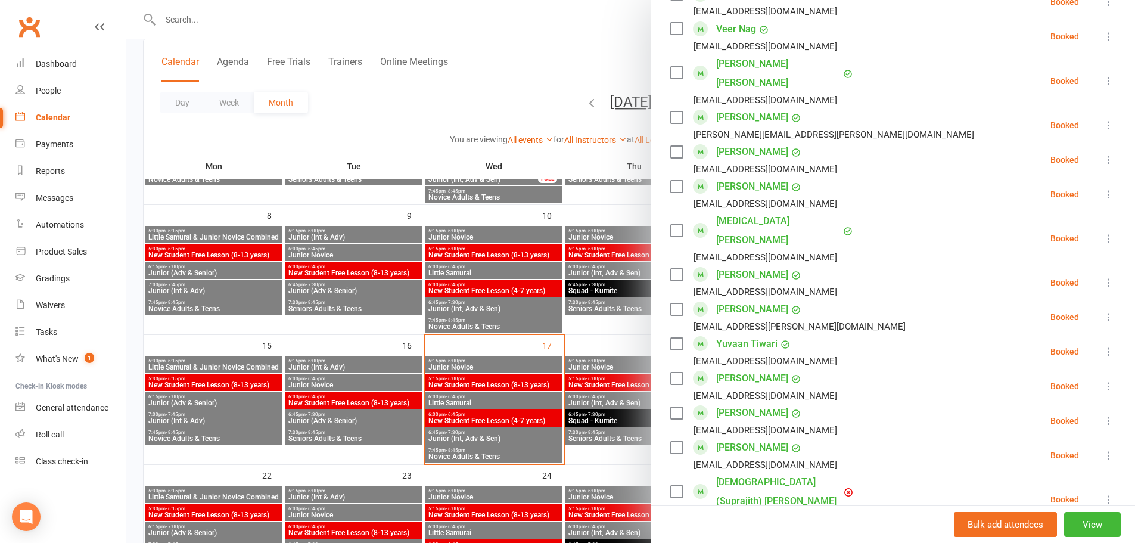
scroll to position [179, 0]
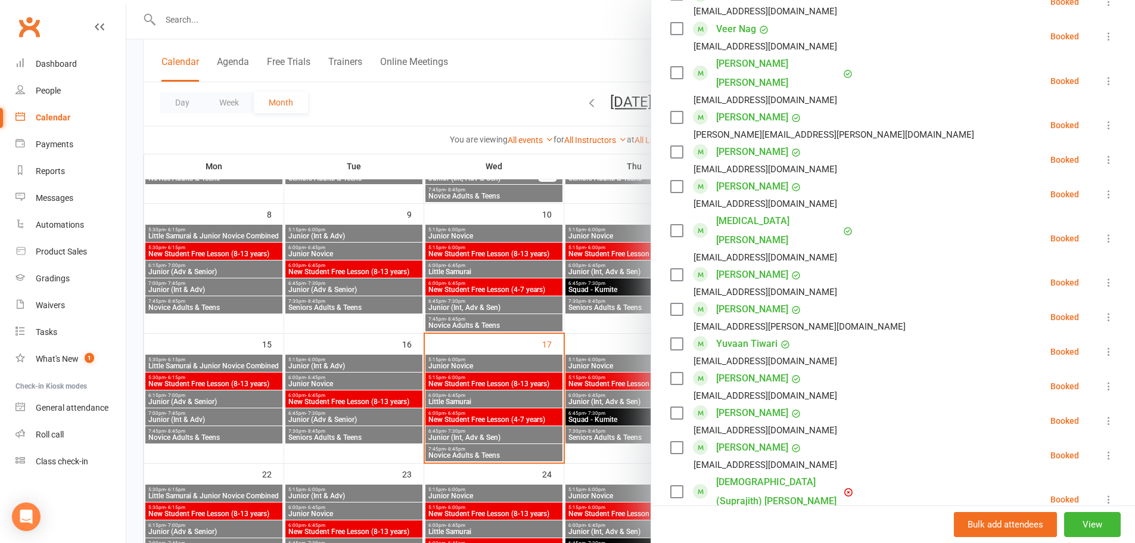
click at [494, 455] on div at bounding box center [630, 271] width 1009 height 543
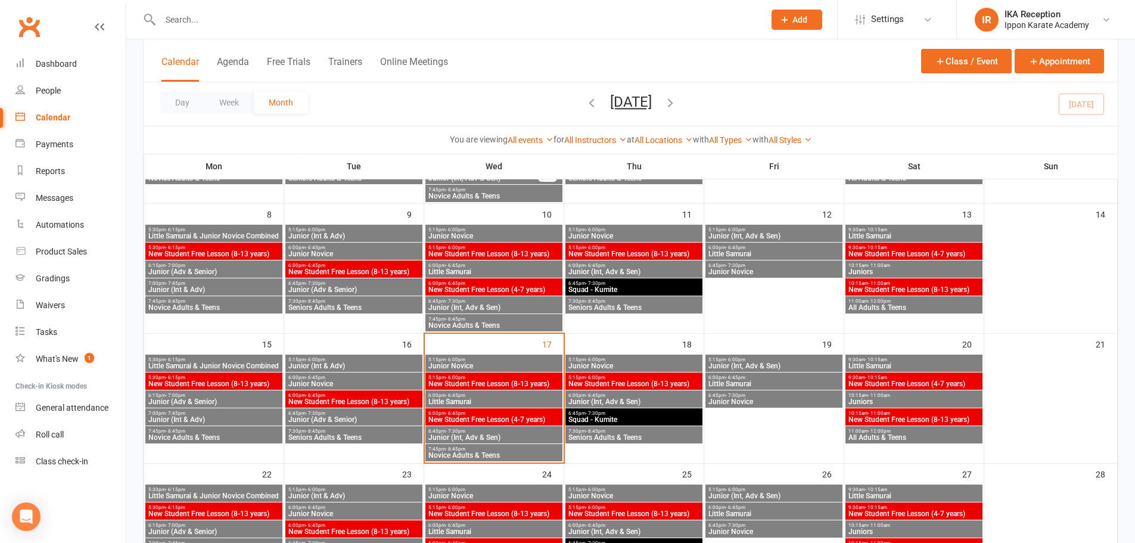
click at [488, 452] on span "Novice Adults & Teens" at bounding box center [494, 455] width 132 height 7
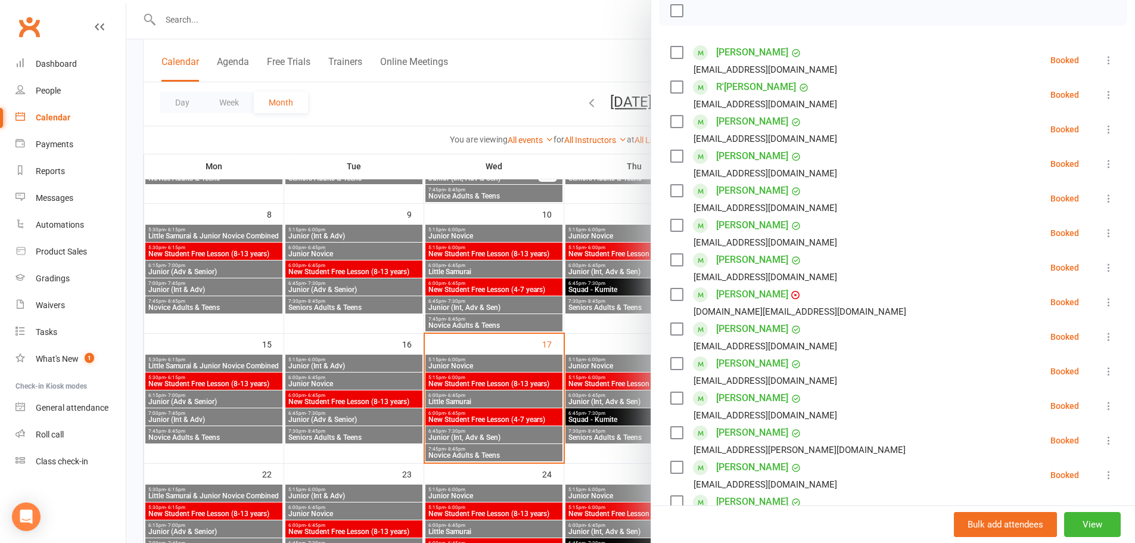
scroll to position [238, 0]
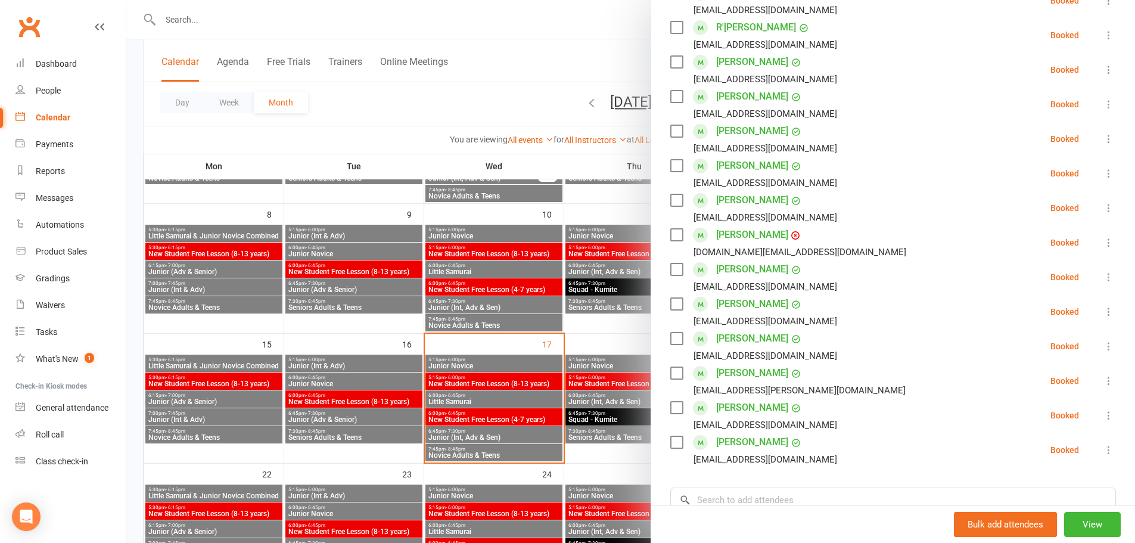
click at [505, 378] on div at bounding box center [630, 271] width 1009 height 543
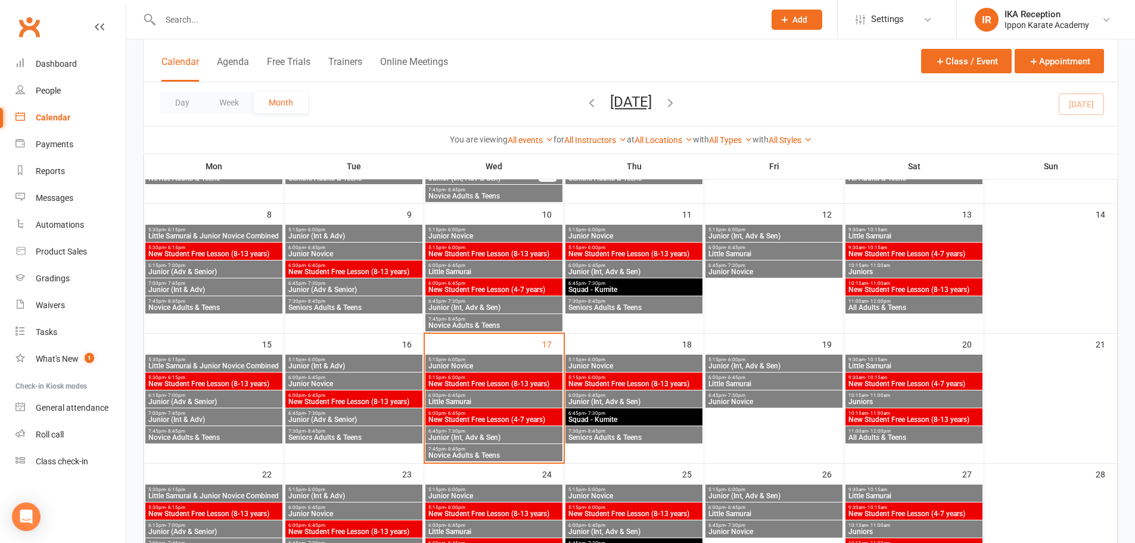
click at [479, 416] on span "New Student Free Lesson (4-7 years)" at bounding box center [494, 419] width 132 height 7
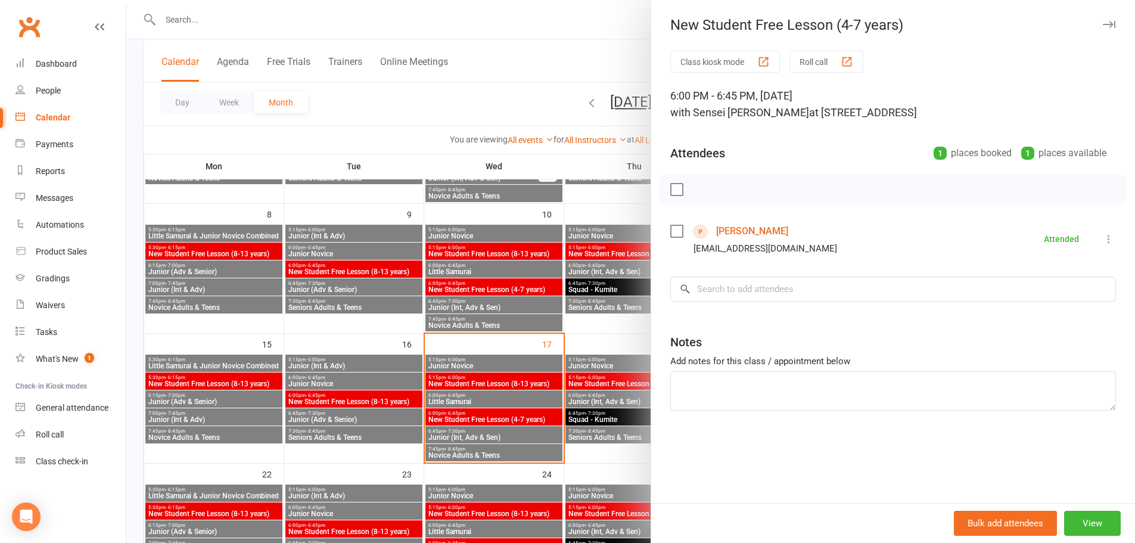
click at [716, 229] on link "Dominic Ramirez" at bounding box center [752, 231] width 72 height 19
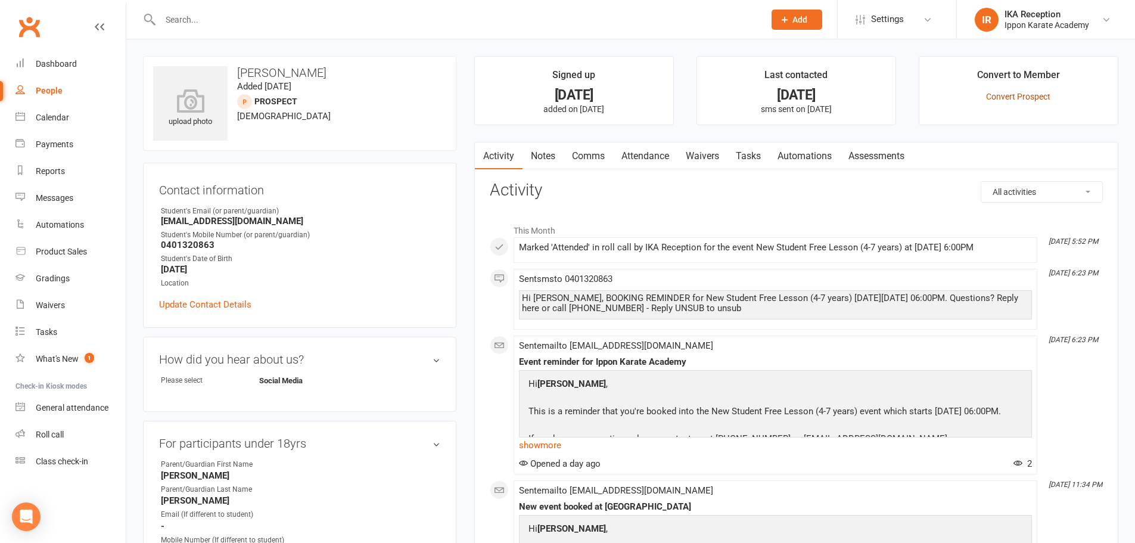
click at [1046, 92] on link "Convert Prospect" at bounding box center [1018, 97] width 64 height 10
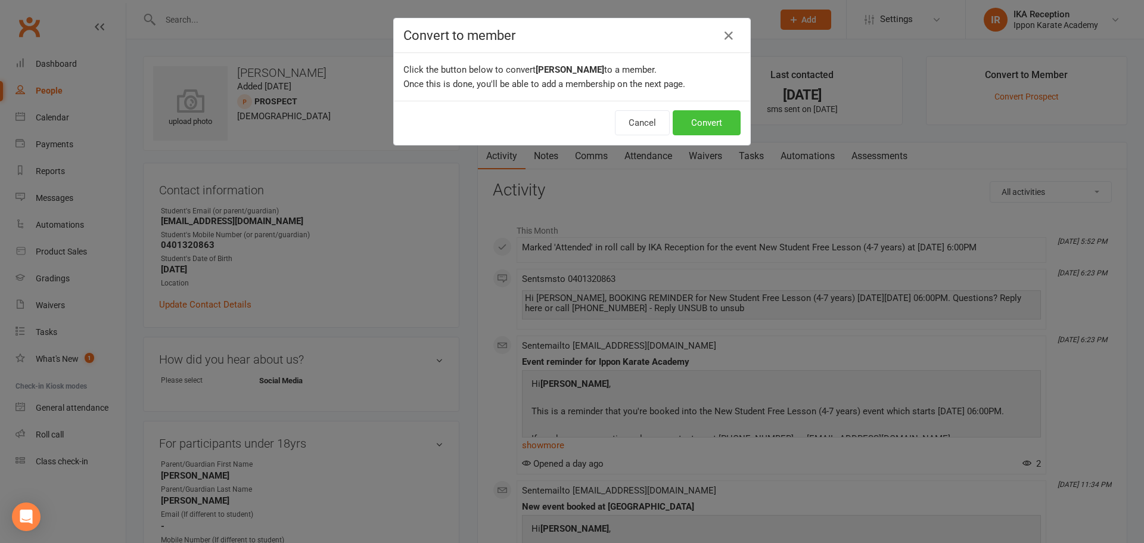
click at [702, 111] on button "Convert" at bounding box center [707, 122] width 68 height 25
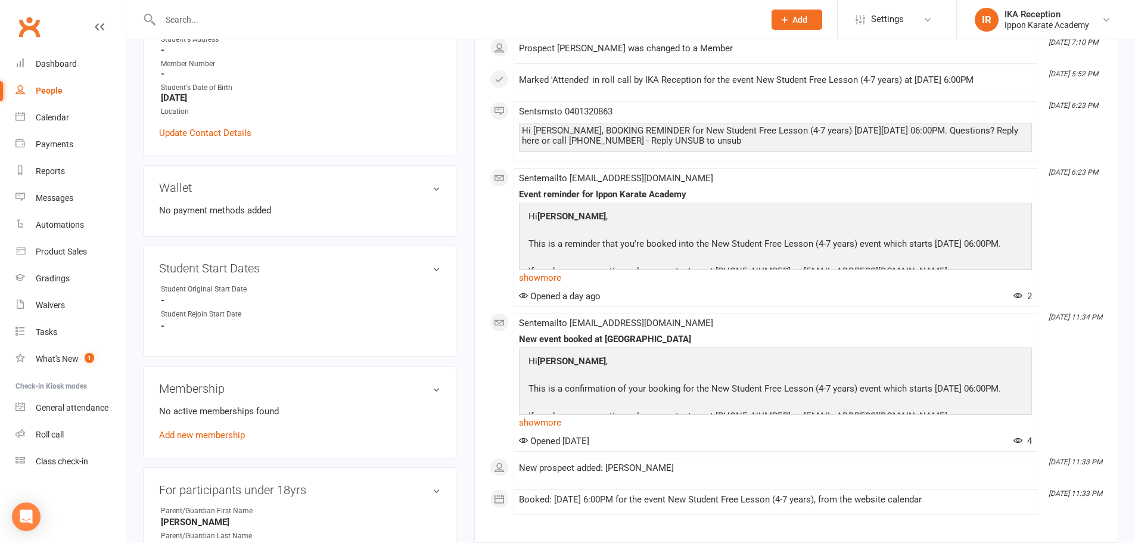
scroll to position [238, 0]
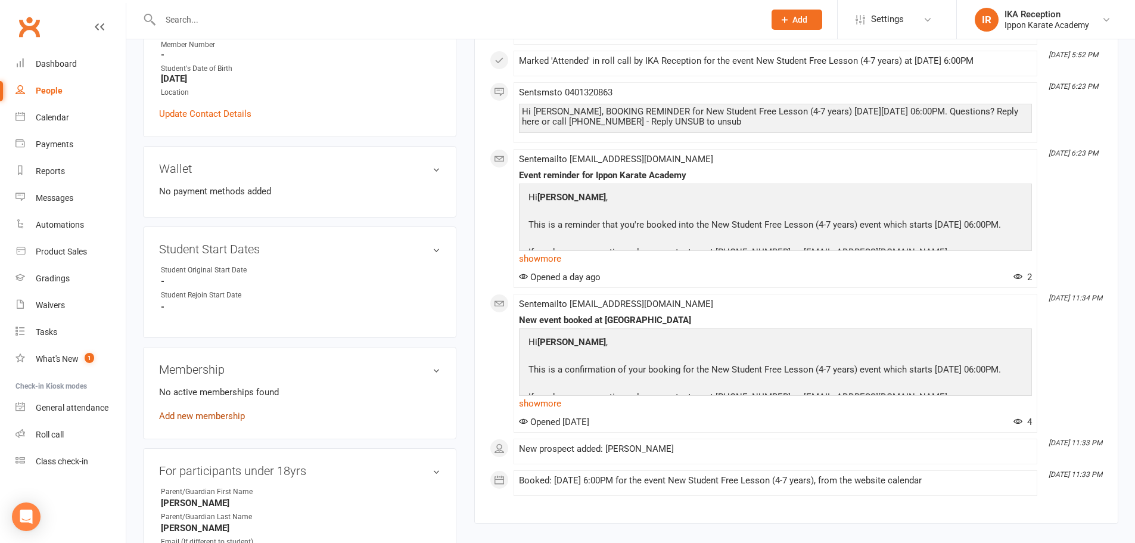
click at [189, 419] on link "Add new membership" at bounding box center [202, 415] width 86 height 11
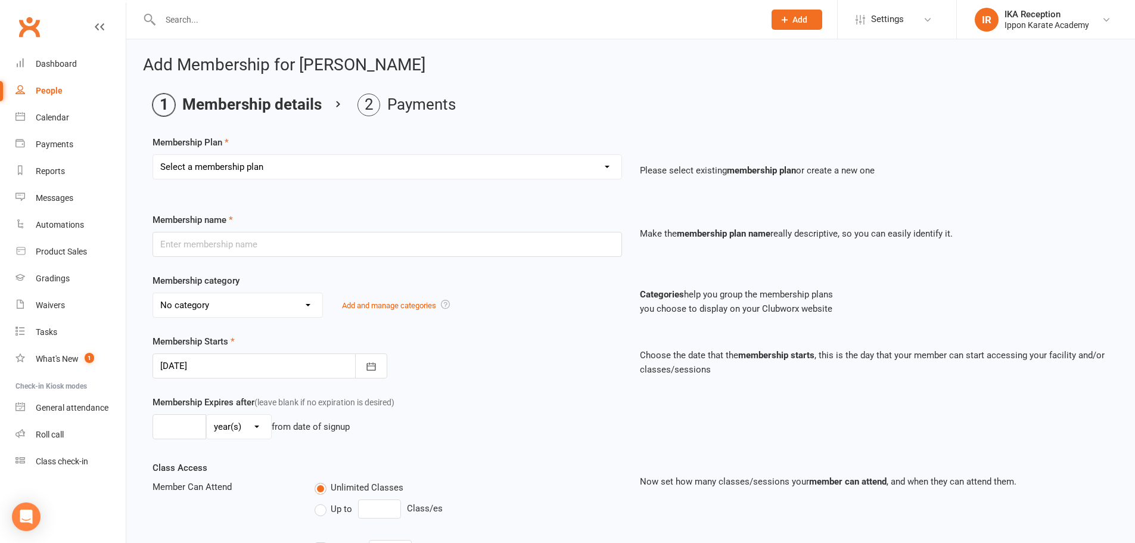
click at [295, 167] on select "Select a membership plan Create new Membership Plan FREE CLASSES - New Student …" at bounding box center [387, 167] width 468 height 24
select select "5"
click at [153, 155] on select "Select a membership plan Create new Membership Plan FREE CLASSES - New Student …" at bounding box center [387, 167] width 468 height 24
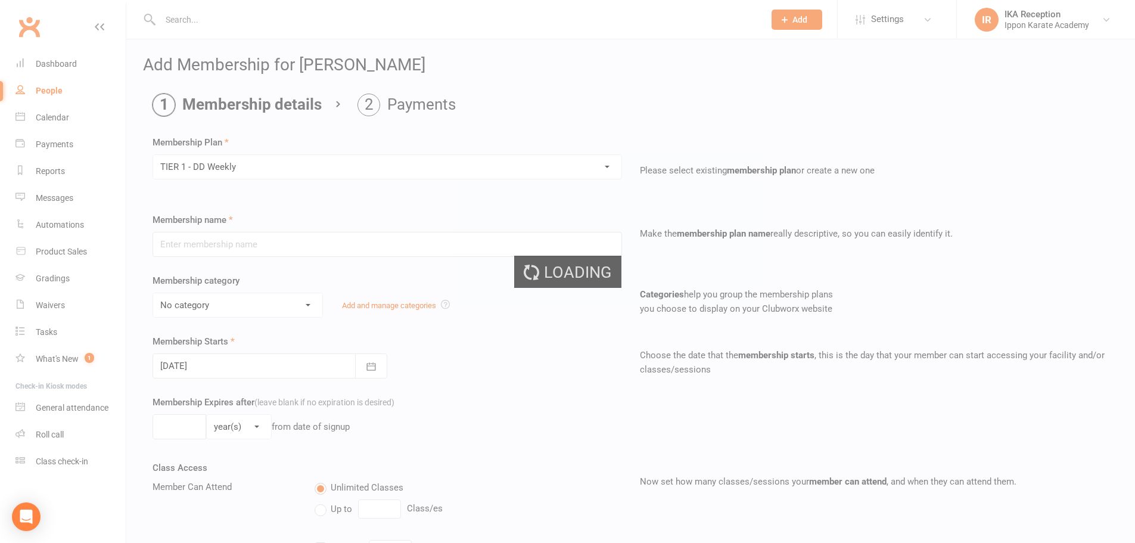
type input "TIER 1 - DD Weekly"
select select "1"
type input "0"
select select "0"
type input "2"
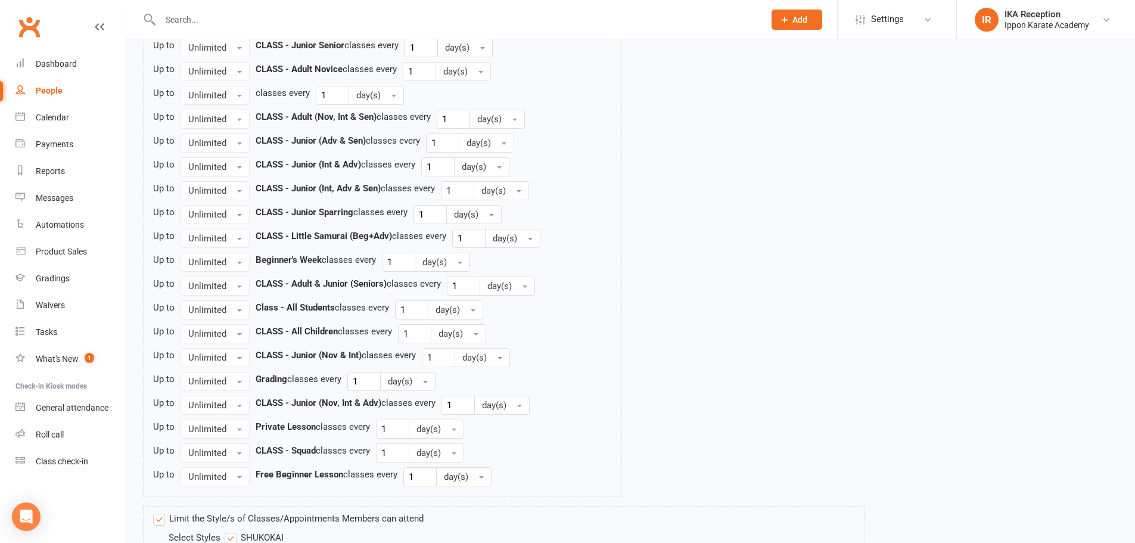
scroll to position [1339, 0]
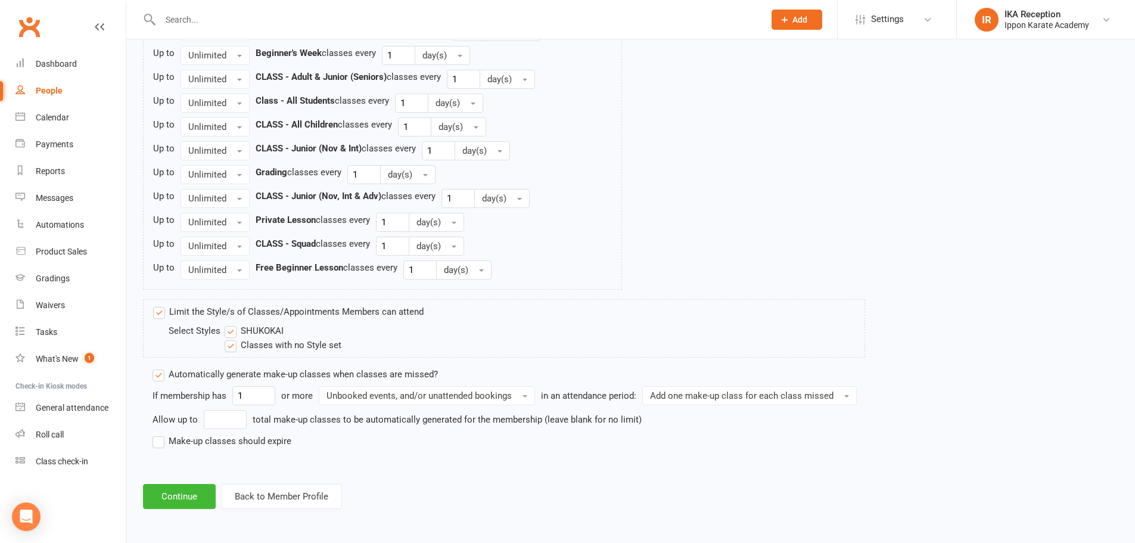
click at [219, 438] on label "Make-up classes should expire" at bounding box center [222, 441] width 139 height 14
click at [160, 434] on input "Make-up classes should expire" at bounding box center [157, 434] width 8 height 0
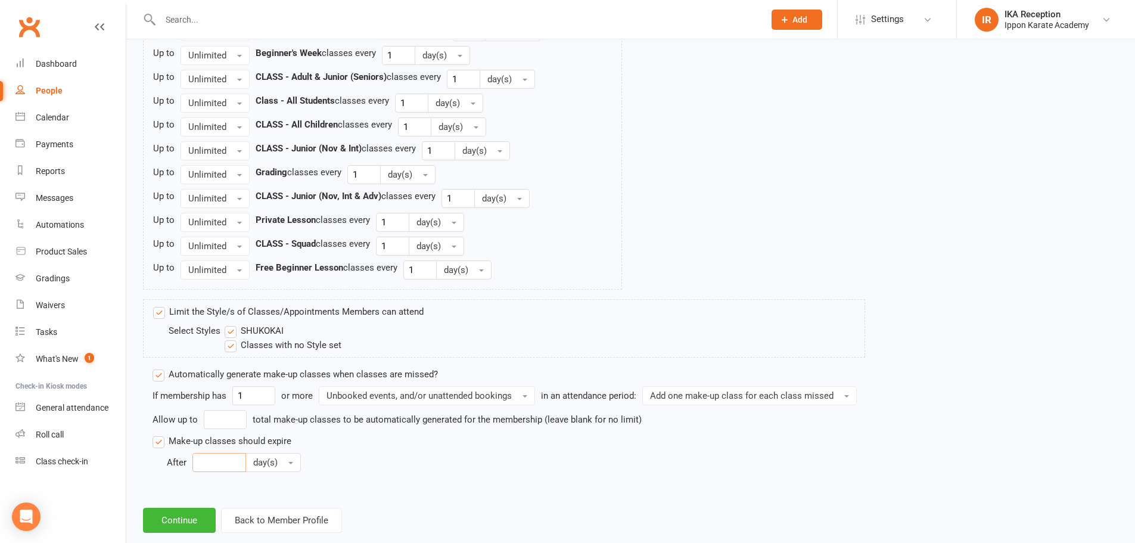
click at [226, 458] on input "number" at bounding box center [219, 462] width 54 height 19
type input "30"
click at [151, 515] on button "Continue" at bounding box center [179, 520] width 73 height 25
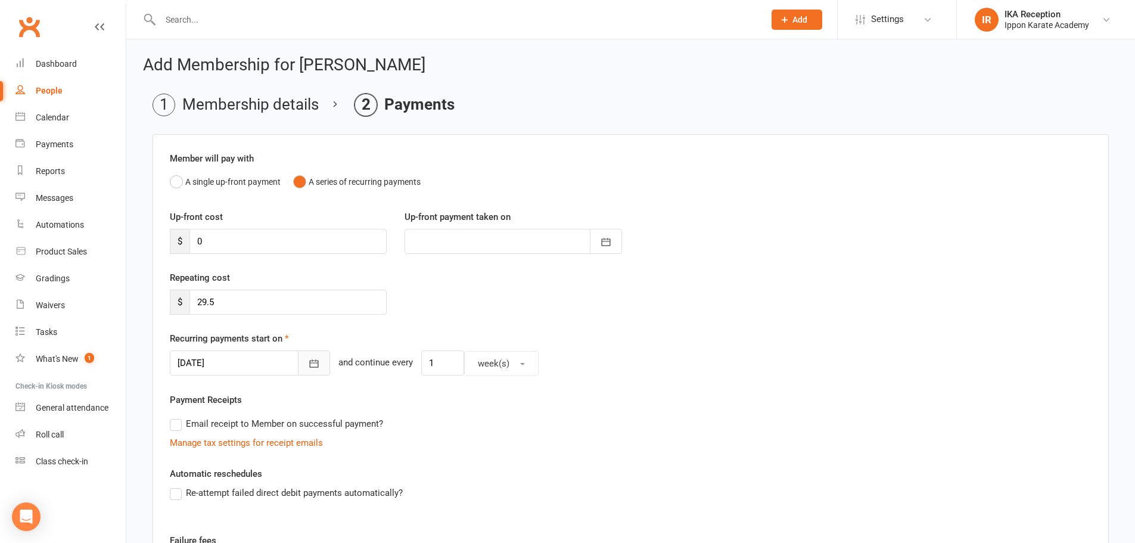
click at [308, 357] on button "button" at bounding box center [314, 362] width 32 height 25
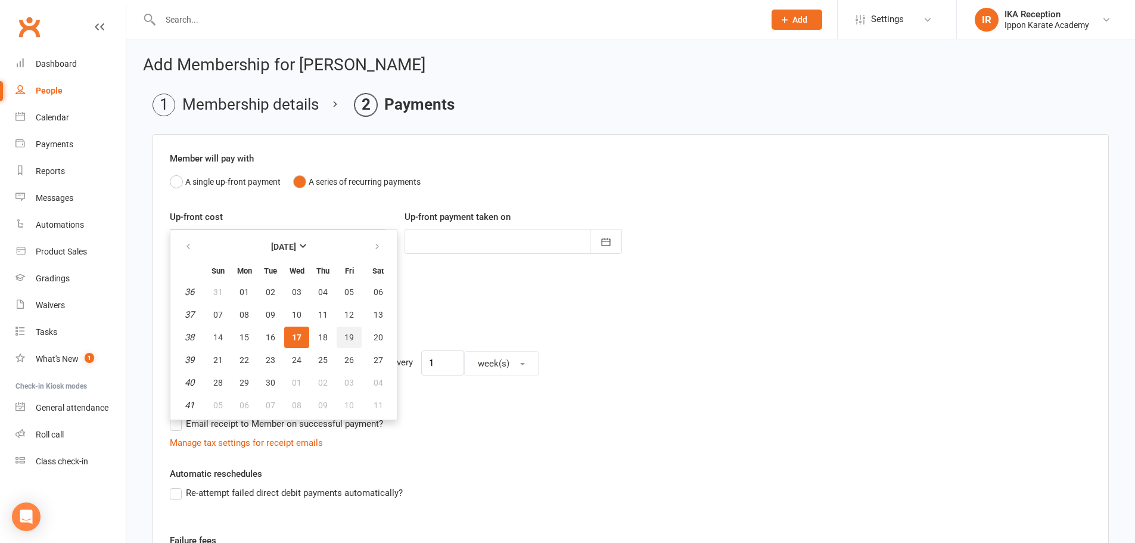
click at [345, 327] on button "19" at bounding box center [349, 336] width 25 height 21
type input "19 Sep 2025"
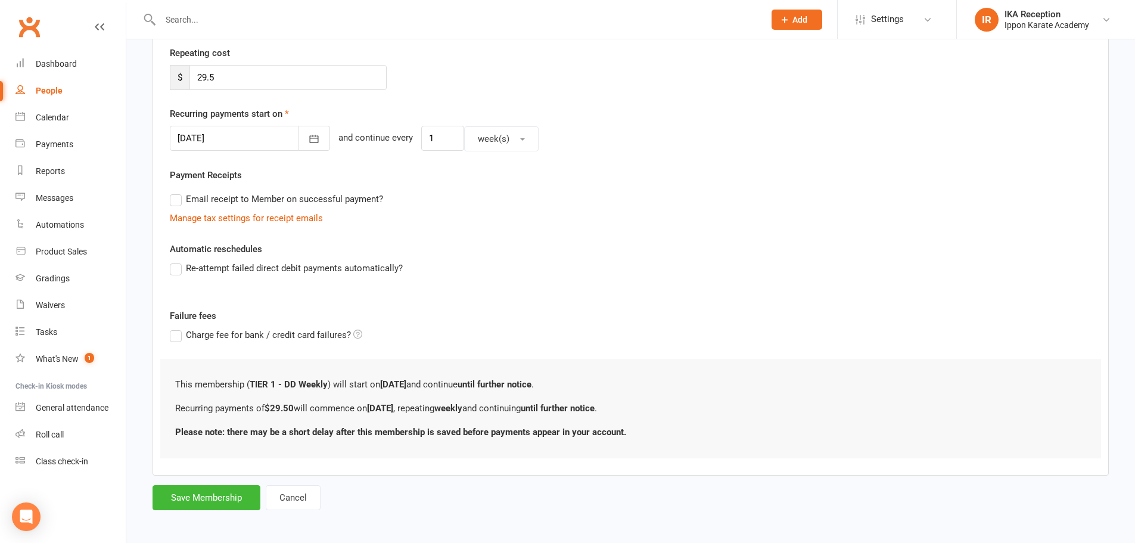
scroll to position [228, 0]
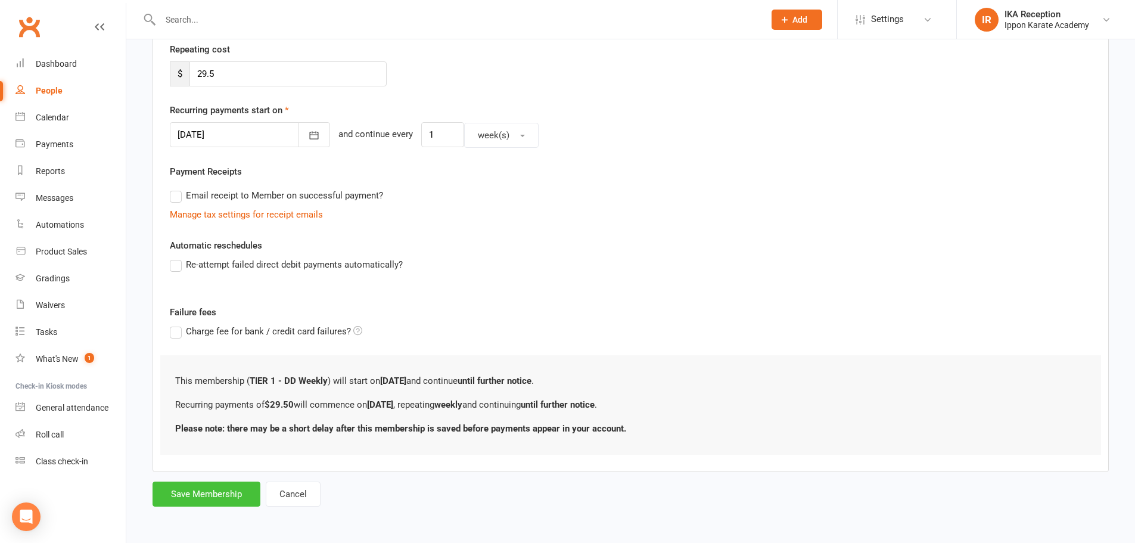
click at [247, 490] on button "Save Membership" at bounding box center [207, 493] width 108 height 25
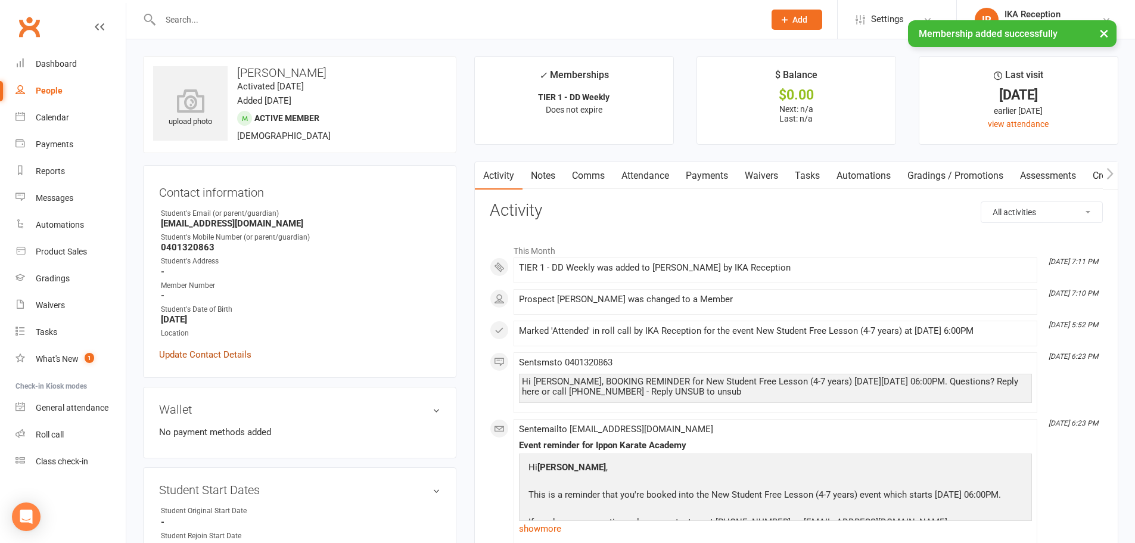
click at [222, 350] on link "Update Contact Details" at bounding box center [205, 354] width 92 height 14
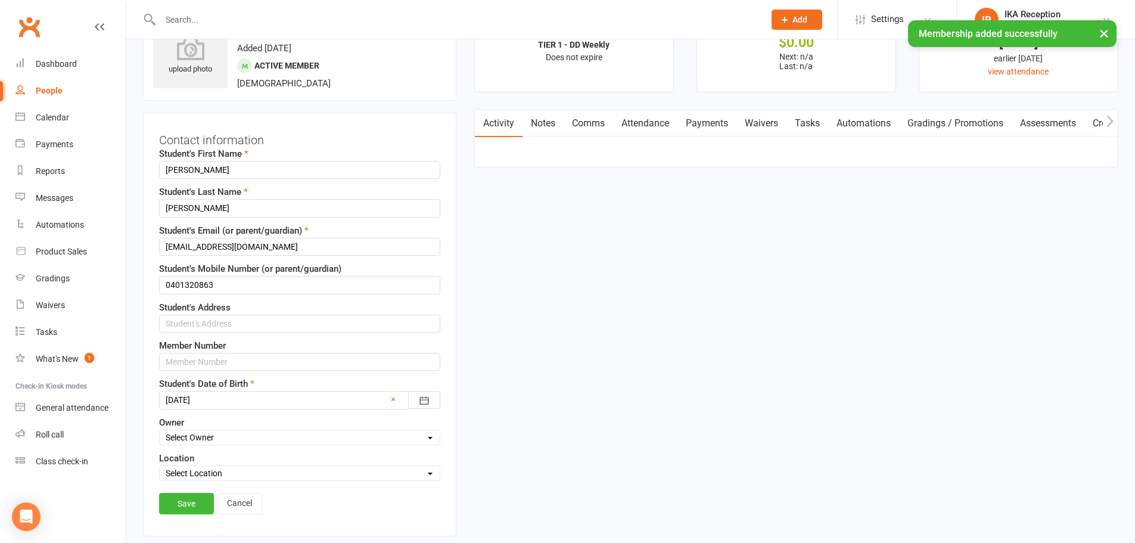
scroll to position [56, 0]
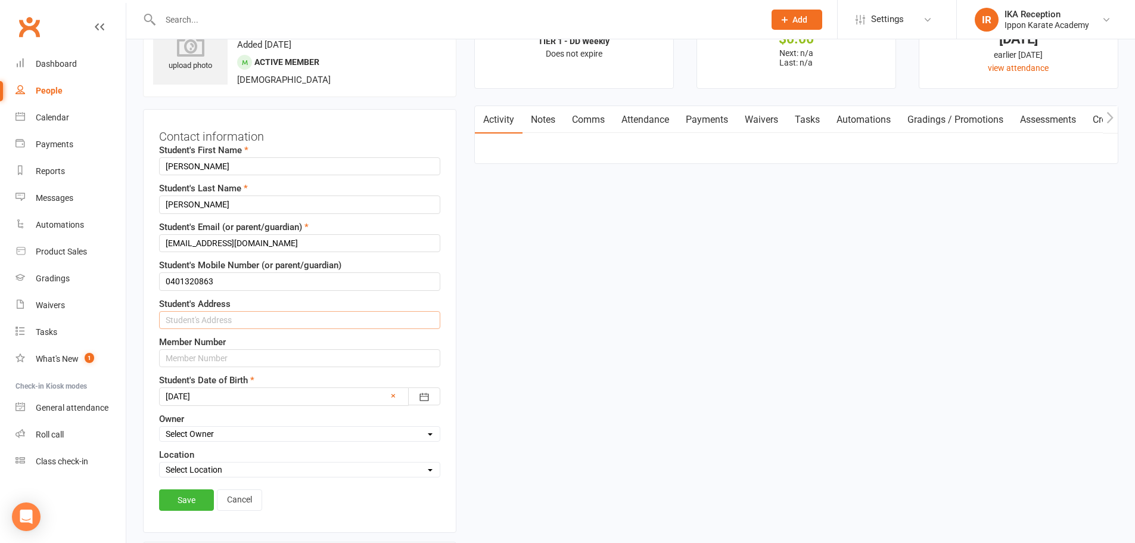
click at [191, 320] on input "text" at bounding box center [299, 320] width 281 height 18
type input "2/29 Henverson Street, Laverton 3028"
click at [223, 424] on div "Owner Select Owner Ippon Karate Academy IKA Attendance Sensei Ellen H Sensei De…" at bounding box center [299, 427] width 281 height 30
click at [222, 440] on select "Select Owner Ippon Karate Academy IKA Attendance Sensei Ellen H Sensei Dea V Se…" at bounding box center [300, 433] width 280 height 13
select select "3"
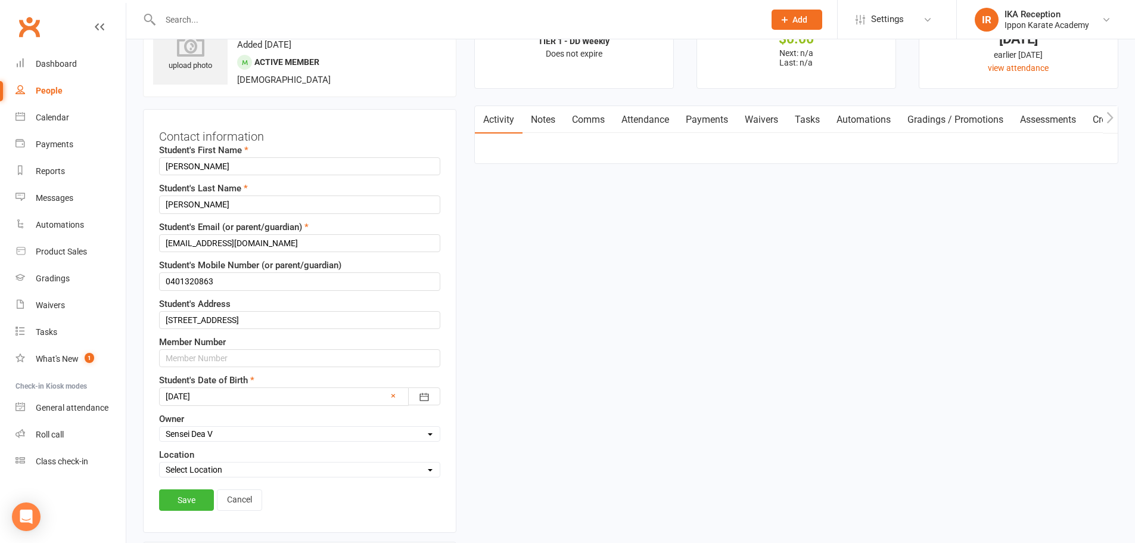
click at [160, 427] on select "Select Owner Ippon Karate Academy IKA Attendance Sensei Ellen H Sensei Dea V Se…" at bounding box center [300, 433] width 280 height 13
click at [195, 468] on select "Select Location 96 Triholm Avenue, Laverton Laverton Dojo Remote Online SSU Eve…" at bounding box center [300, 469] width 280 height 13
select select "1"
click at [160, 464] on select "Select Location 96 Triholm Avenue, Laverton Laverton Dojo Remote Online SSU Eve…" at bounding box center [300, 469] width 280 height 13
click at [185, 502] on link "Save" at bounding box center [186, 499] width 55 height 21
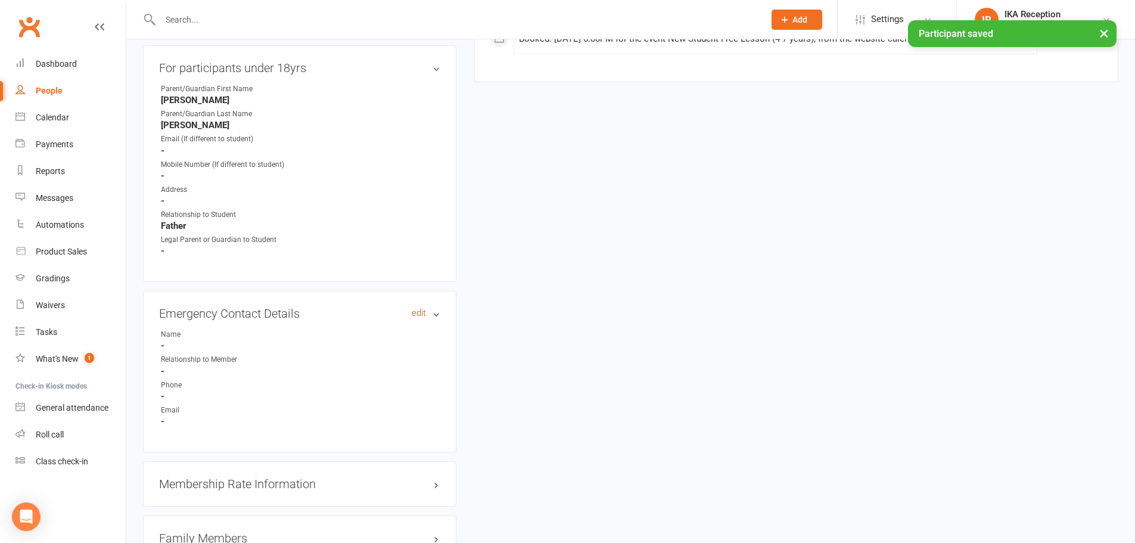
drag, startPoint x: 411, startPoint y: 312, endPoint x: 482, endPoint y: 213, distance: 121.7
click at [0, 0] on link "edit" at bounding box center [0, 0] width 0 height 0
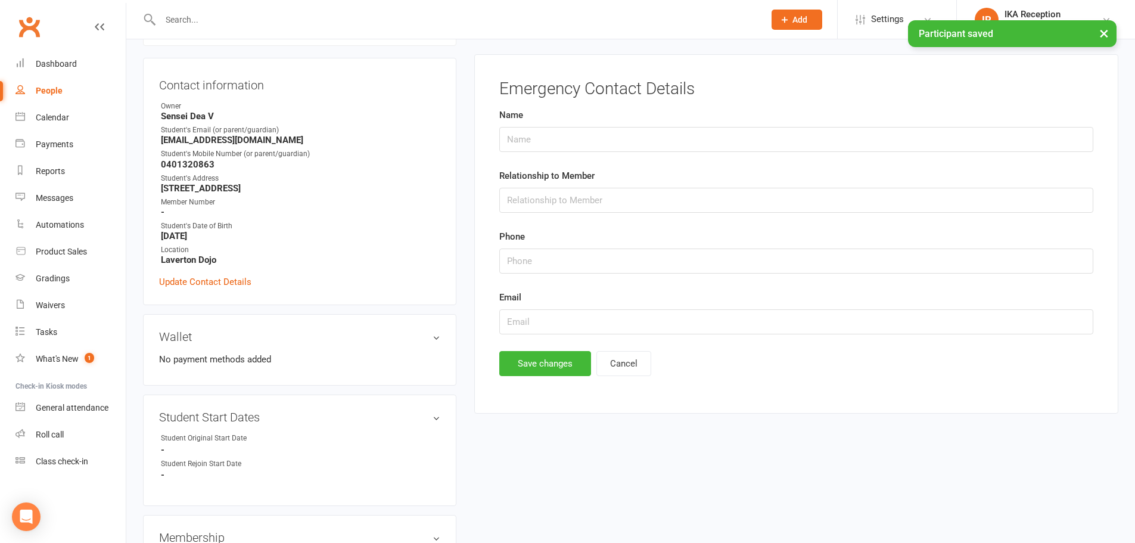
scroll to position [102, 0]
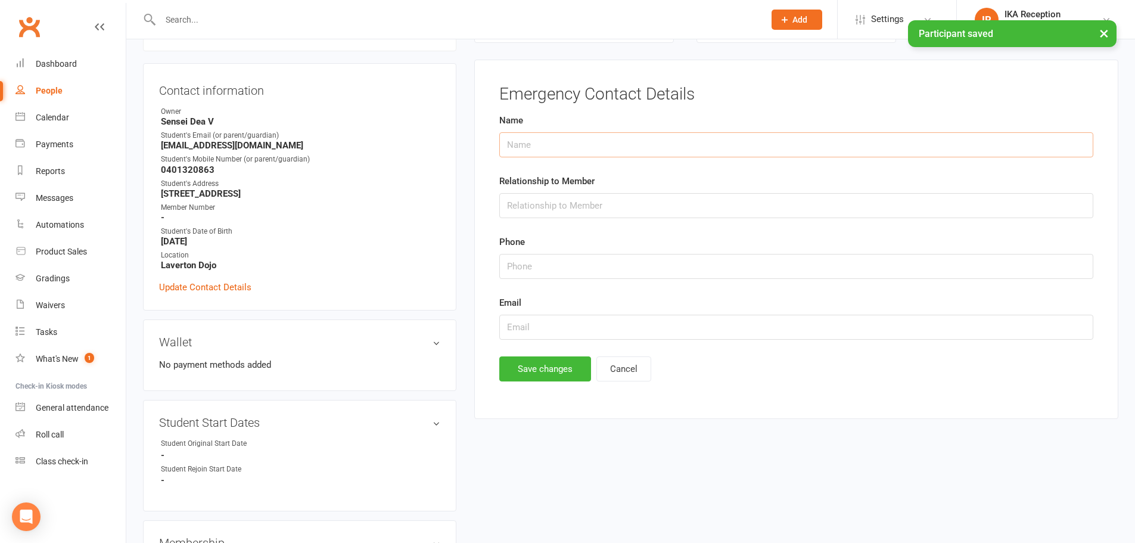
click at [549, 143] on input "text" at bounding box center [796, 144] width 594 height 25
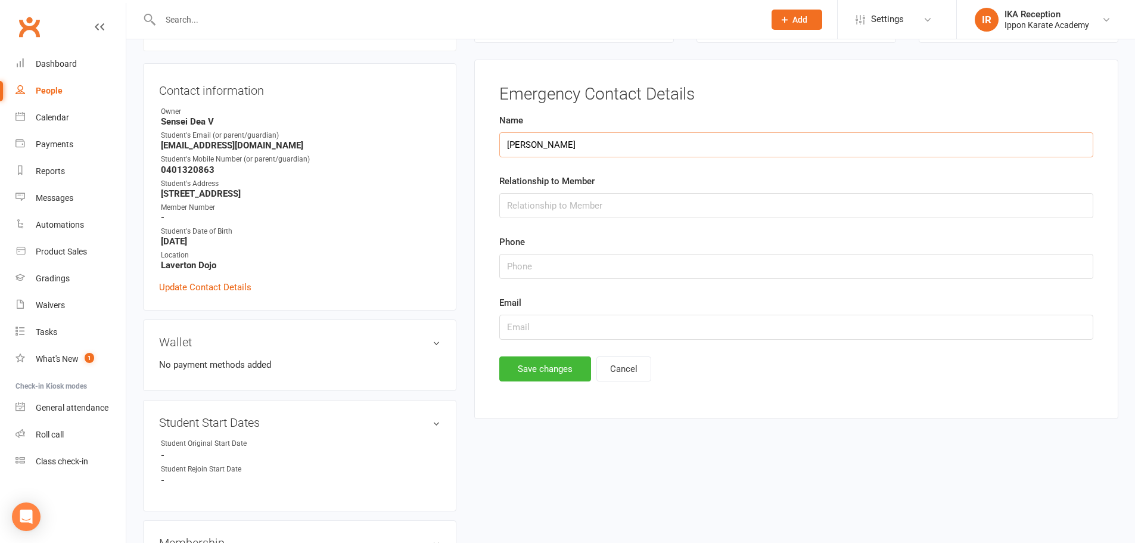
type input "Marcela Perez"
type input "Mother"
type input "0406861358"
click at [538, 375] on button "Save changes" at bounding box center [545, 368] width 92 height 25
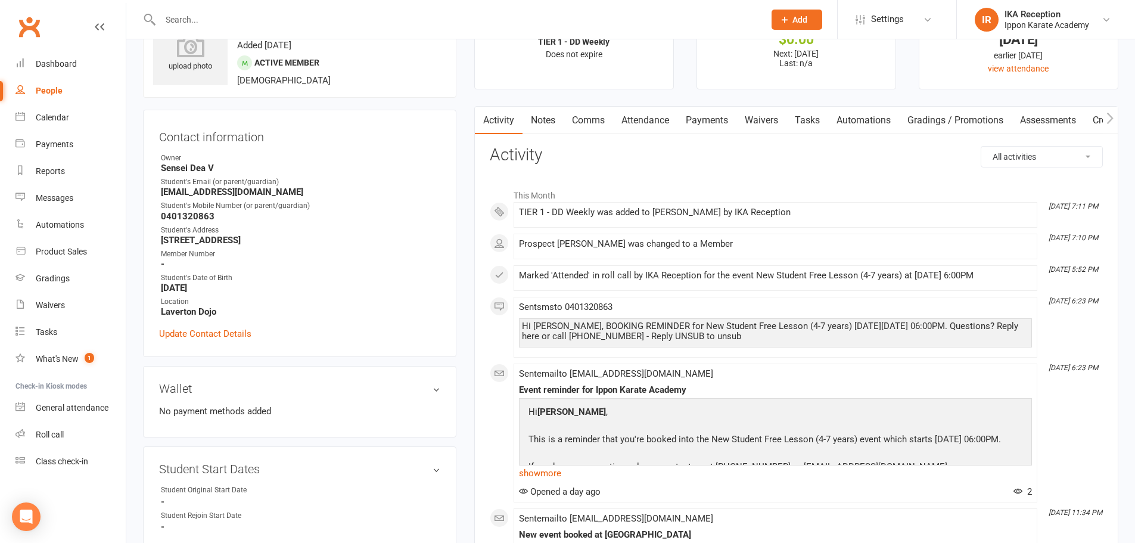
scroll to position [0, 0]
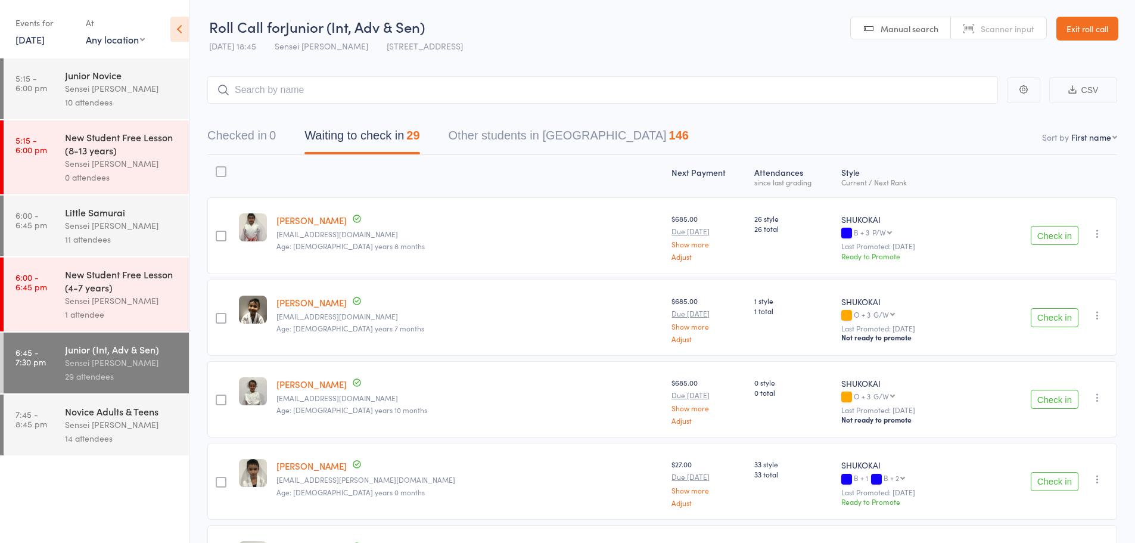
click at [103, 421] on div "Sensei [PERSON_NAME]" at bounding box center [122, 425] width 114 height 14
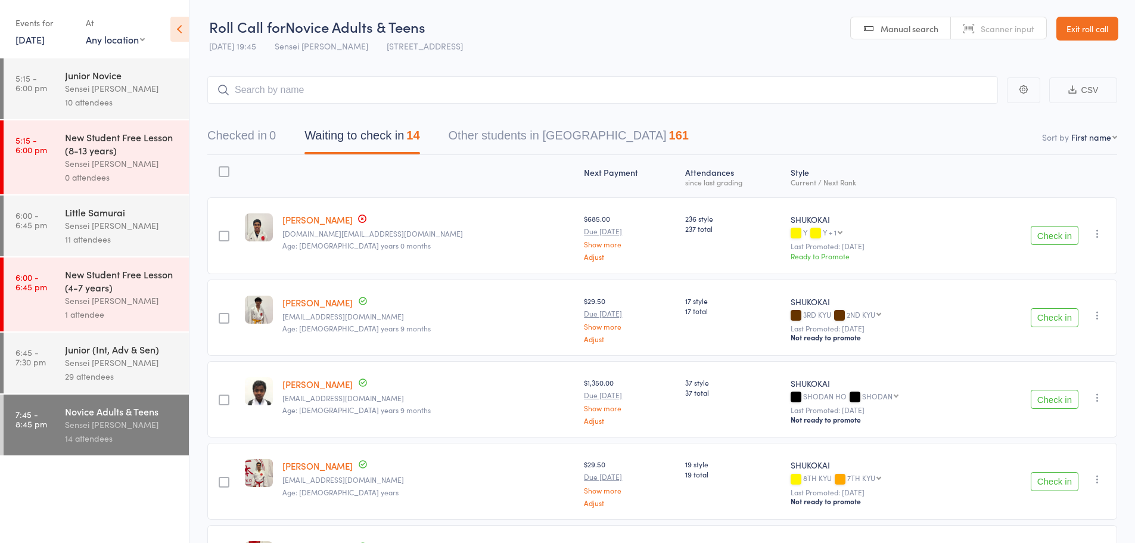
click at [117, 223] on div "Sensei [PERSON_NAME]" at bounding box center [122, 226] width 114 height 14
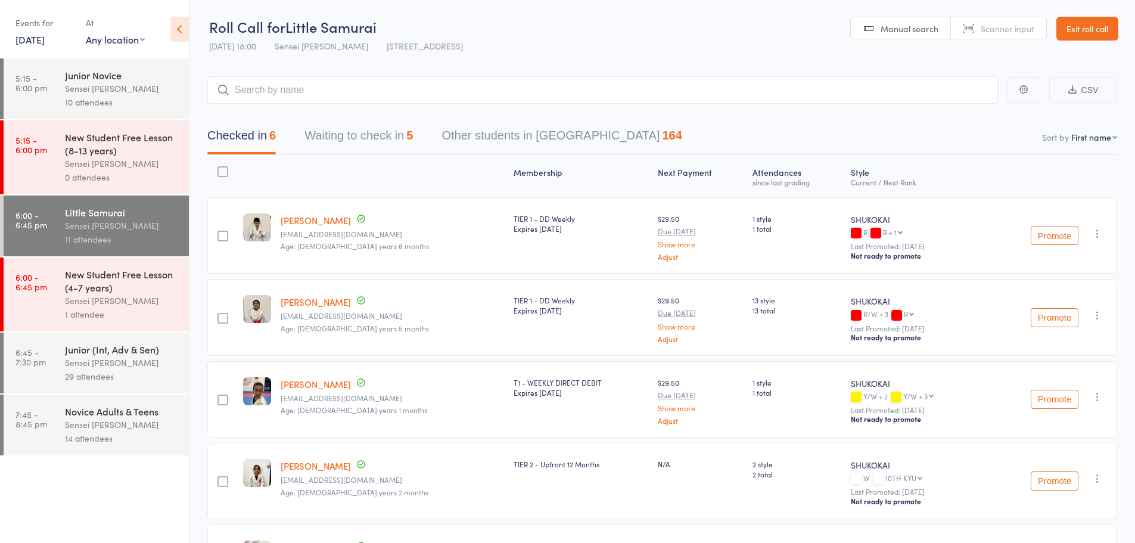
click at [1077, 31] on link "Exit roll call" at bounding box center [1087, 29] width 62 height 24
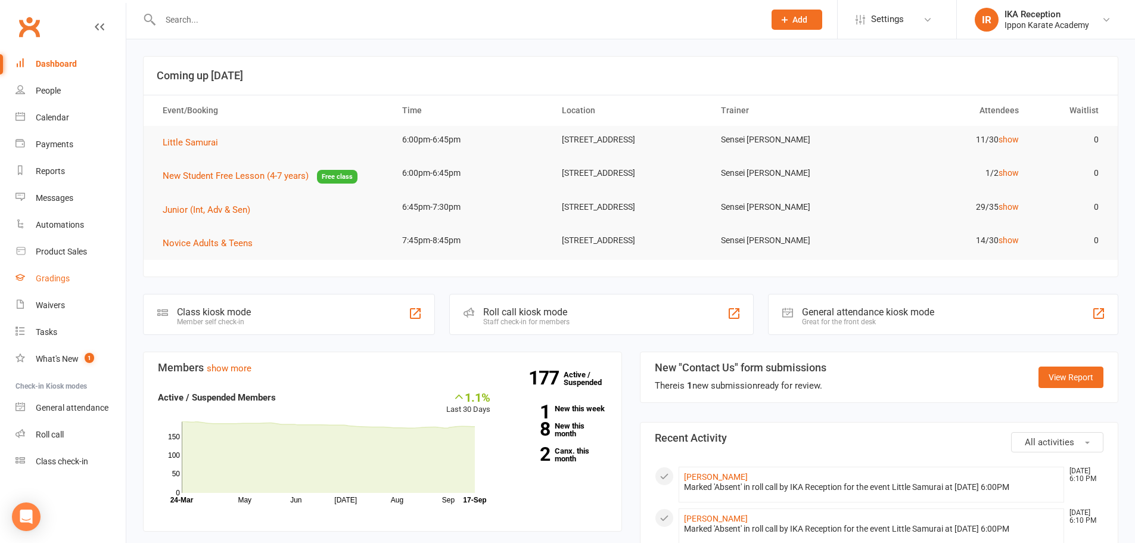
drag, startPoint x: 58, startPoint y: 269, endPoint x: 209, endPoint y: 7, distance: 302.9
click at [58, 269] on link "Gradings" at bounding box center [70, 278] width 110 height 27
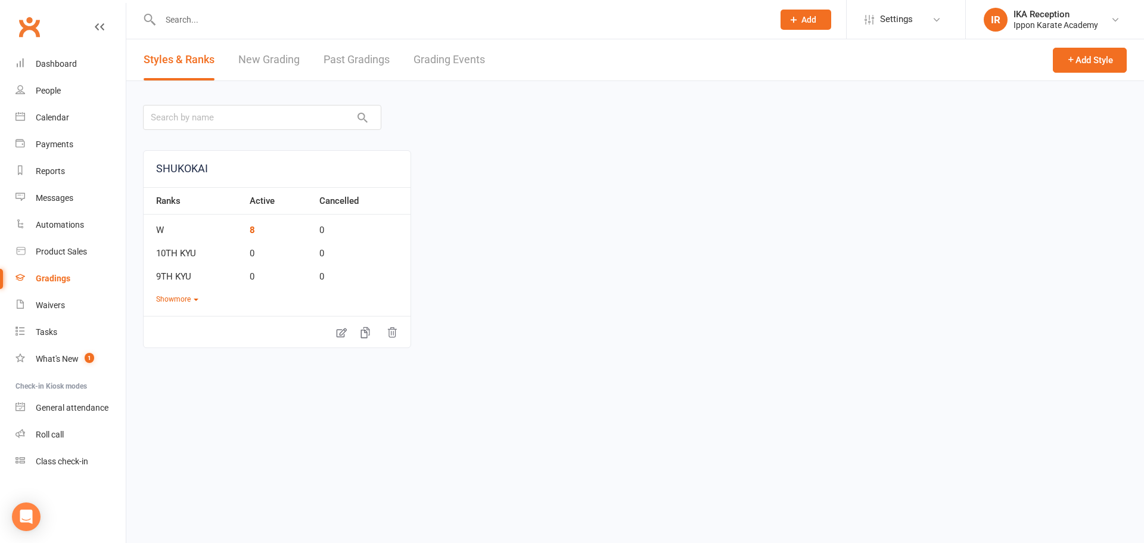
click at [435, 56] on link "Grading Events" at bounding box center [448, 59] width 71 height 41
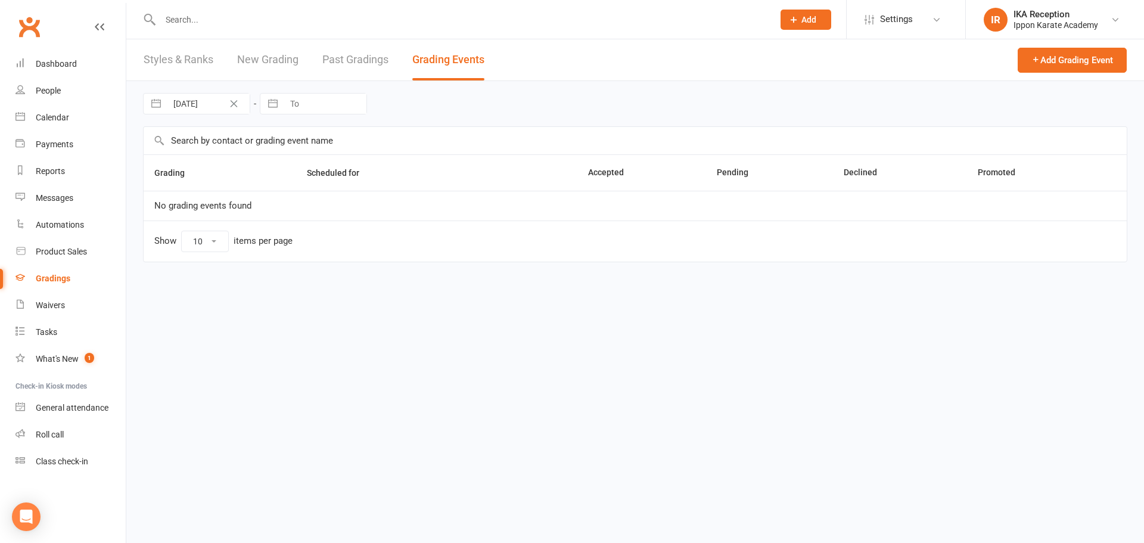
select select "100"
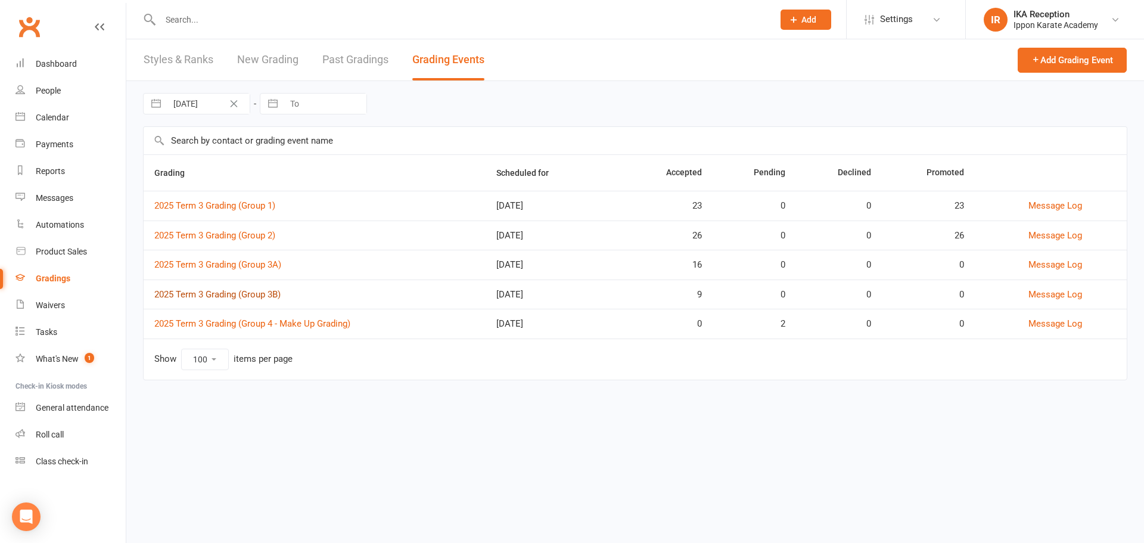
click at [272, 293] on link "2025 Term 3 Grading (Group 3B)" at bounding box center [217, 294] width 126 height 11
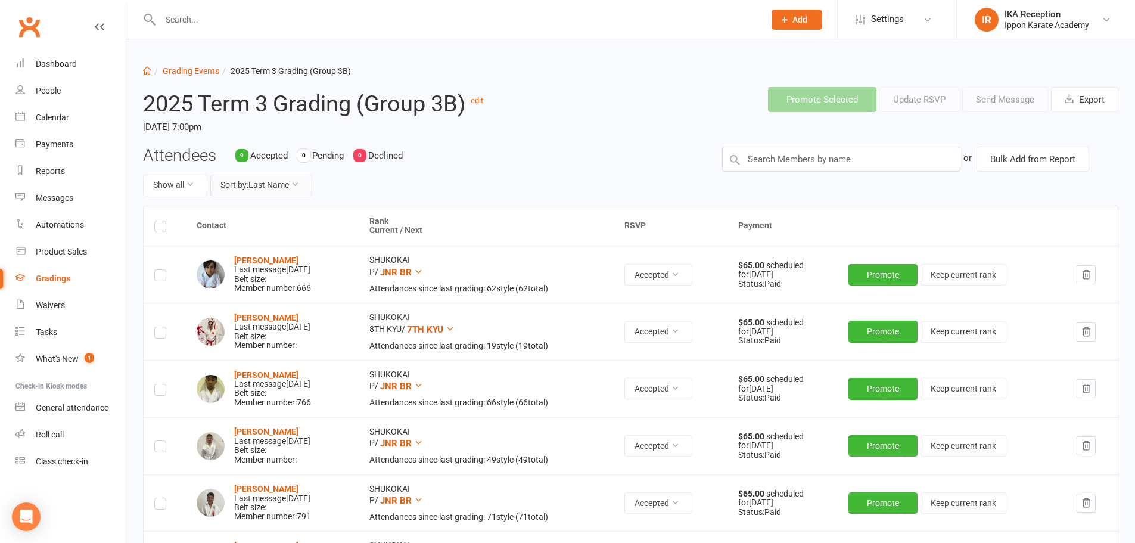
click at [286, 184] on button "Sort by: Last Name" at bounding box center [261, 185] width 102 height 21
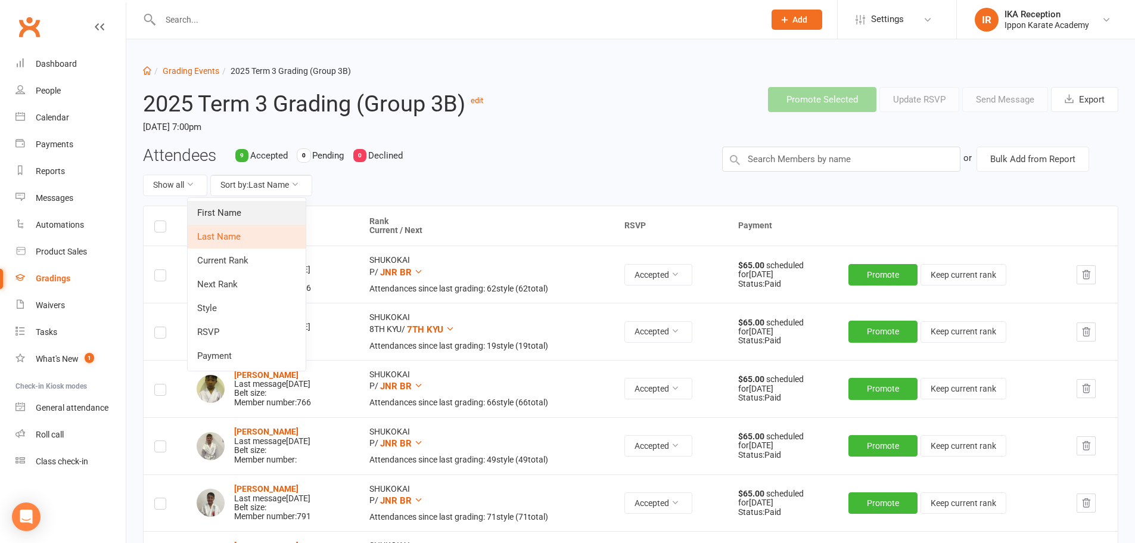
click at [283, 205] on link "First Name" at bounding box center [247, 213] width 118 height 24
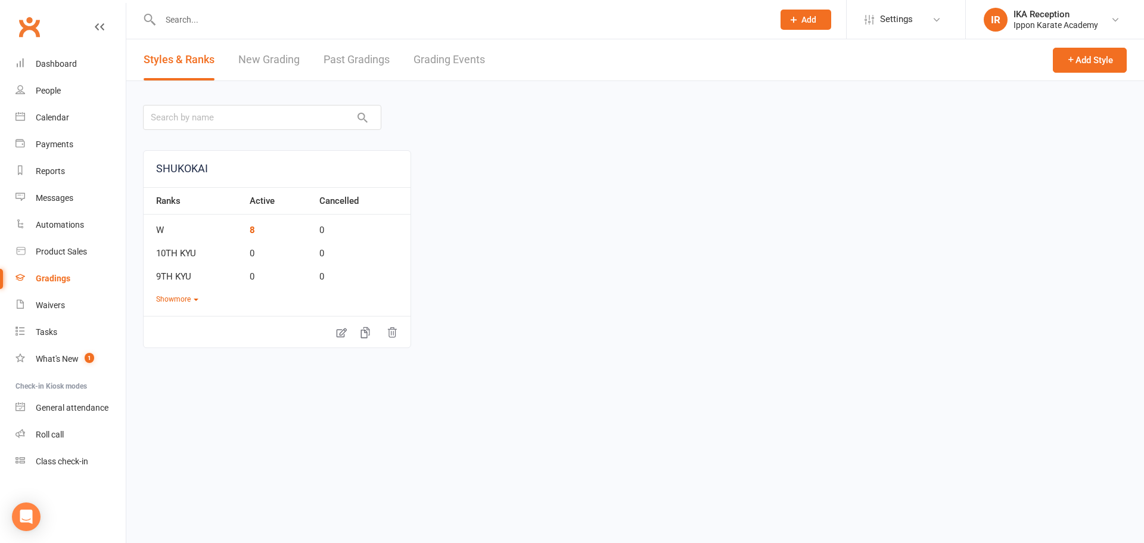
click at [442, 58] on link "Grading Events" at bounding box center [448, 59] width 71 height 41
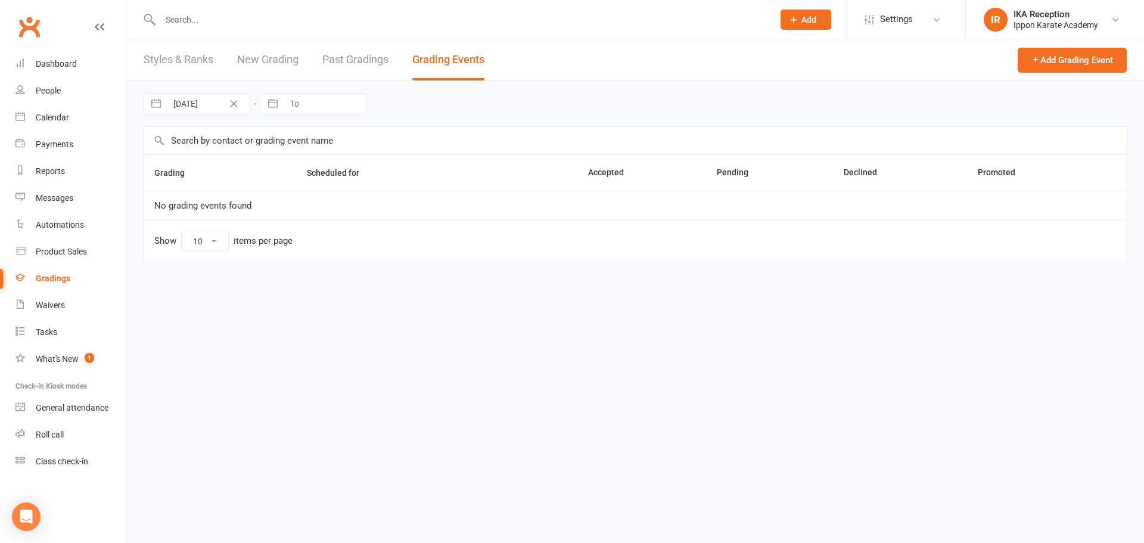
select select "100"
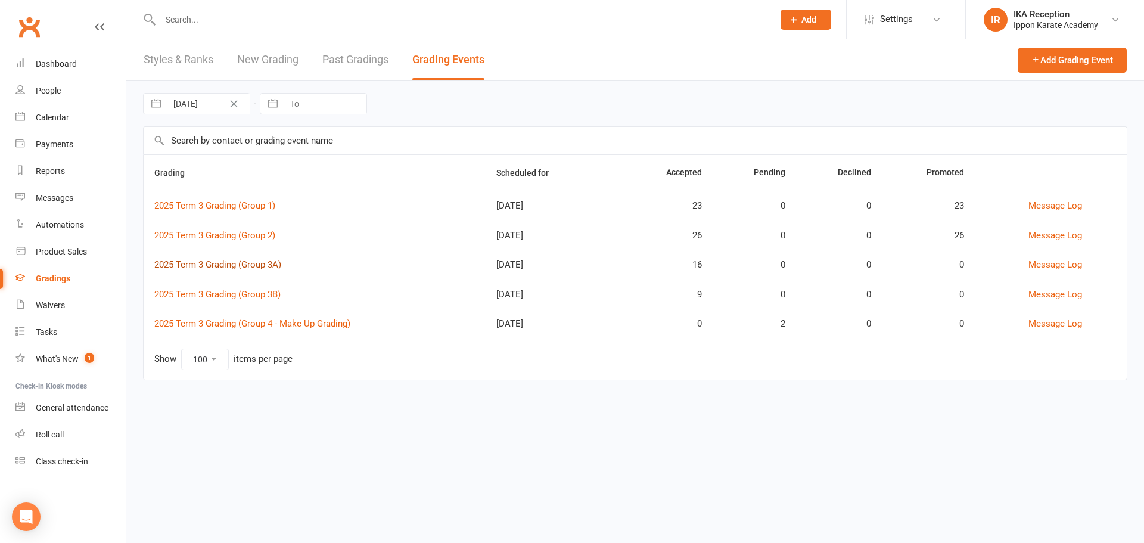
click at [253, 262] on link "2025 Term 3 Grading (Group 3A)" at bounding box center [217, 264] width 127 height 11
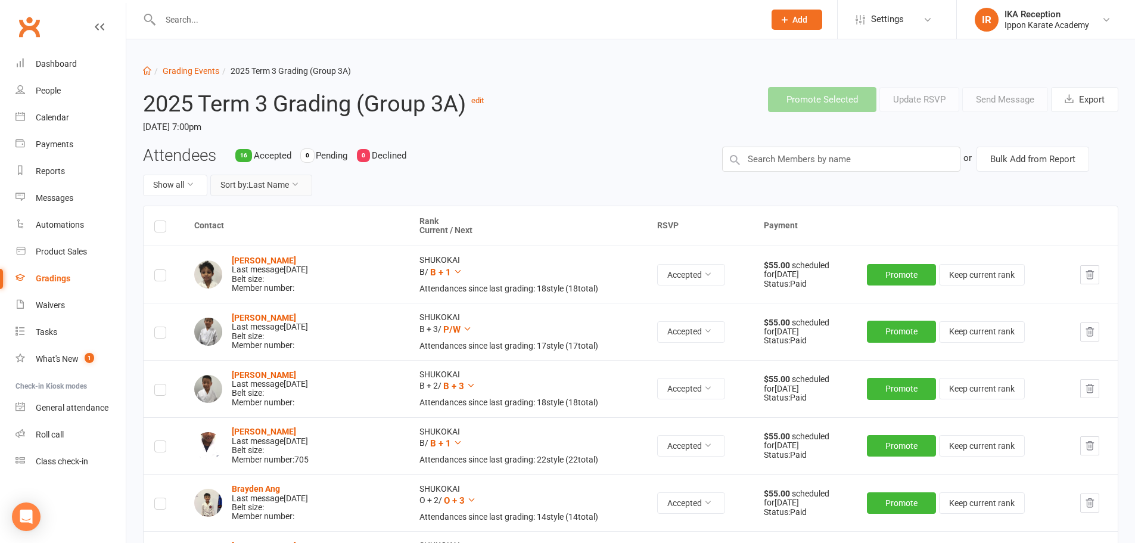
click at [258, 185] on button "Sort by: Last Name" at bounding box center [261, 185] width 102 height 21
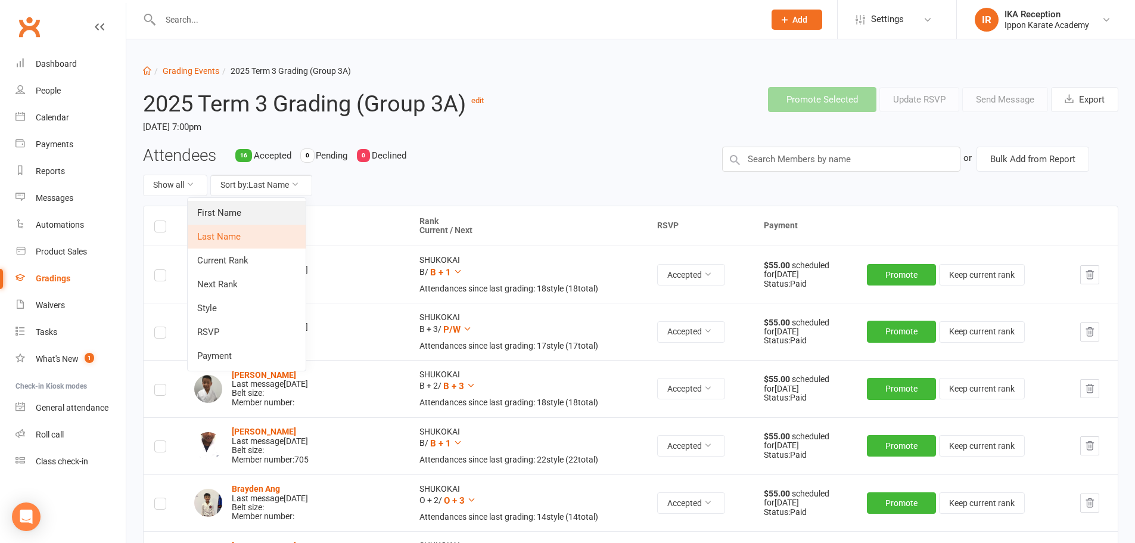
click at [270, 207] on link "First Name" at bounding box center [247, 213] width 118 height 24
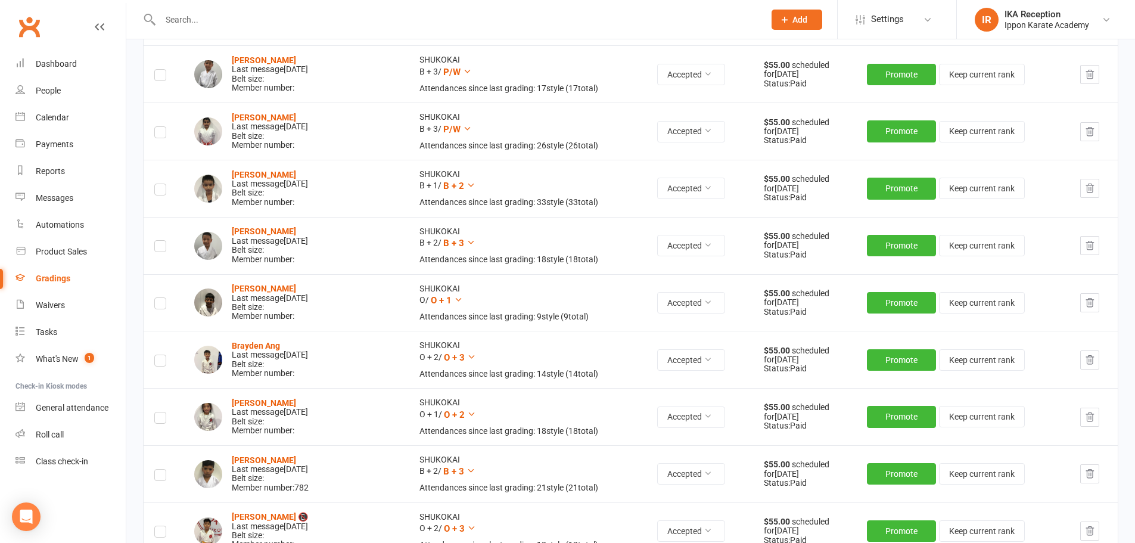
scroll to position [179, 0]
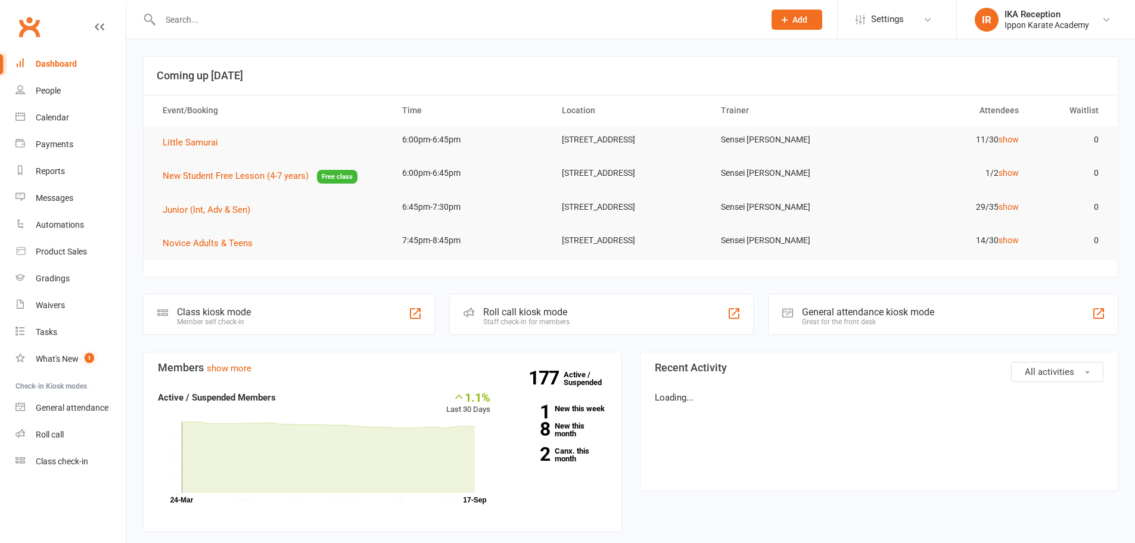
click at [229, 18] on input "text" at bounding box center [456, 19] width 599 height 17
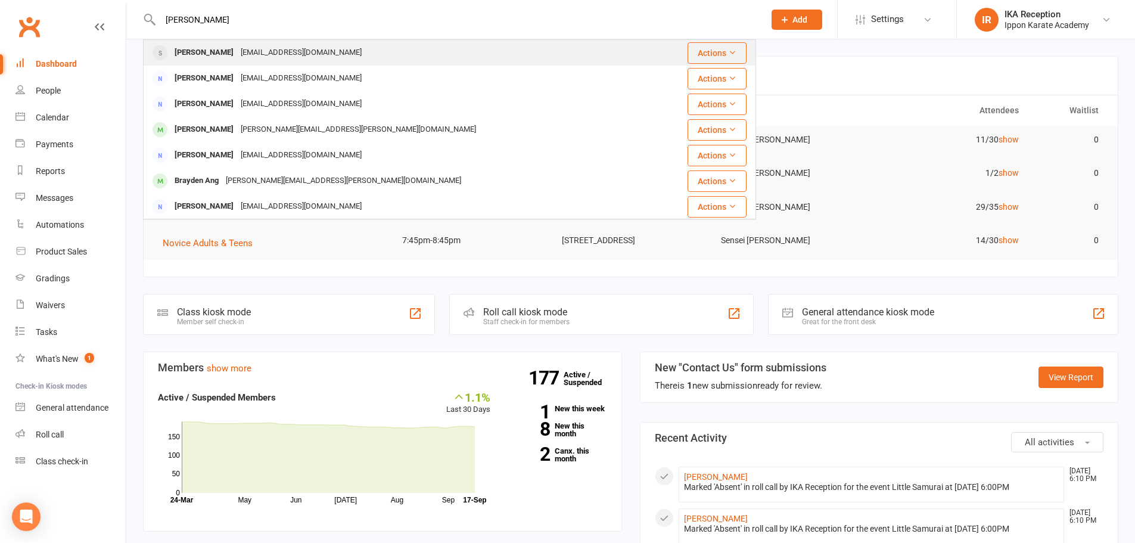
type input "[PERSON_NAME]"
click at [267, 52] on div "[EMAIL_ADDRESS][DOMAIN_NAME]" at bounding box center [301, 52] width 128 height 17
